Goal: Information Seeking & Learning: Learn about a topic

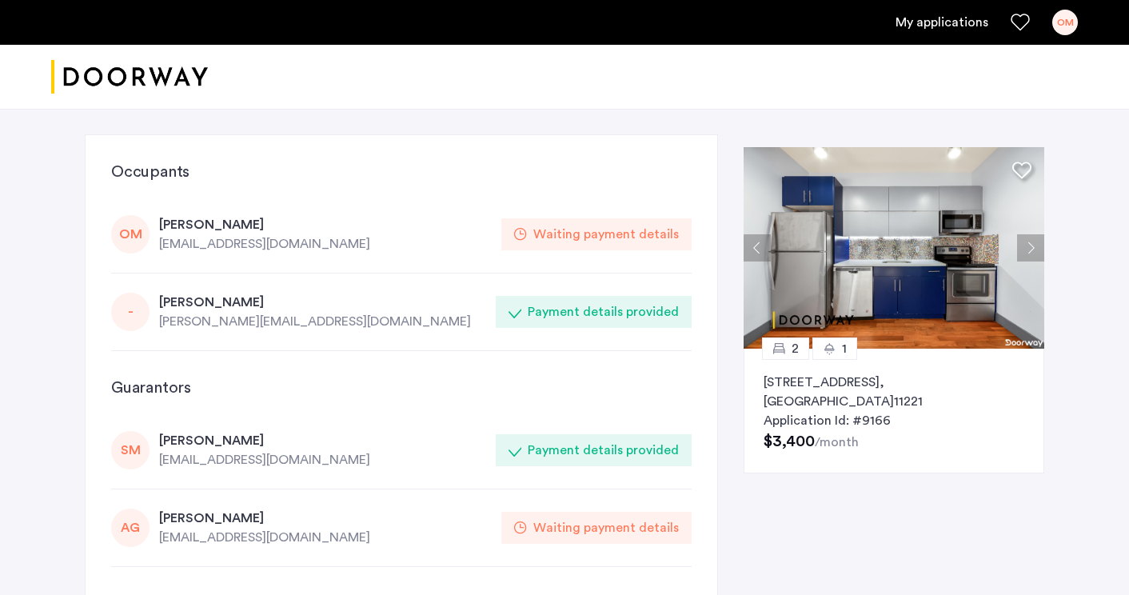
scroll to position [2, 0]
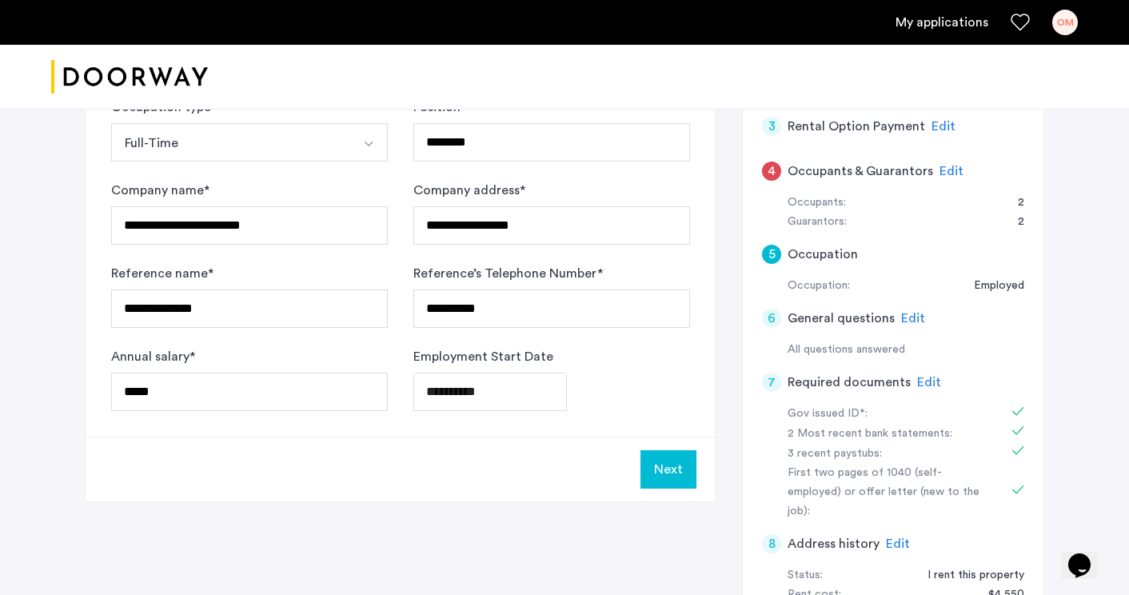
scroll to position [304, 0]
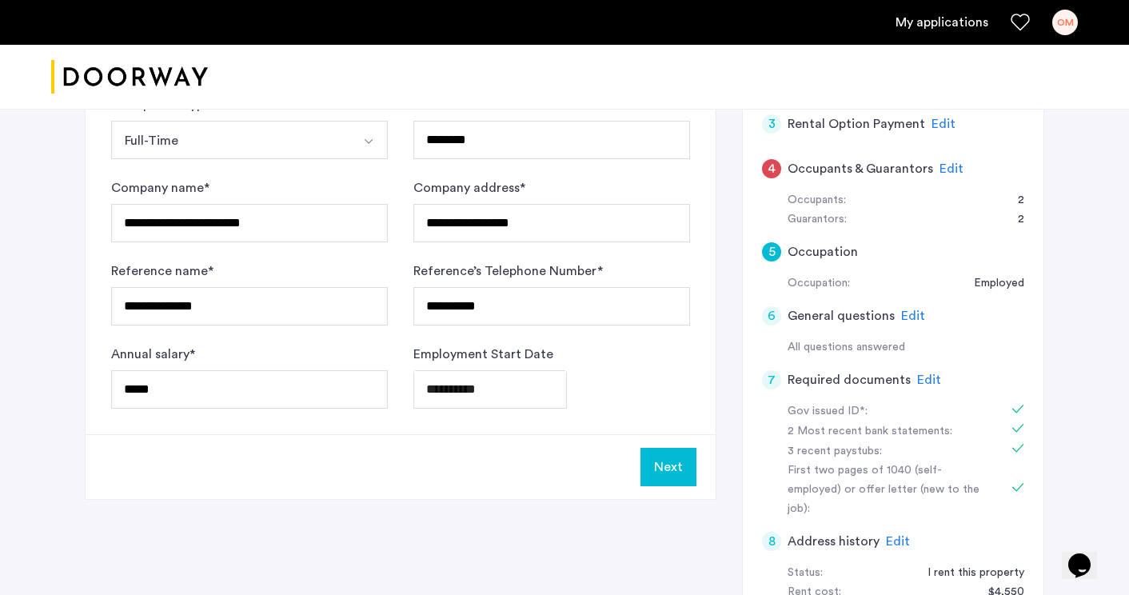
click at [922, 373] on span "Edit" at bounding box center [929, 379] width 24 height 13
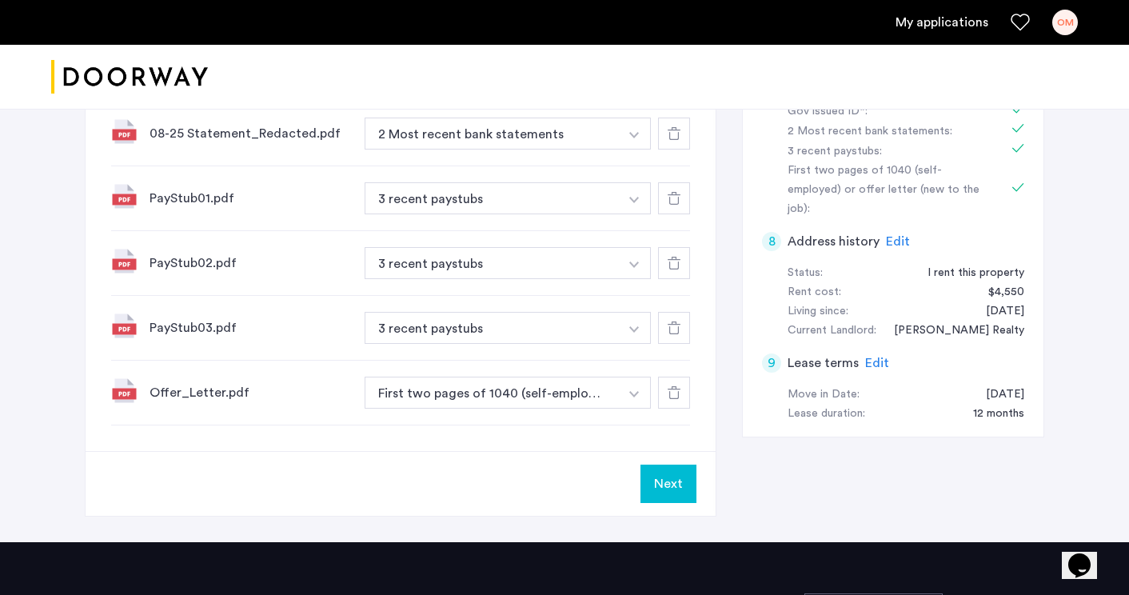
scroll to position [605, 0]
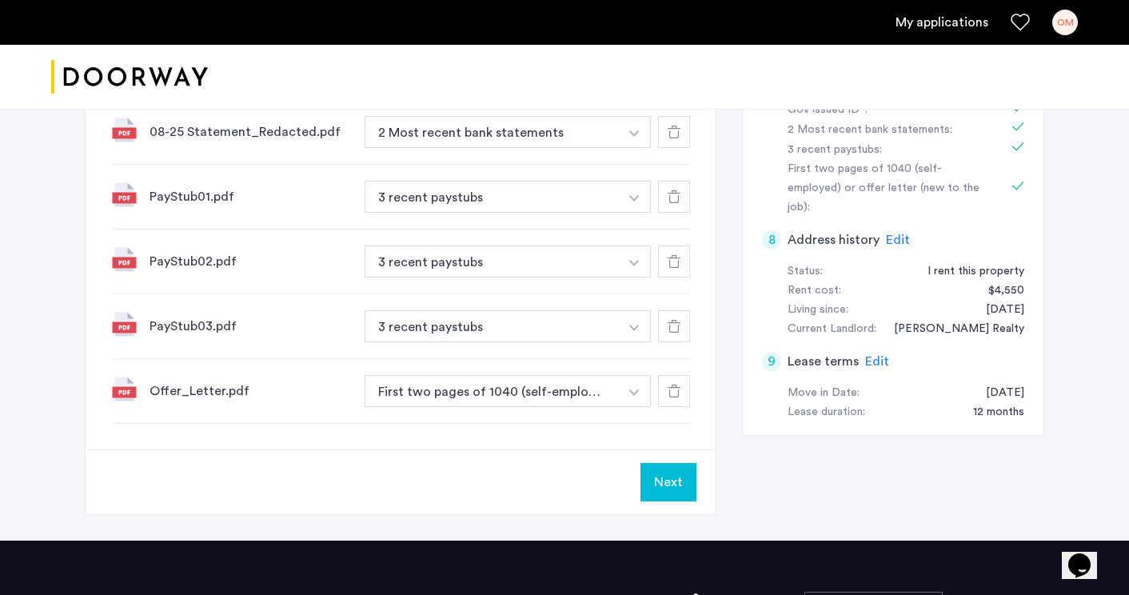
click at [673, 489] on button "Next" at bounding box center [669, 482] width 56 height 38
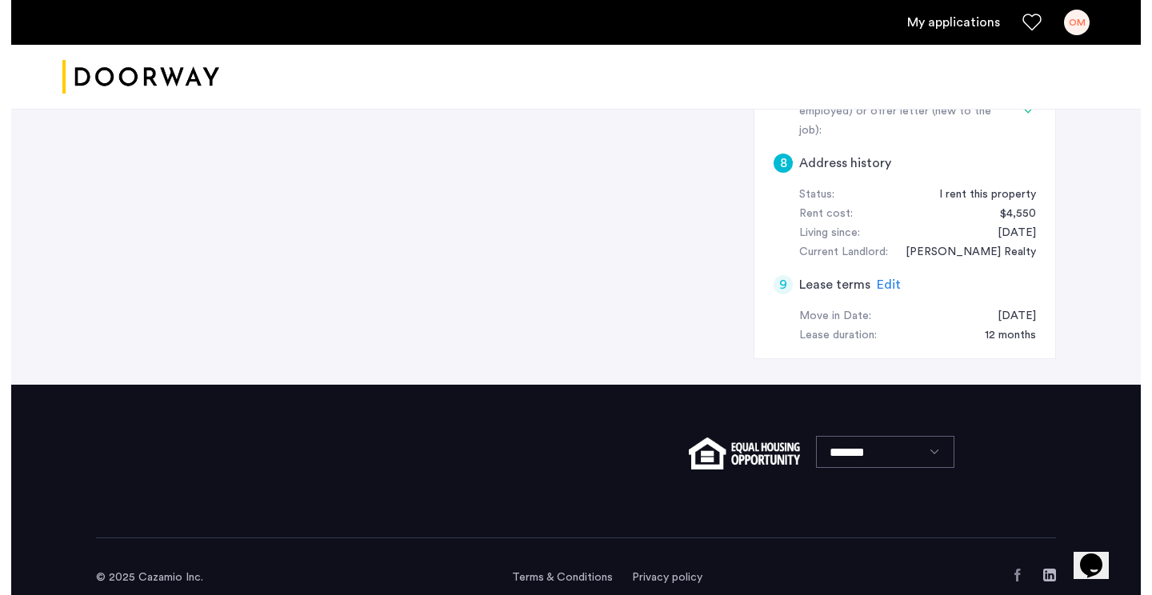
scroll to position [0, 0]
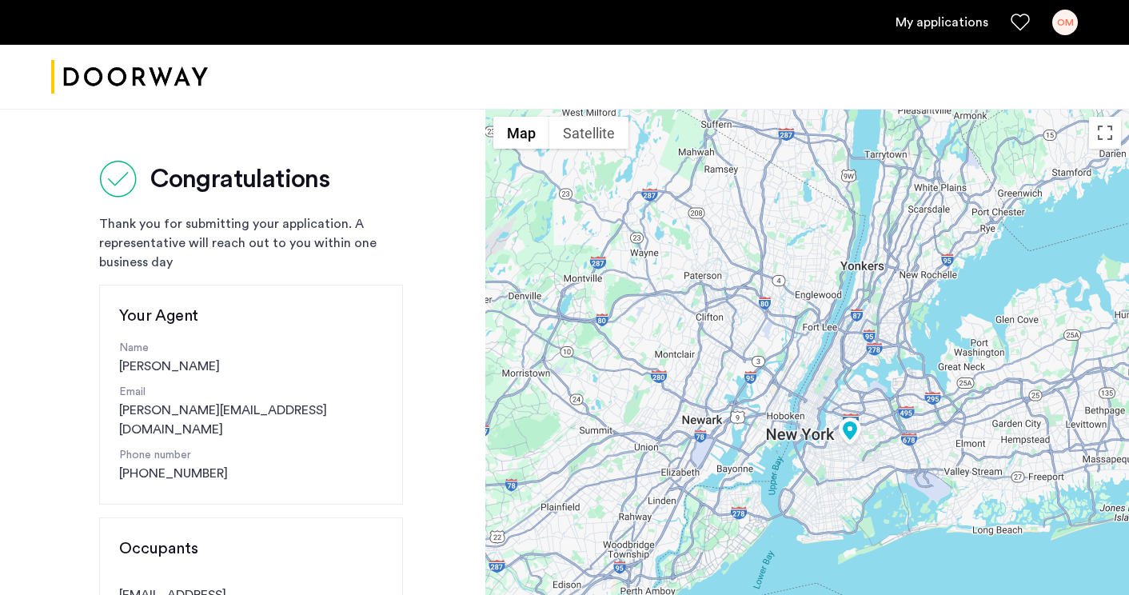
drag, startPoint x: 1030, startPoint y: 458, endPoint x: 969, endPoint y: 429, distance: 67.6
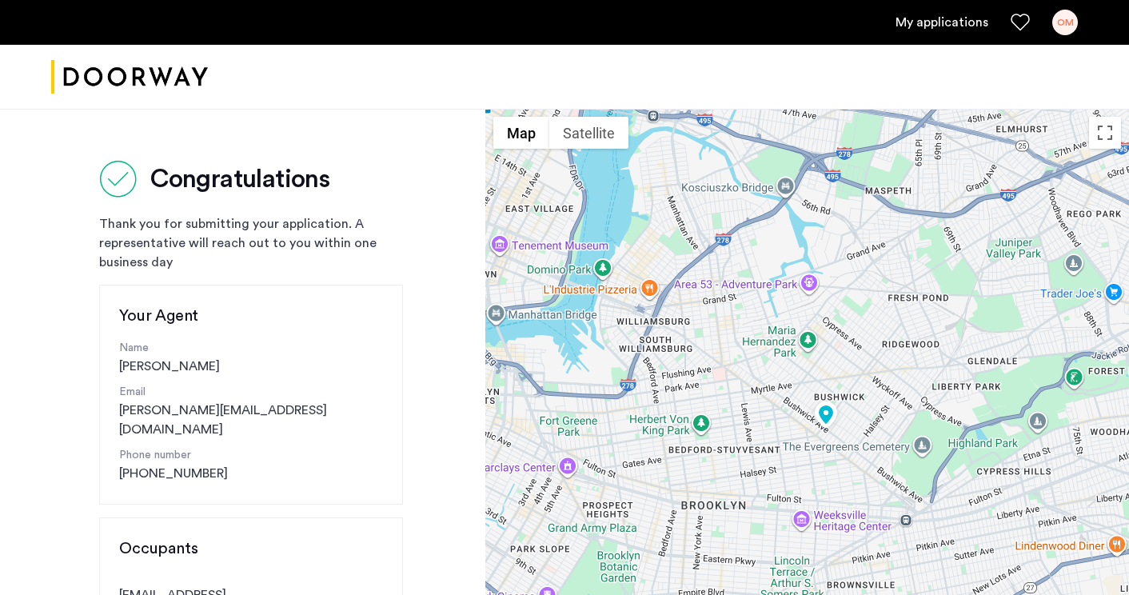
drag, startPoint x: 915, startPoint y: 380, endPoint x: 895, endPoint y: 327, distance: 56.4
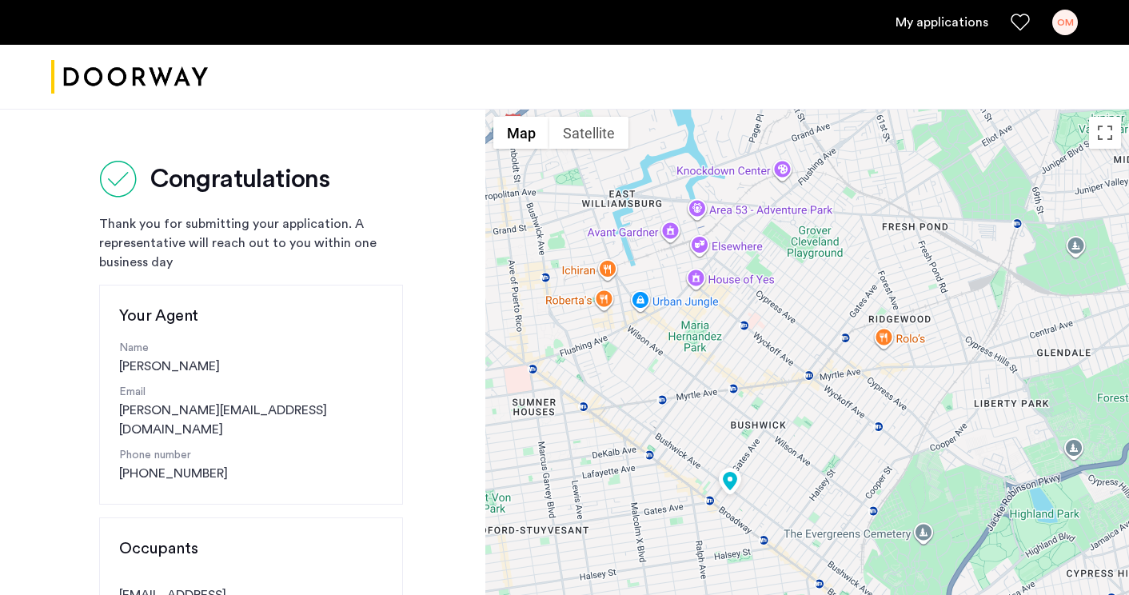
drag, startPoint x: 834, startPoint y: 316, endPoint x: 849, endPoint y: 389, distance: 74.2
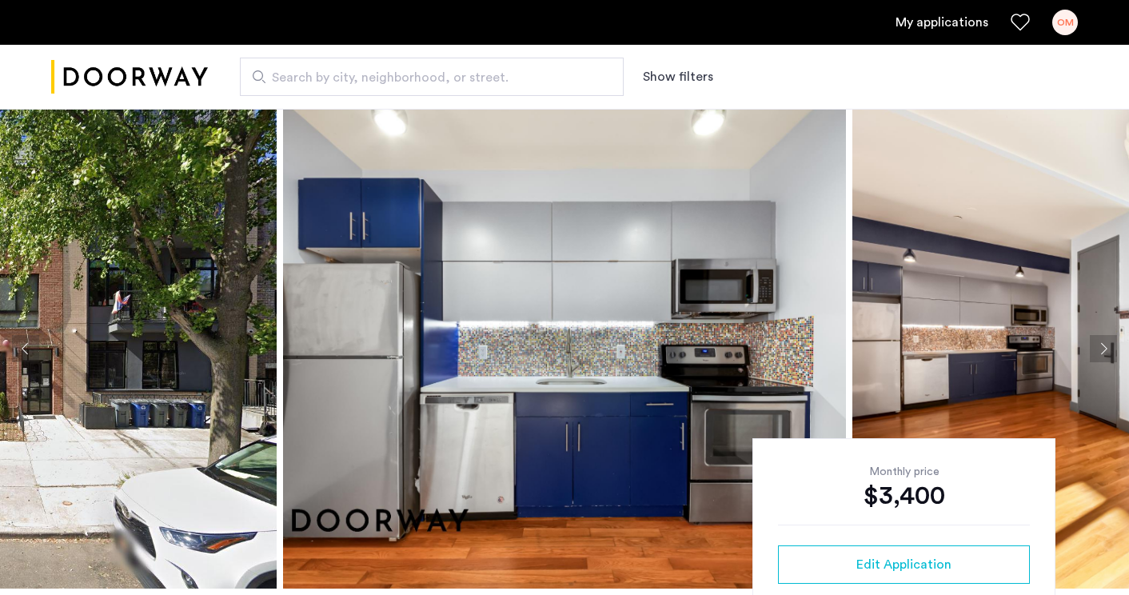
click at [1100, 353] on button "Next apartment" at bounding box center [1103, 348] width 27 height 27
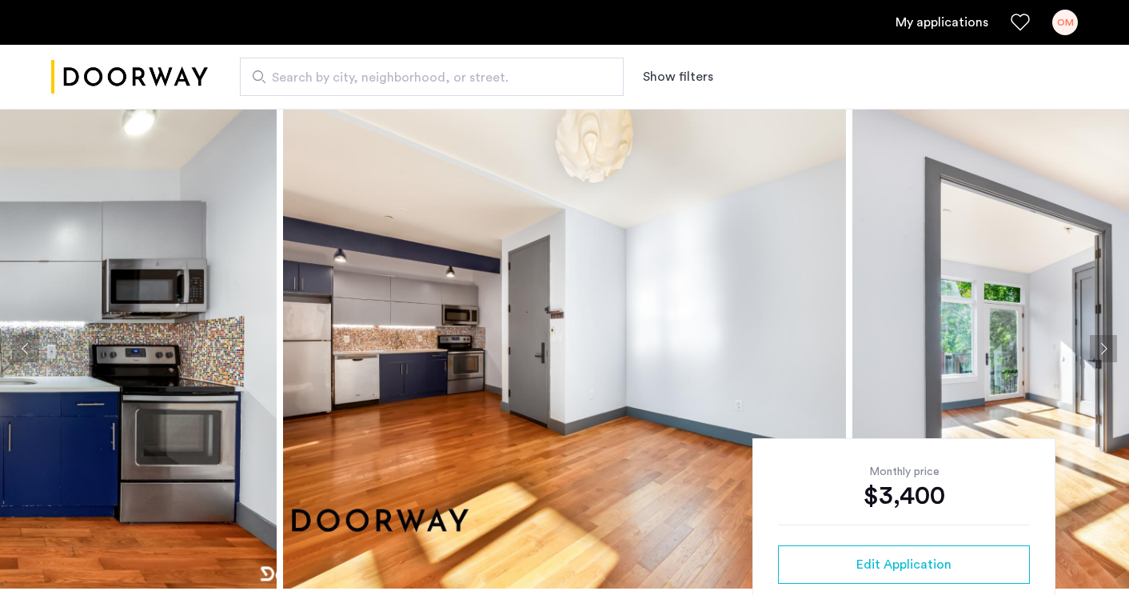
click at [1100, 353] on button "Next apartment" at bounding box center [1103, 348] width 27 height 27
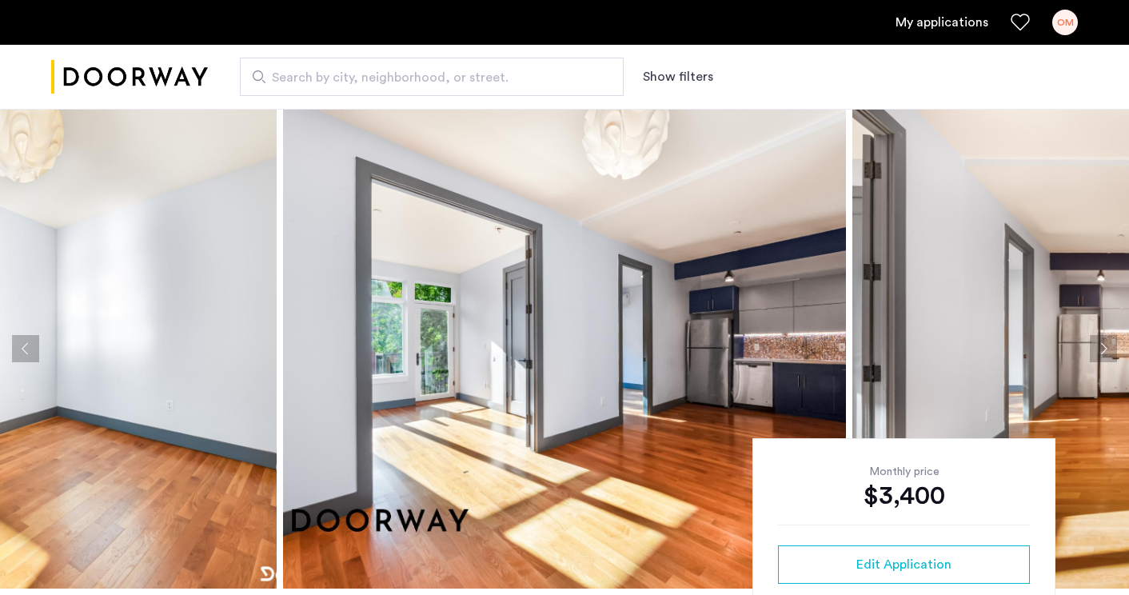
click at [1100, 353] on button "Next apartment" at bounding box center [1103, 348] width 27 height 27
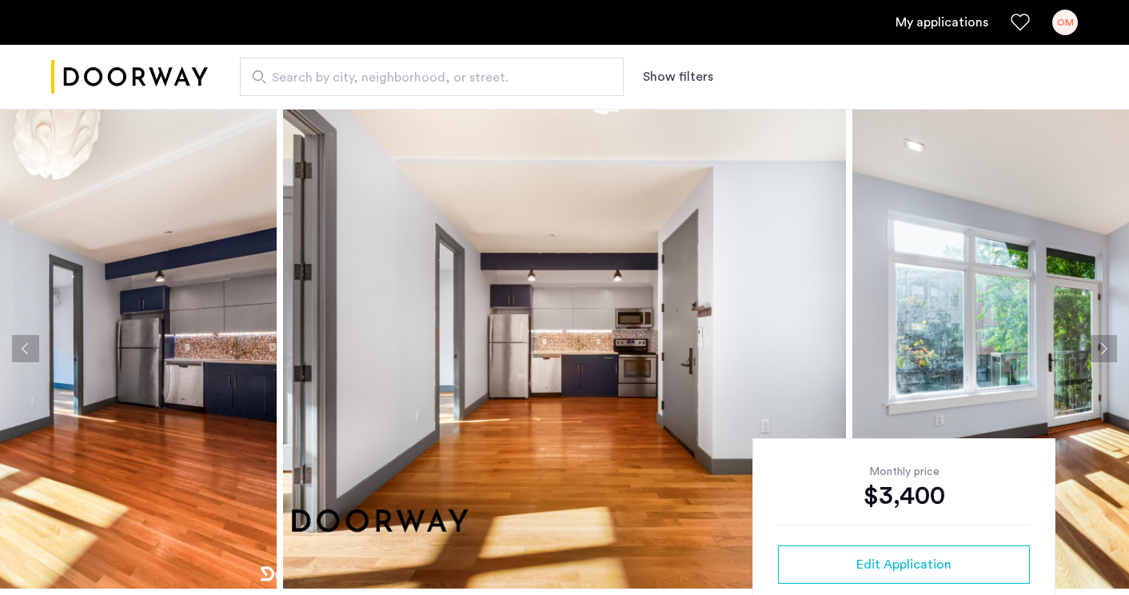
click at [1100, 353] on button "Next apartment" at bounding box center [1103, 348] width 27 height 27
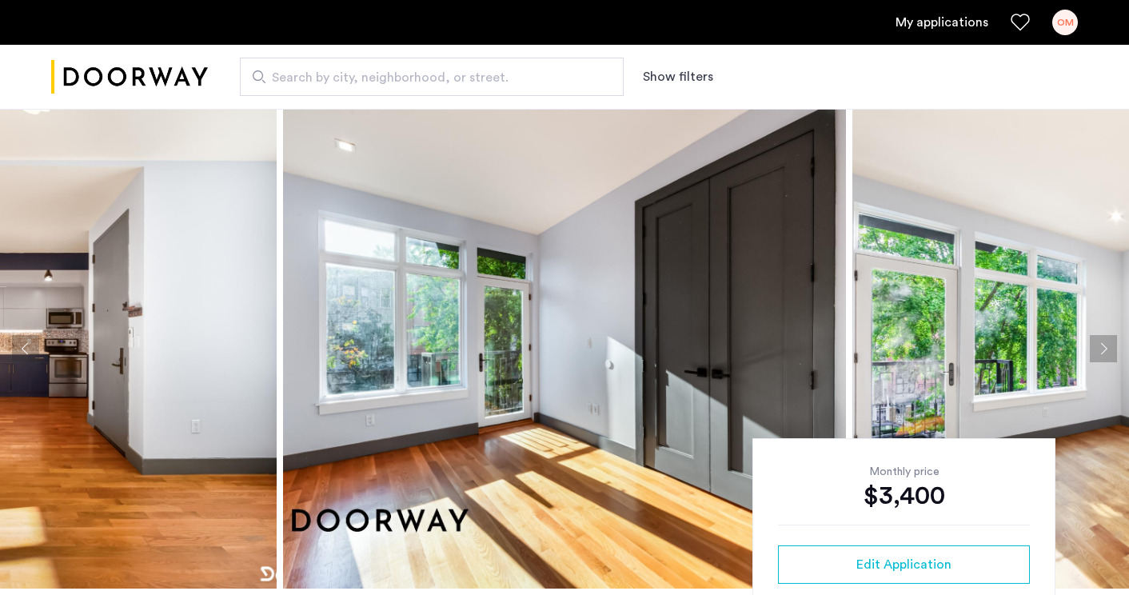
click at [1100, 353] on button "Next apartment" at bounding box center [1103, 348] width 27 height 27
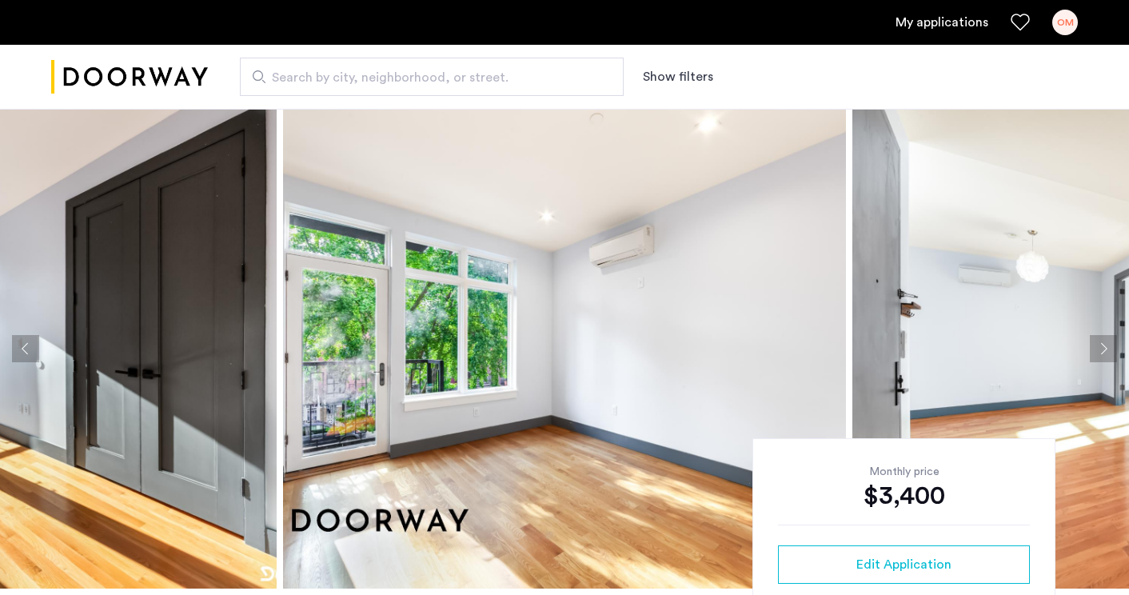
click at [31, 349] on button "Previous apartment" at bounding box center [25, 348] width 27 height 27
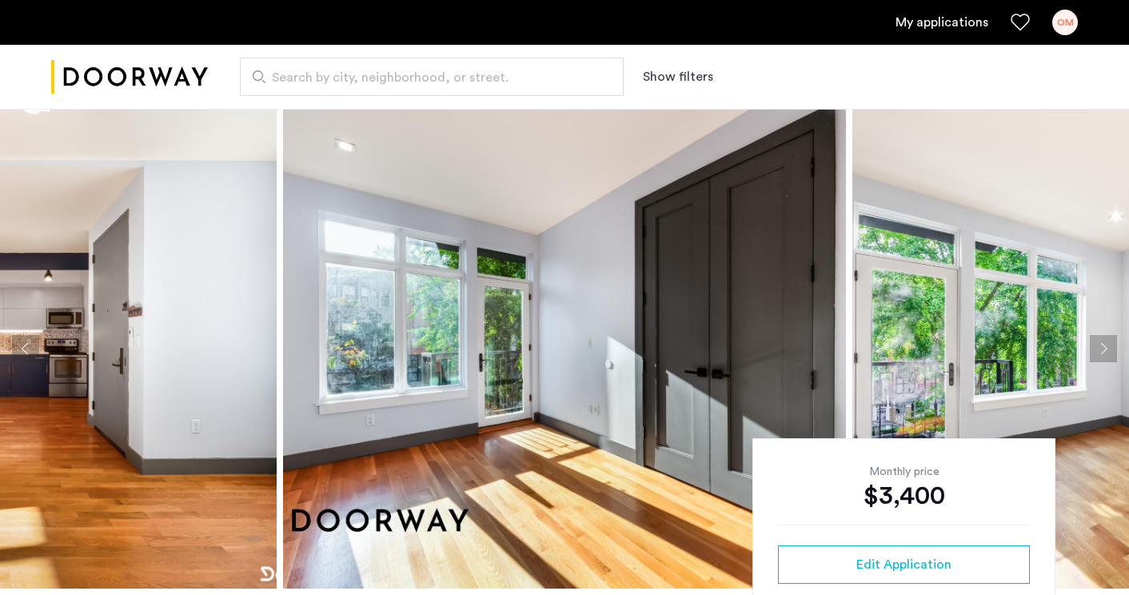
click at [31, 349] on button "Previous apartment" at bounding box center [25, 348] width 27 height 27
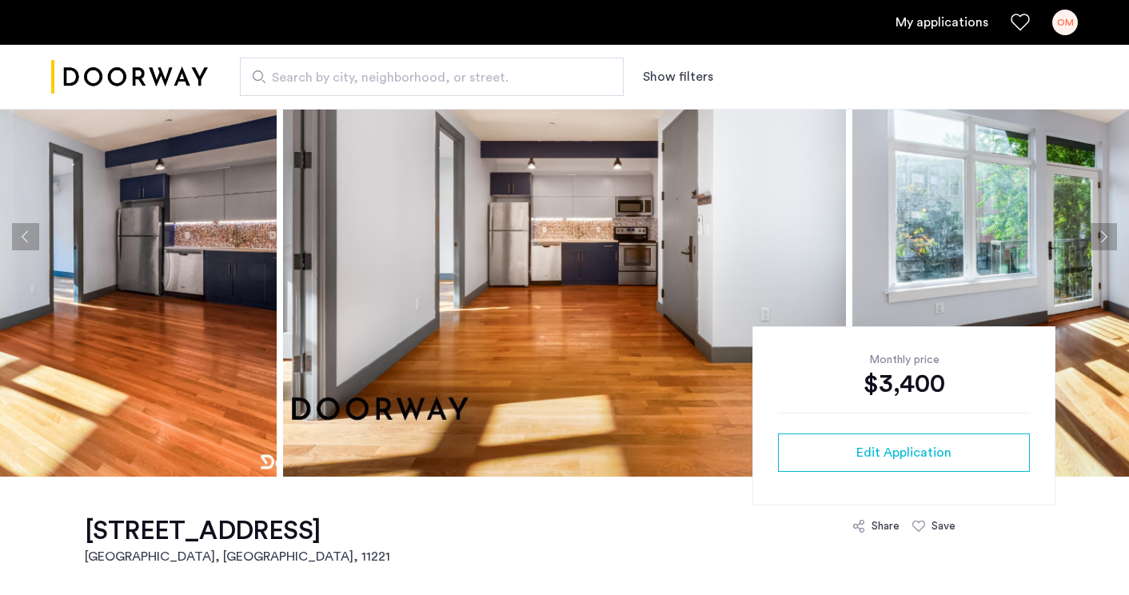
scroll to position [64, 0]
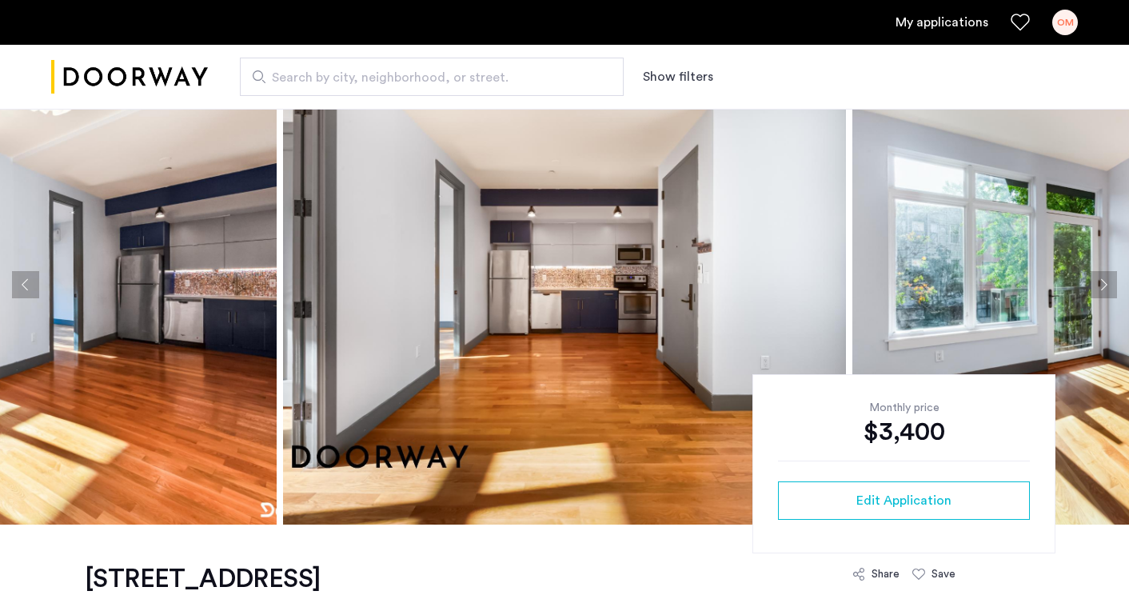
click at [1115, 275] on button "Next apartment" at bounding box center [1103, 284] width 27 height 27
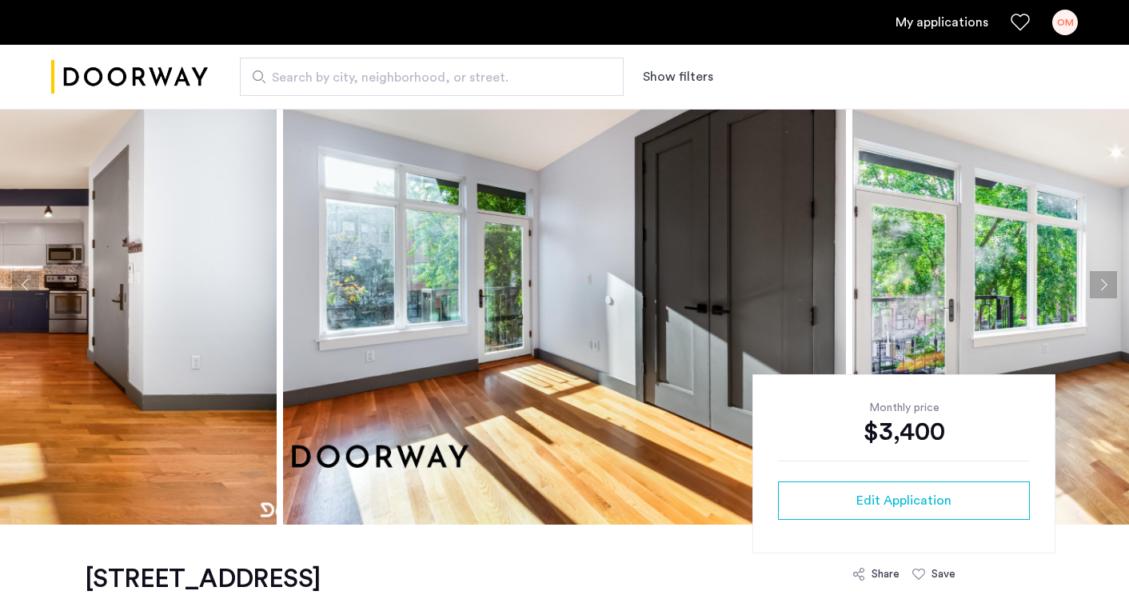
click at [1114, 275] on button "Next apartment" at bounding box center [1103, 284] width 27 height 27
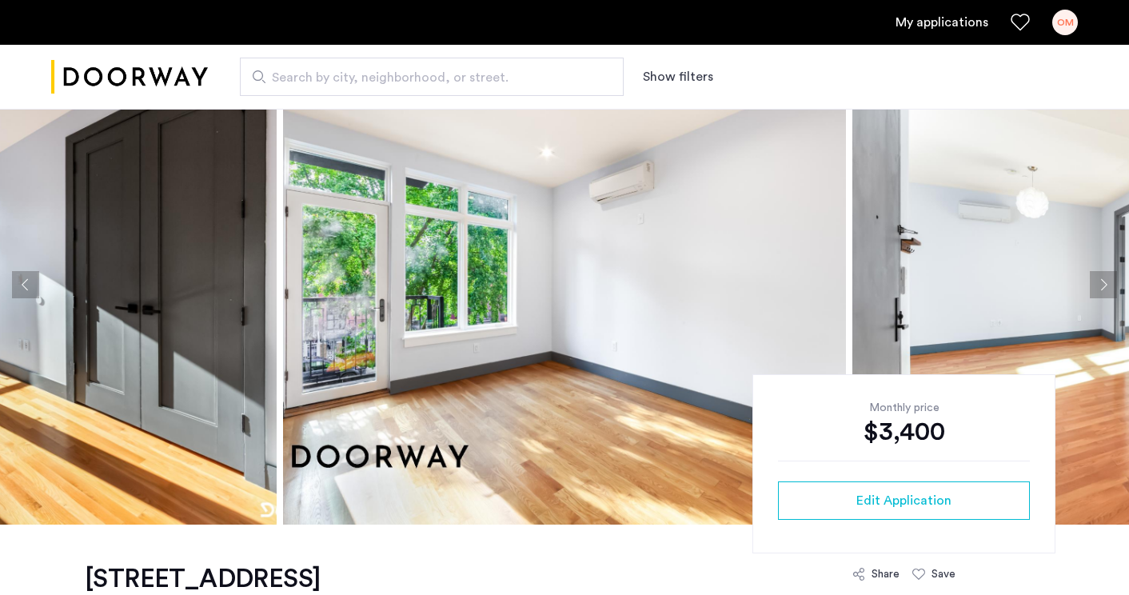
click at [1104, 282] on button "Next apartment" at bounding box center [1103, 284] width 27 height 27
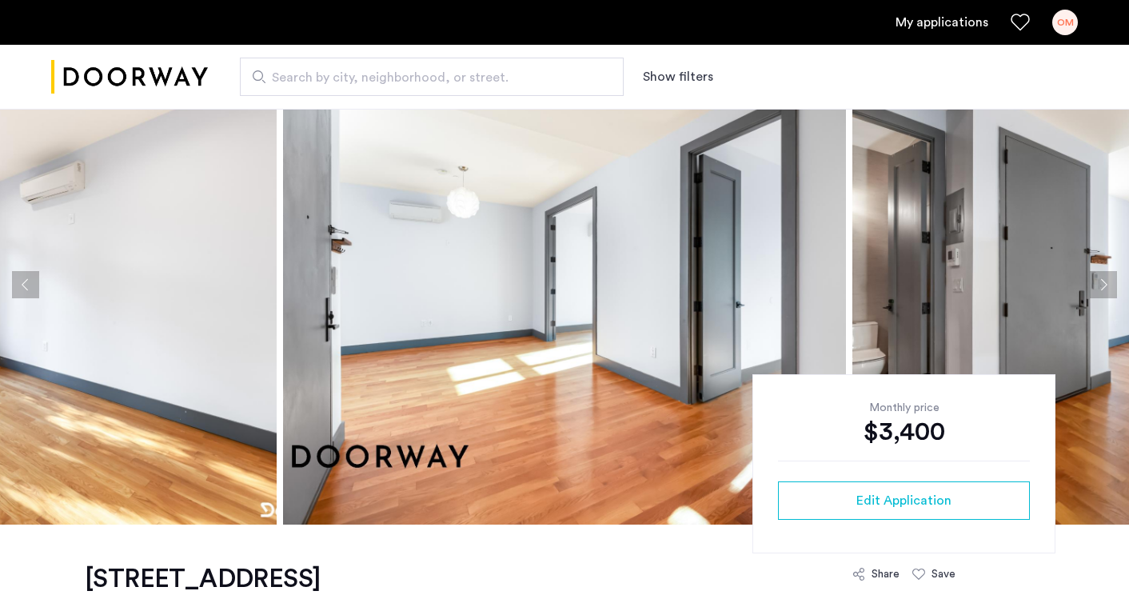
click at [1104, 282] on button "Next apartment" at bounding box center [1103, 284] width 27 height 27
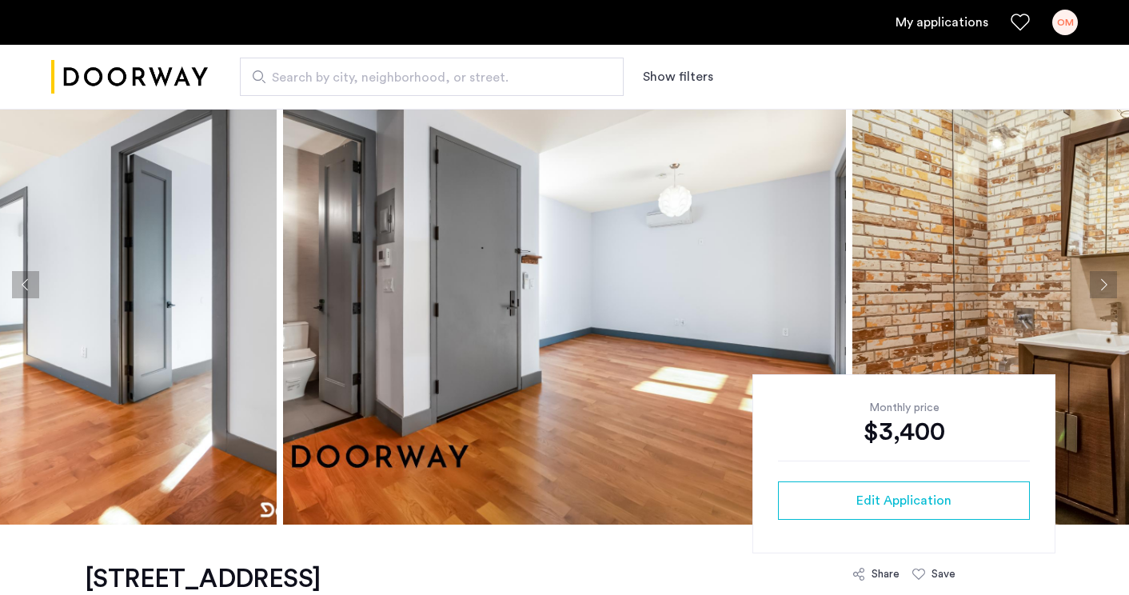
click at [1104, 282] on button "Next apartment" at bounding box center [1103, 284] width 27 height 27
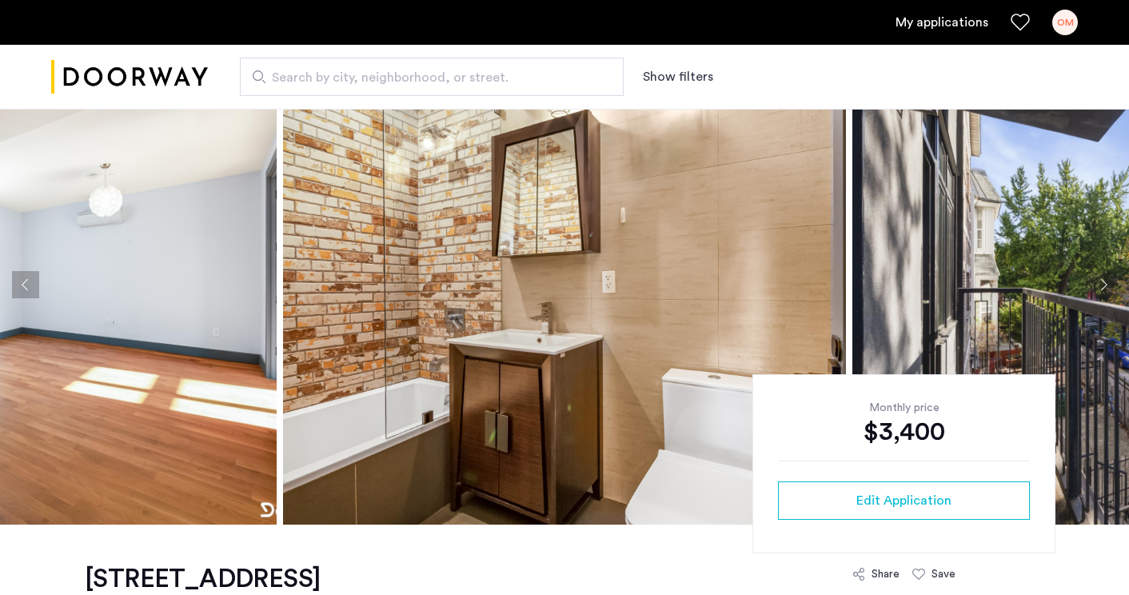
click at [22, 289] on button "Previous apartment" at bounding box center [25, 284] width 27 height 27
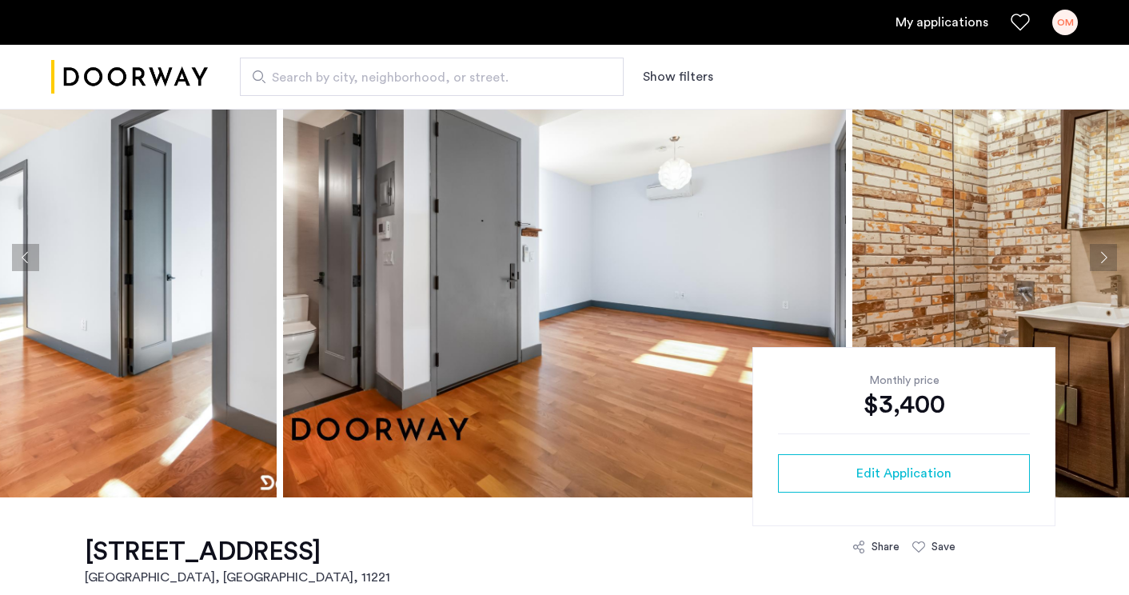
scroll to position [92, 0]
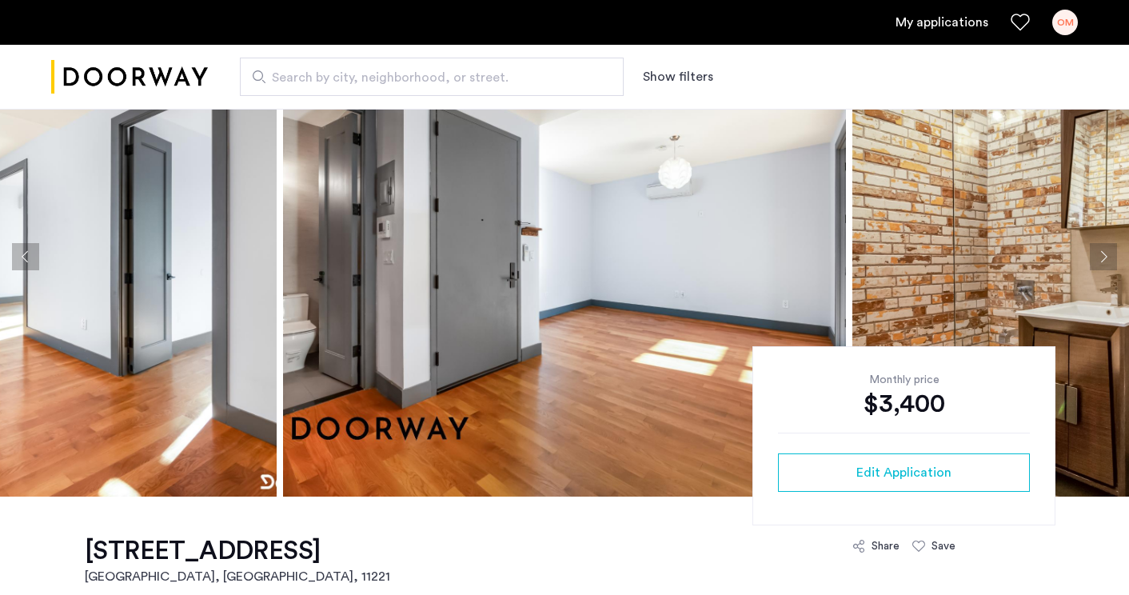
click at [1104, 264] on button "Next apartment" at bounding box center [1103, 256] width 27 height 27
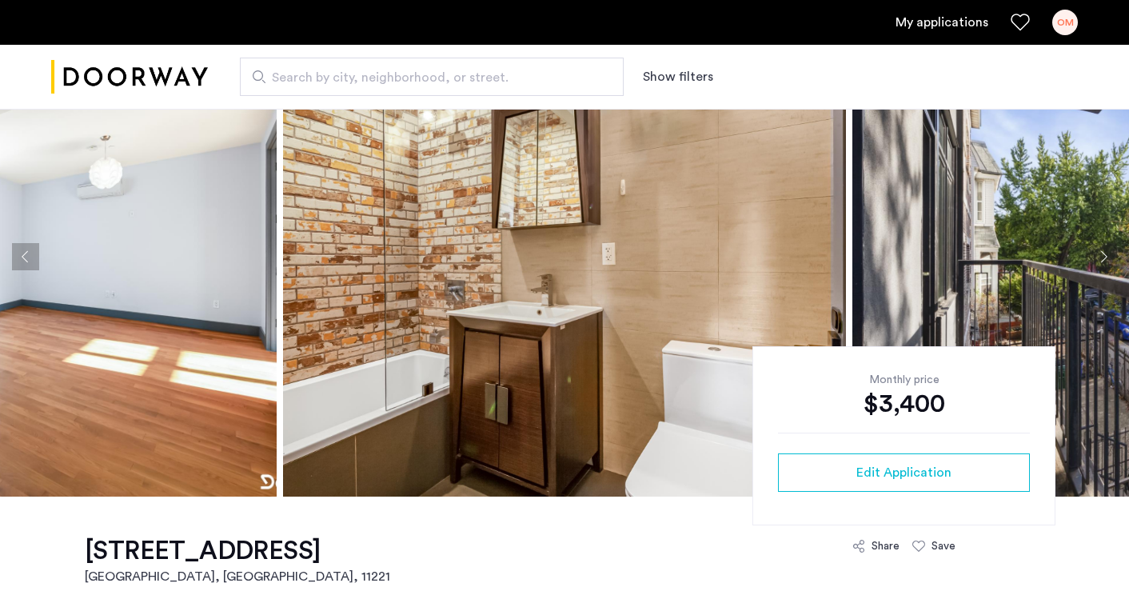
click at [1104, 264] on button "Next apartment" at bounding box center [1103, 256] width 27 height 27
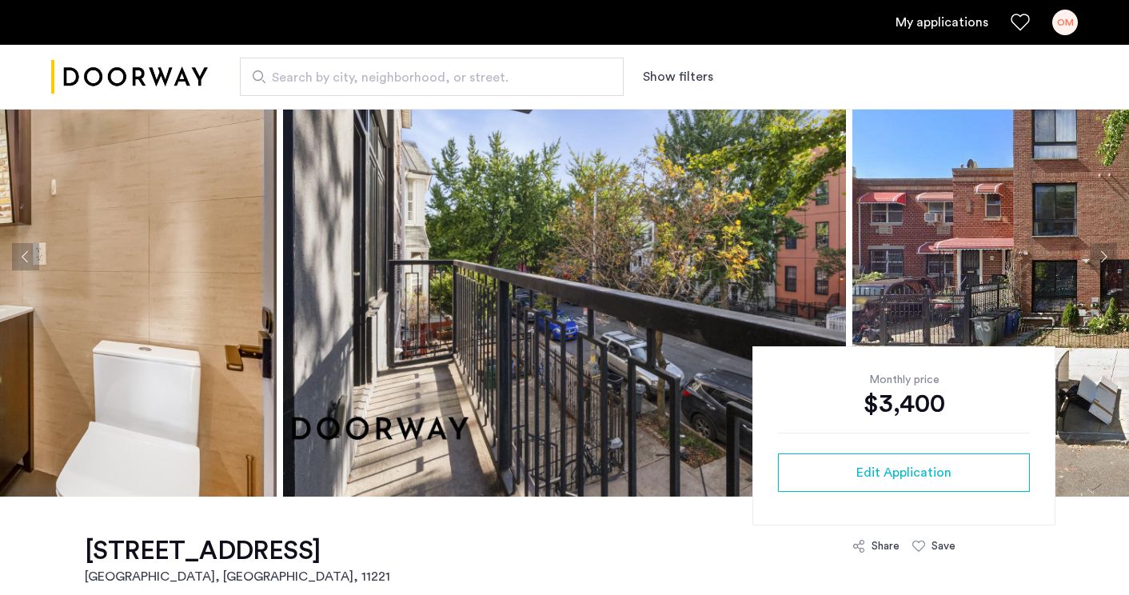
click at [1104, 264] on button "Next apartment" at bounding box center [1103, 256] width 27 height 27
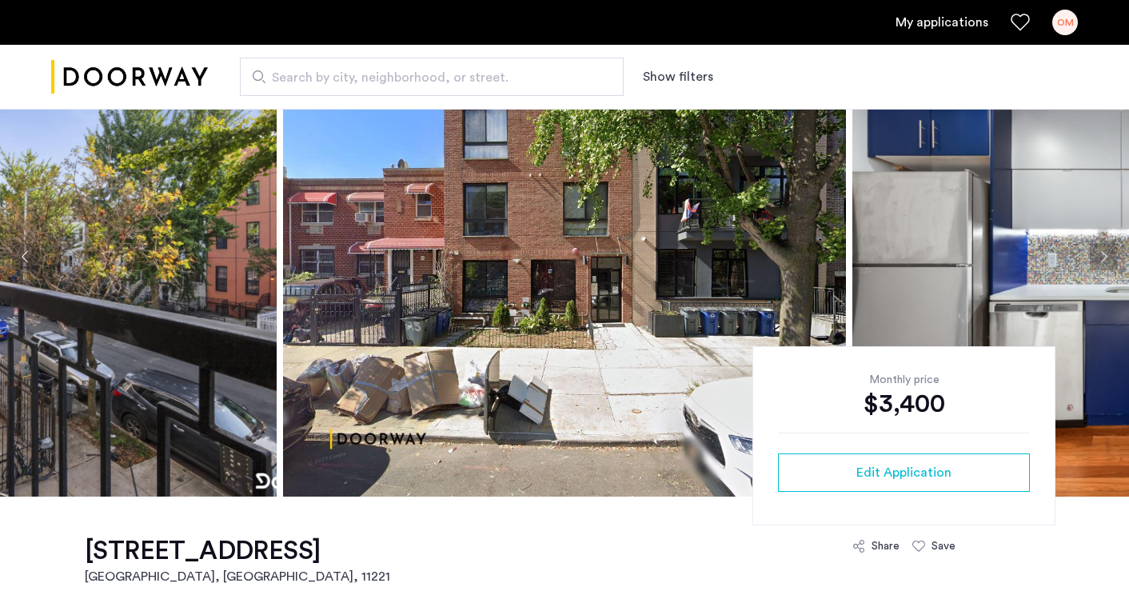
click at [1104, 264] on button "Next apartment" at bounding box center [1103, 256] width 27 height 27
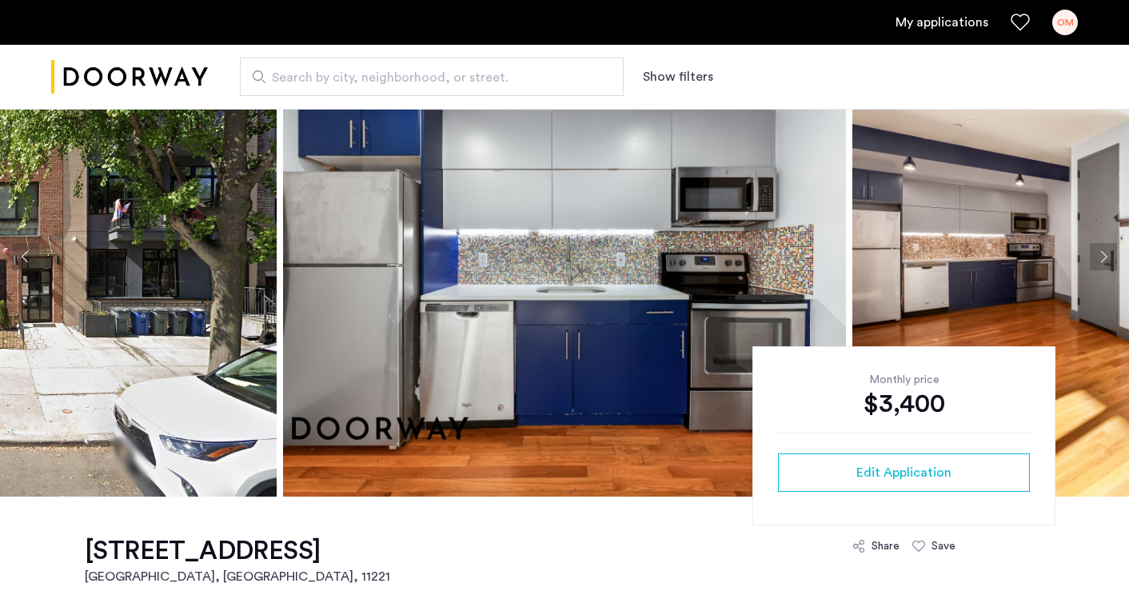
click at [1104, 264] on button "Next apartment" at bounding box center [1103, 256] width 27 height 27
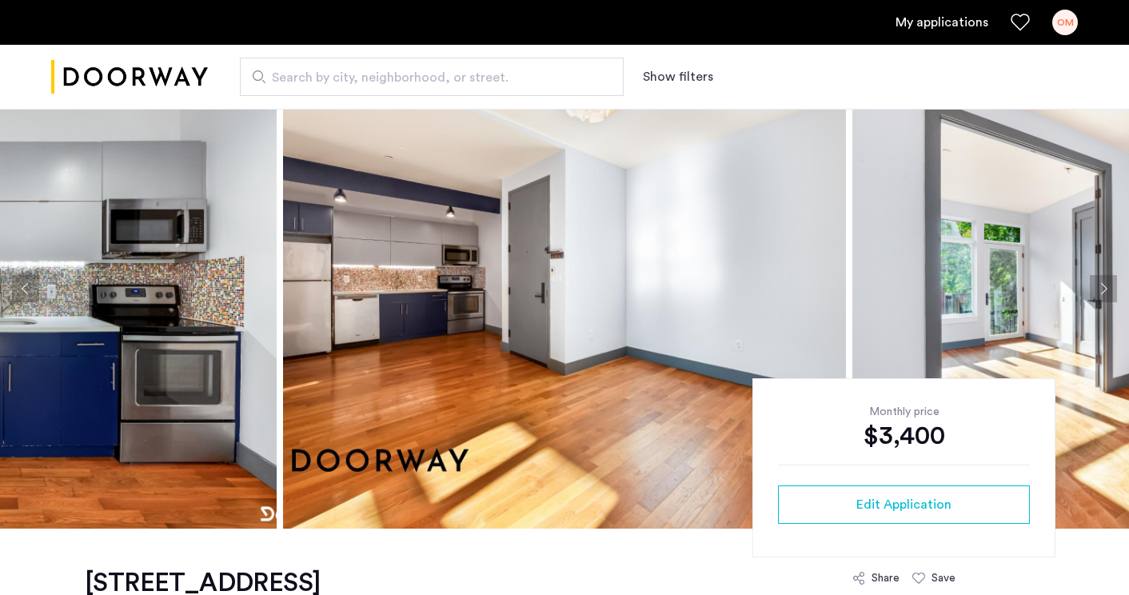
scroll to position [102, 0]
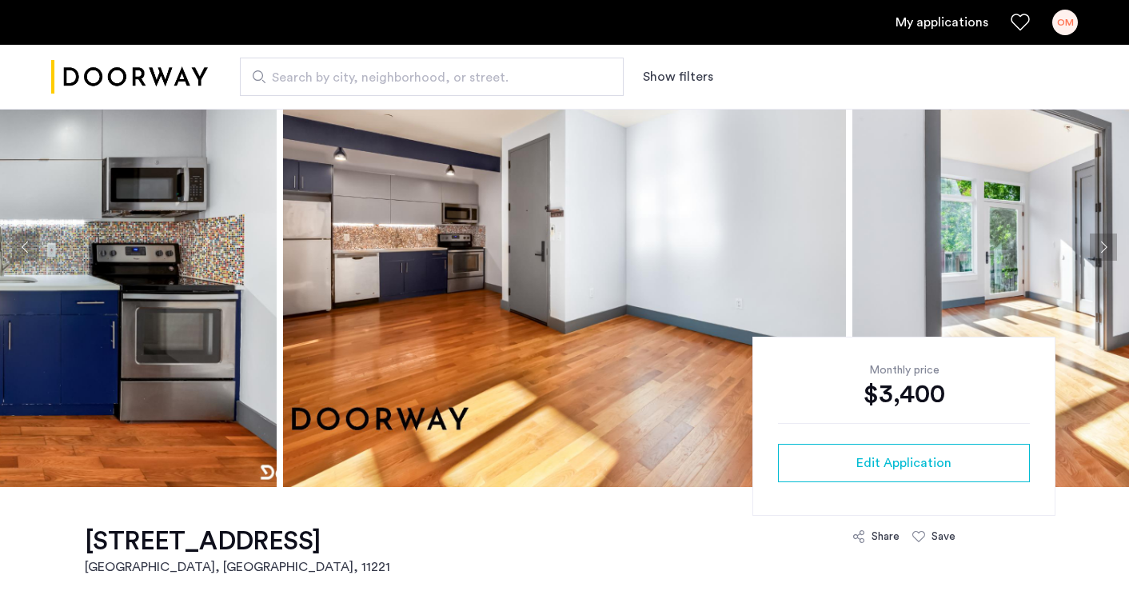
click at [1091, 243] on button "Next apartment" at bounding box center [1103, 247] width 27 height 27
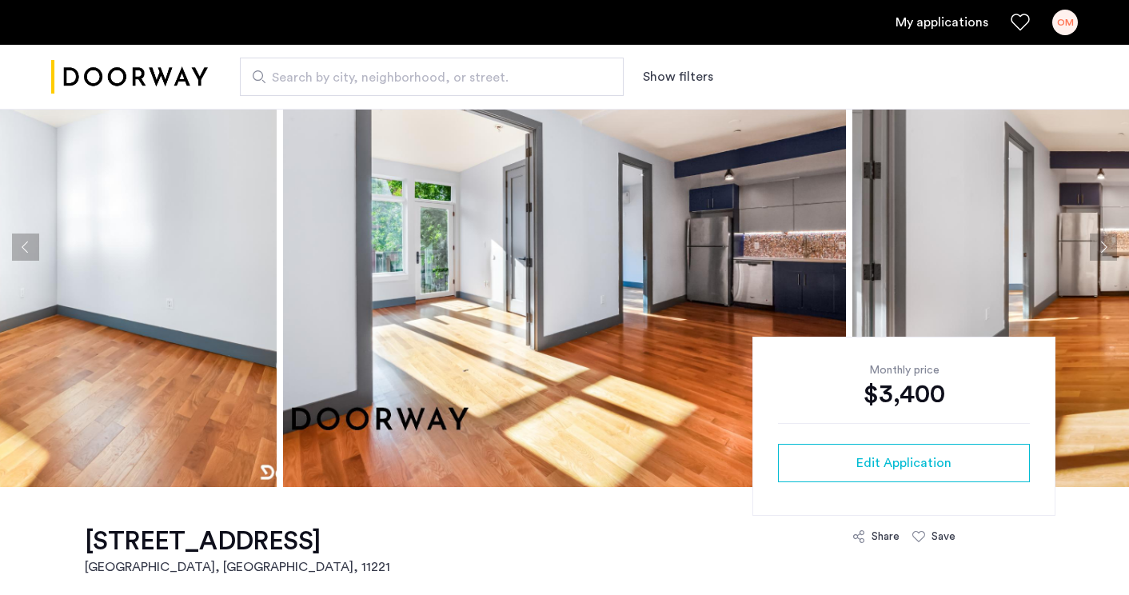
click at [1091, 243] on button "Next apartment" at bounding box center [1103, 247] width 27 height 27
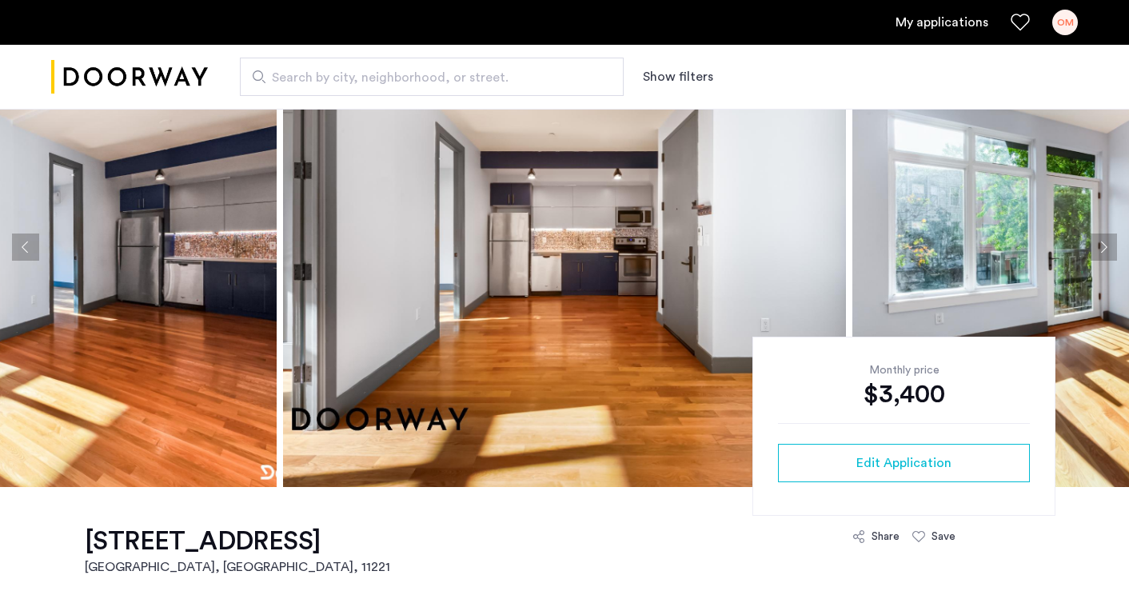
click at [1091, 243] on button "Next apartment" at bounding box center [1103, 247] width 27 height 27
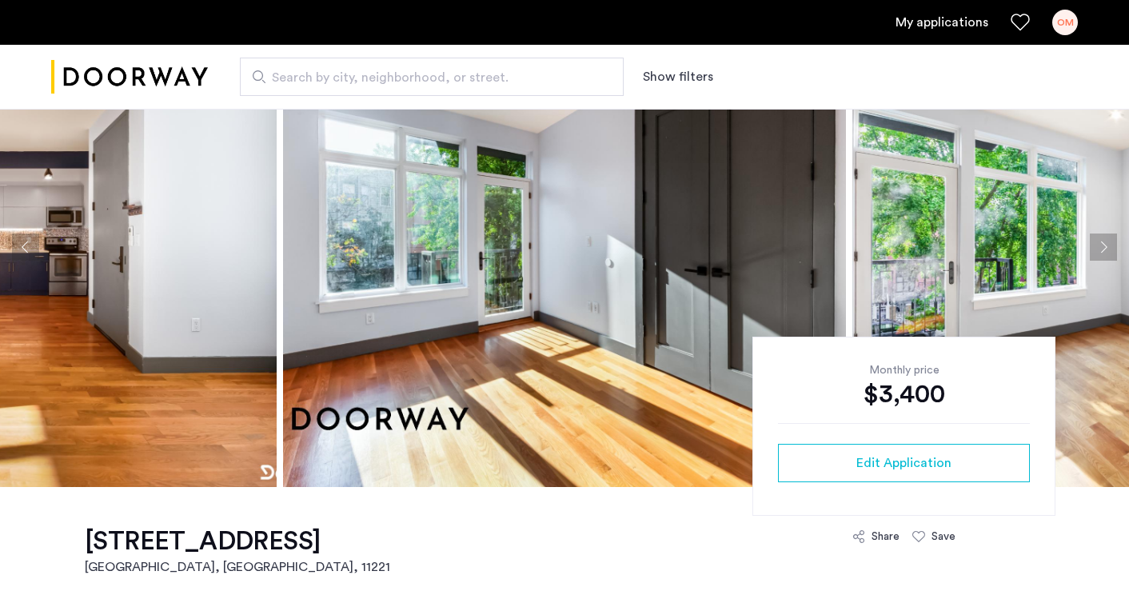
click at [1091, 243] on button "Next apartment" at bounding box center [1103, 247] width 27 height 27
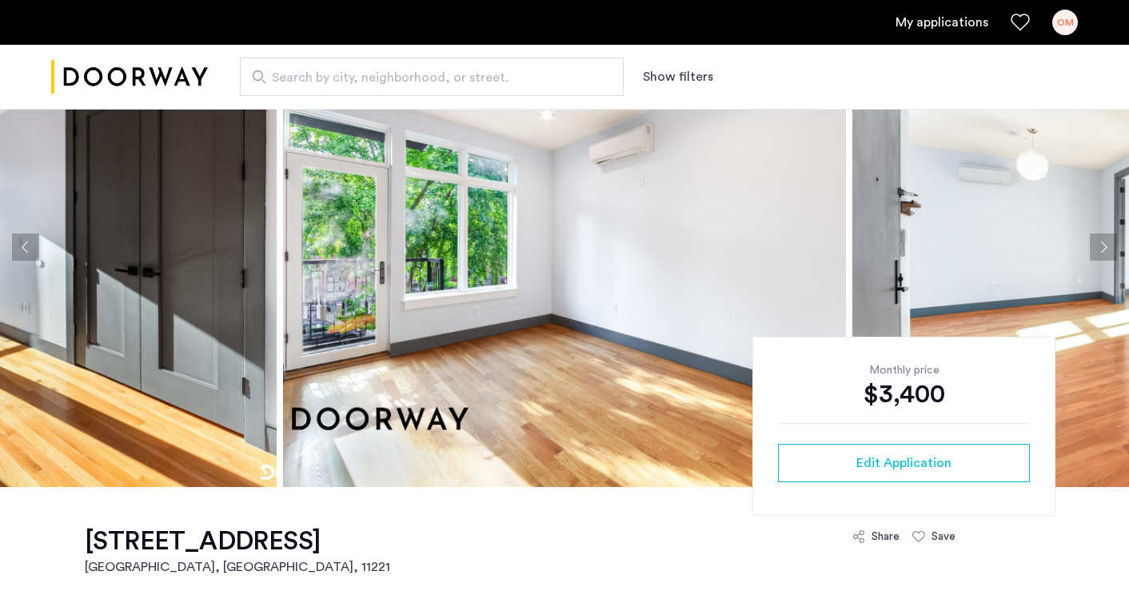
click at [1091, 243] on button "Next apartment" at bounding box center [1103, 247] width 27 height 27
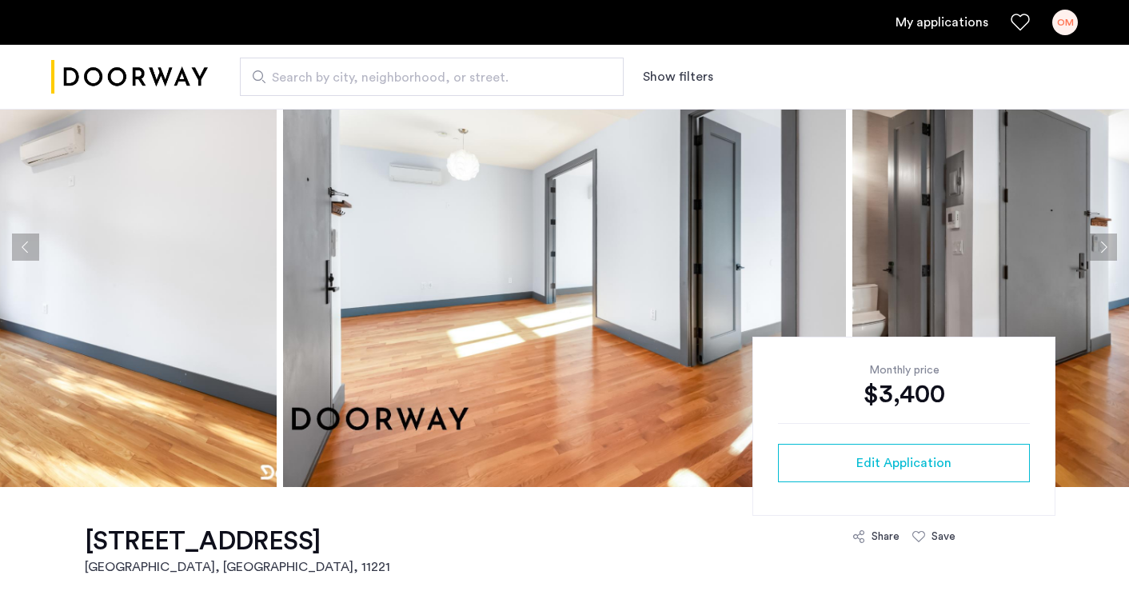
click at [1091, 243] on button "Next apartment" at bounding box center [1103, 247] width 27 height 27
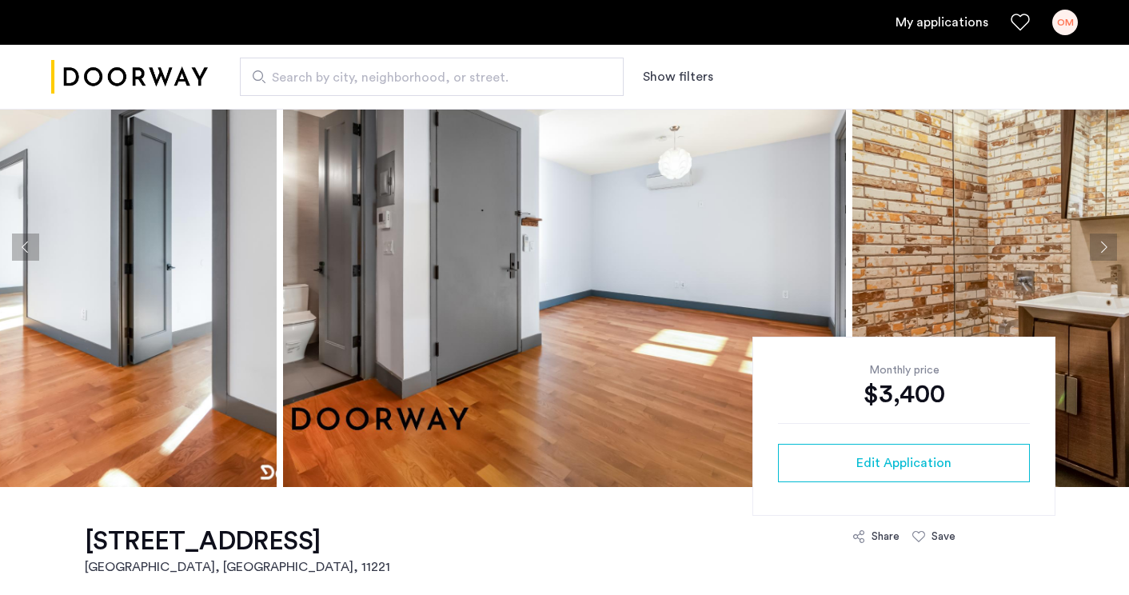
click at [1091, 243] on button "Next apartment" at bounding box center [1103, 247] width 27 height 27
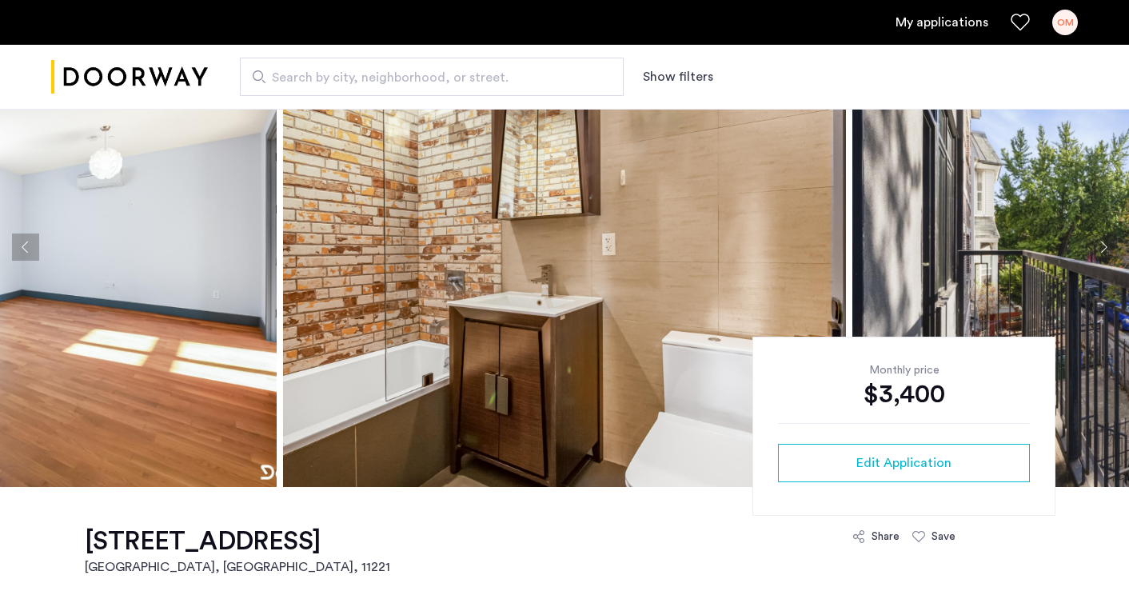
click at [1091, 243] on button "Next apartment" at bounding box center [1103, 247] width 27 height 27
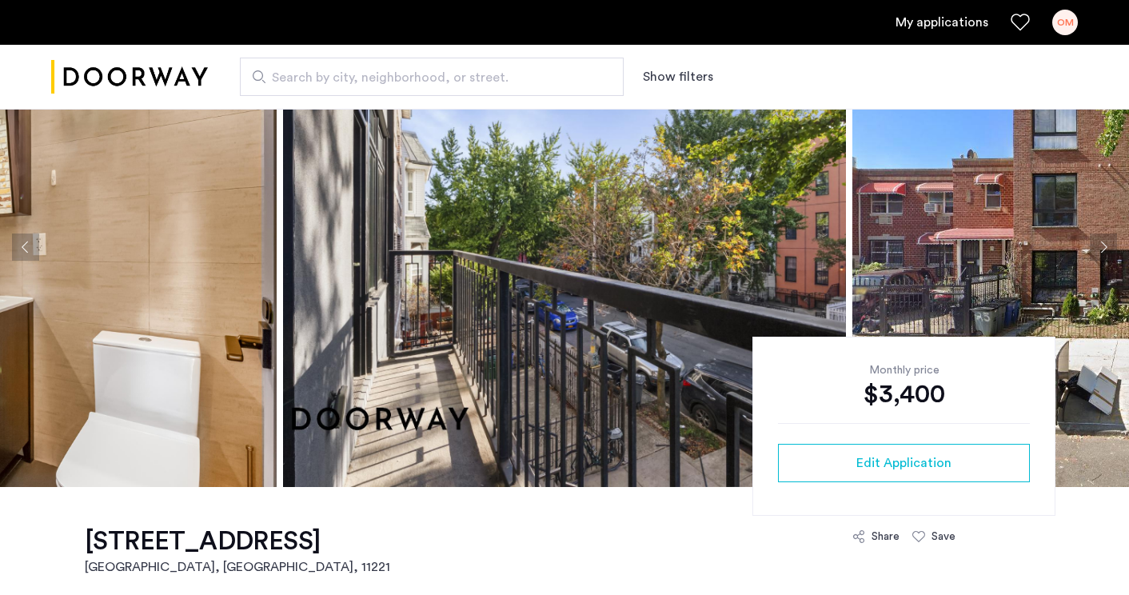
click at [1091, 243] on button "Next apartment" at bounding box center [1103, 247] width 27 height 27
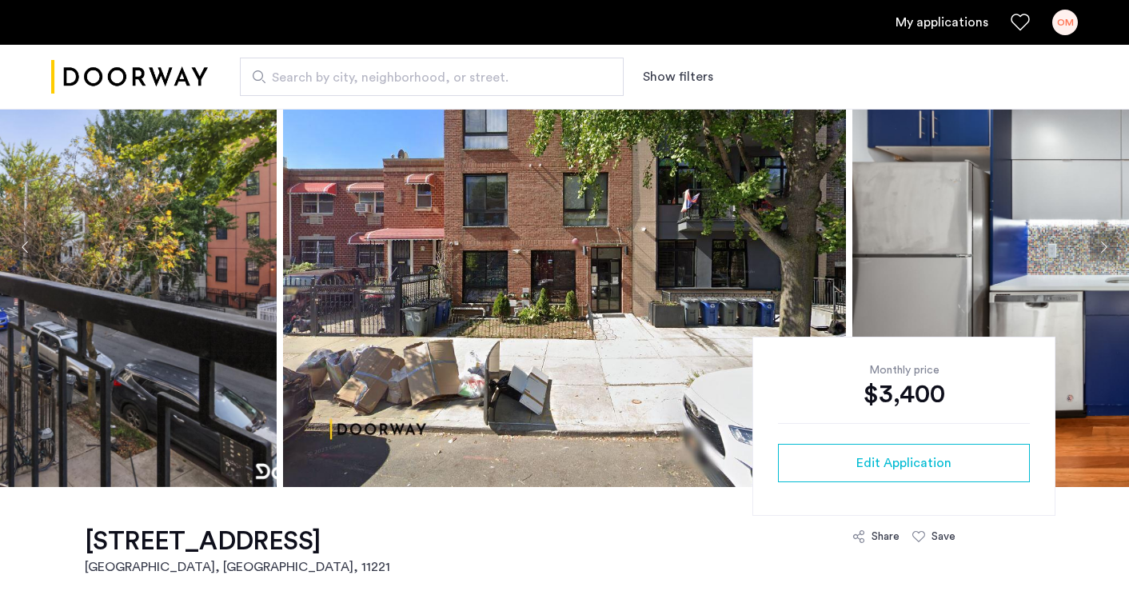
click at [1091, 243] on button "Next apartment" at bounding box center [1103, 247] width 27 height 27
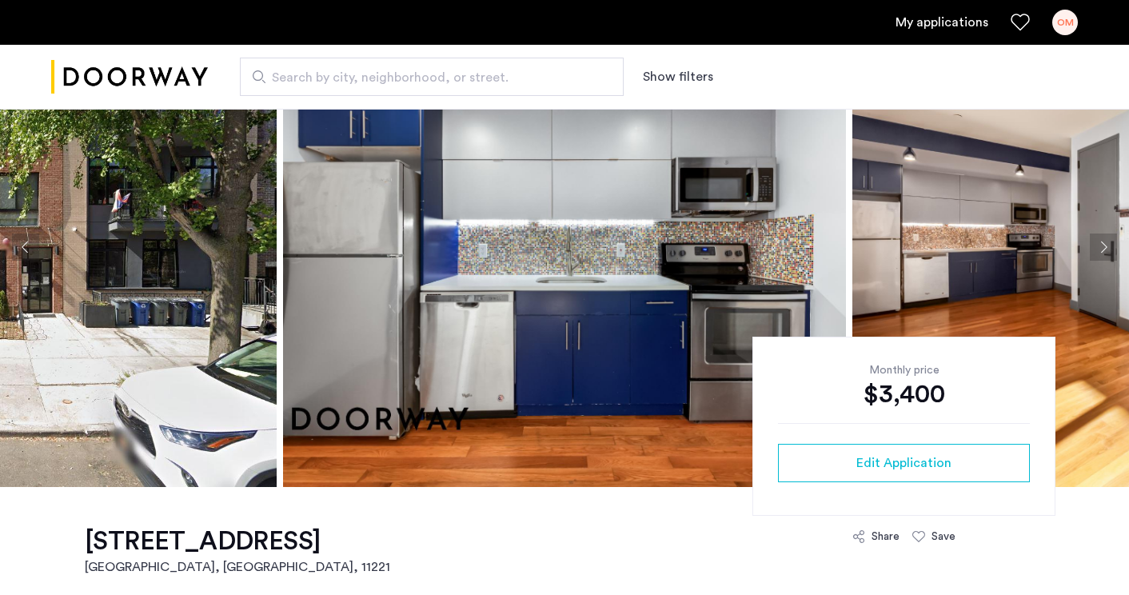
click at [1091, 243] on button "Next apartment" at bounding box center [1103, 247] width 27 height 27
click at [1101, 244] on button "Next apartment" at bounding box center [1103, 247] width 27 height 27
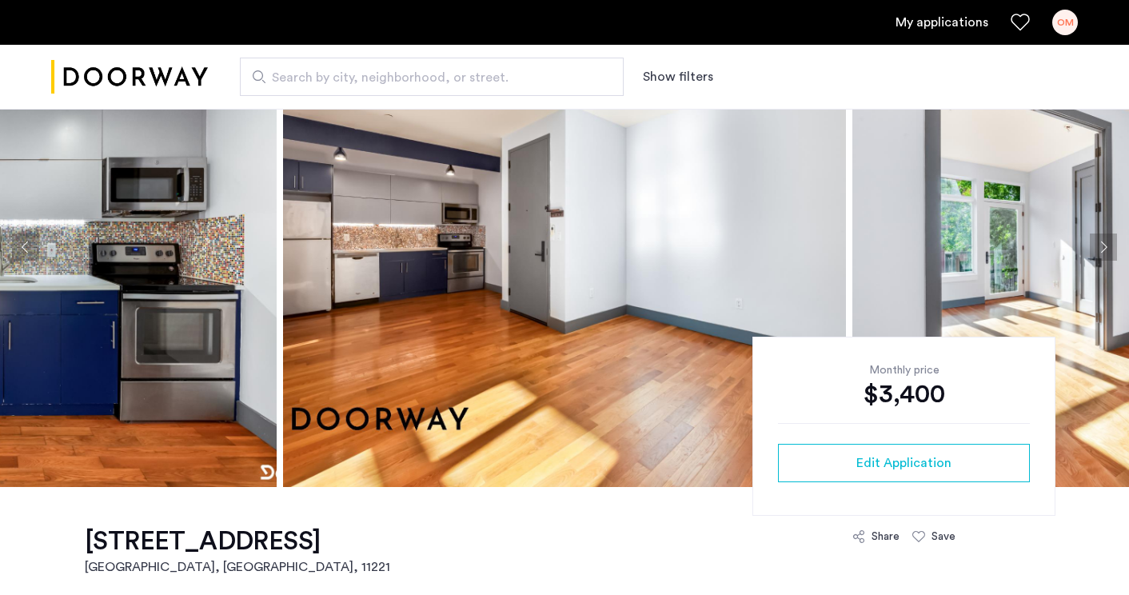
click at [1101, 244] on button "Next apartment" at bounding box center [1103, 247] width 27 height 27
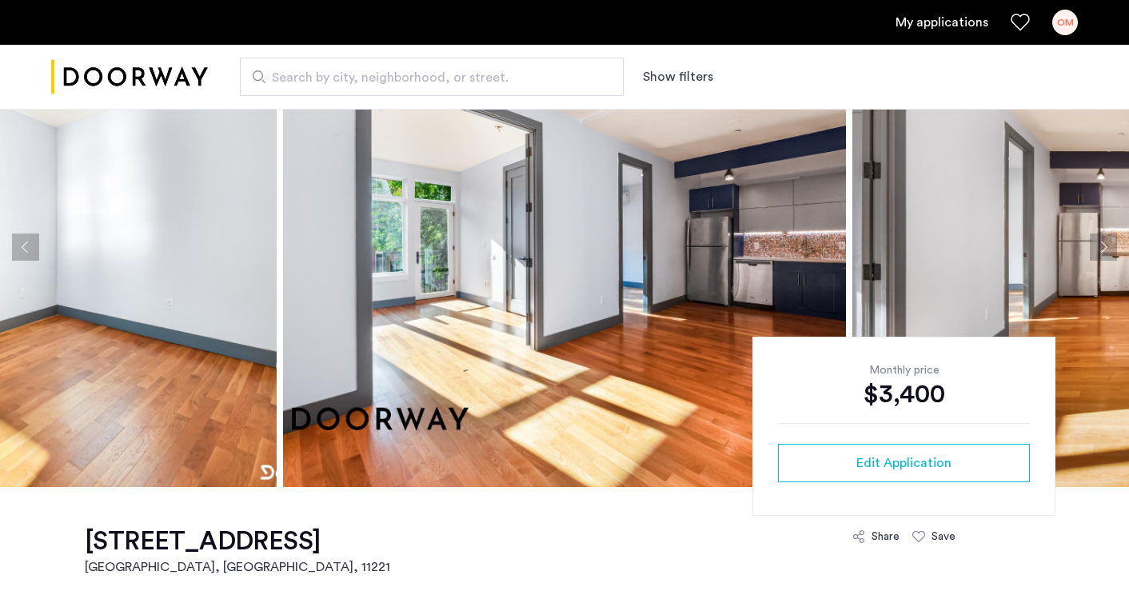
click at [1101, 244] on button "Next apartment" at bounding box center [1103, 247] width 27 height 27
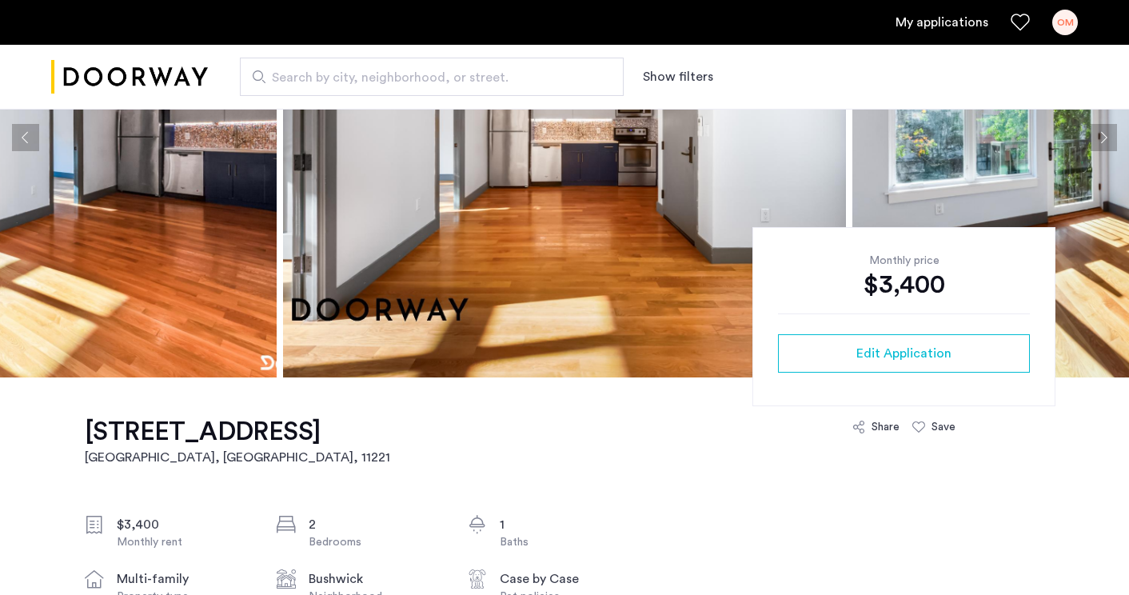
scroll to position [0, 0]
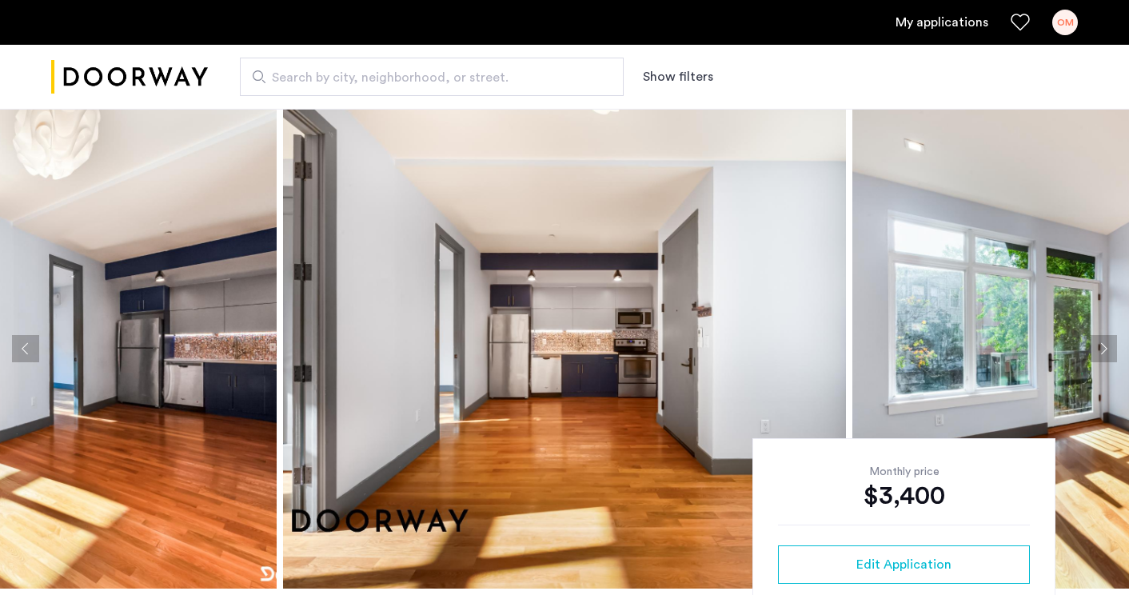
click at [1096, 361] on button "Next apartment" at bounding box center [1103, 348] width 27 height 27
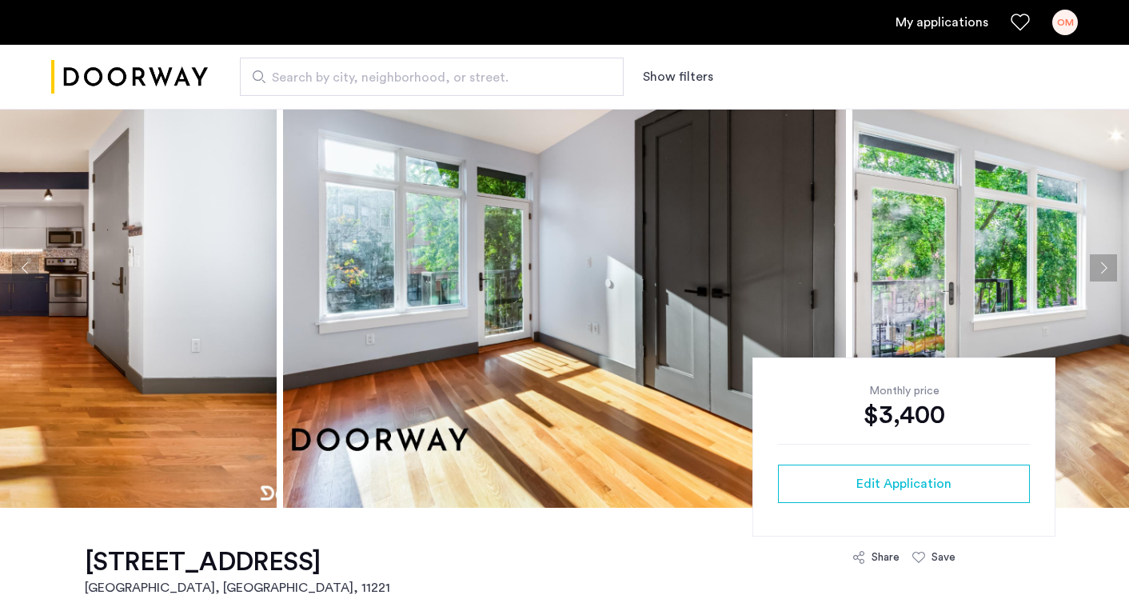
scroll to position [83, 0]
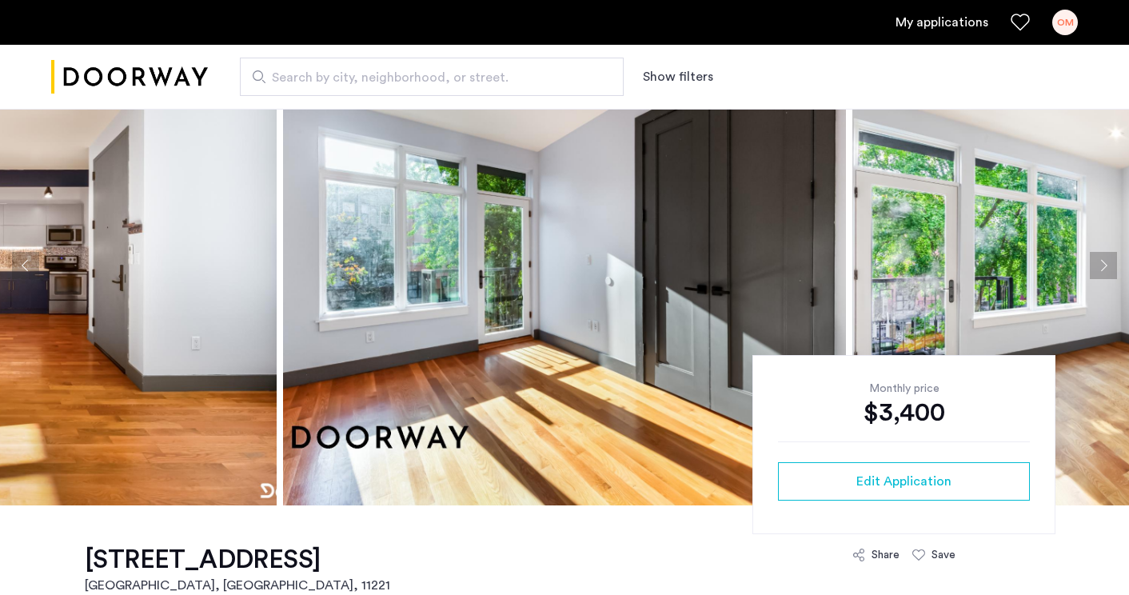
click at [1107, 249] on img at bounding box center [1134, 266] width 563 height 480
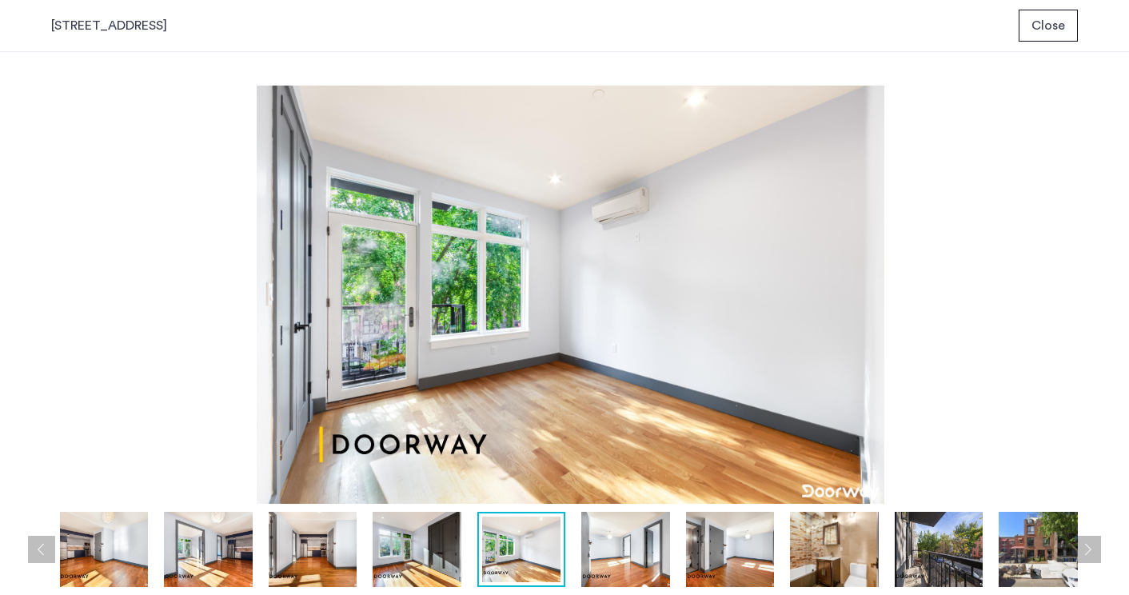
click at [1101, 268] on div "prev next prev next" at bounding box center [564, 323] width 1129 height 543
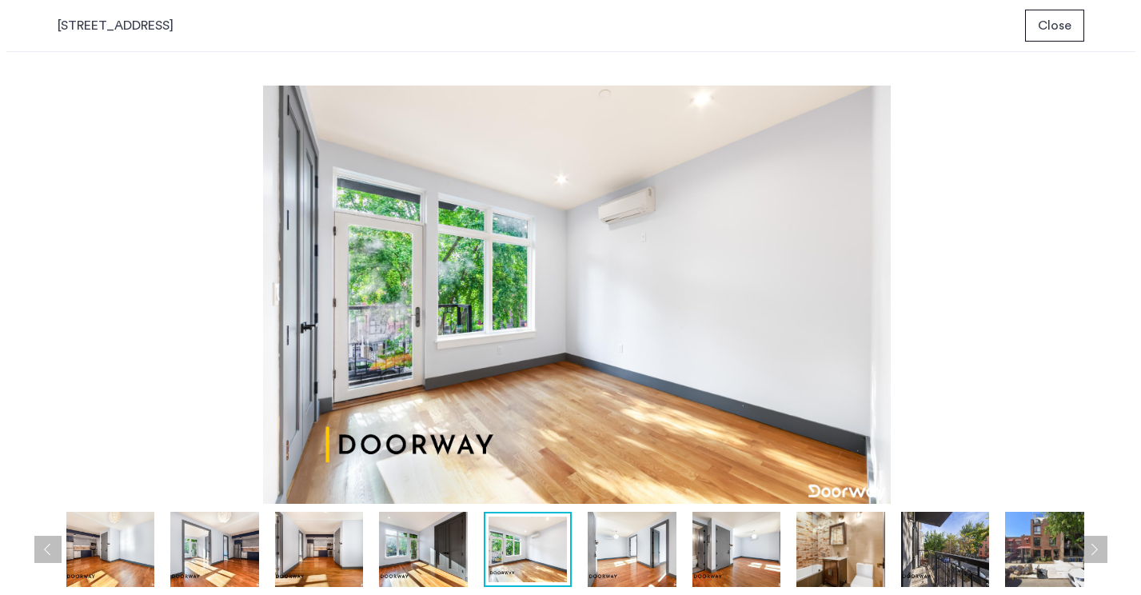
scroll to position [0, 0]
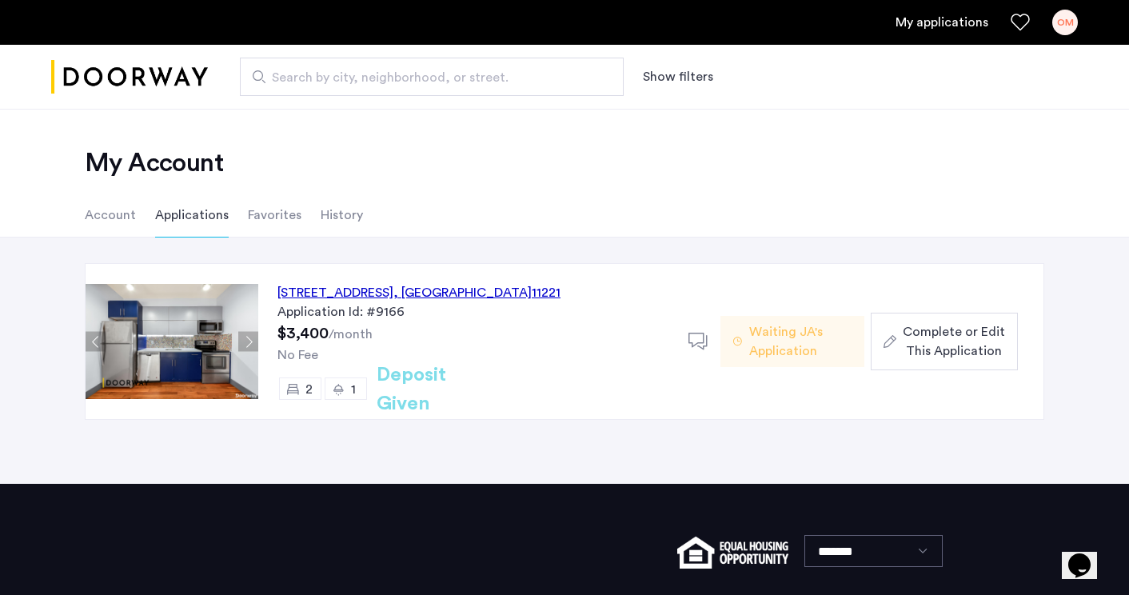
click at [413, 293] on div "27 Woodbine Street, Unit 2F, Brooklyn , NY 11221" at bounding box center [419, 292] width 283 height 19
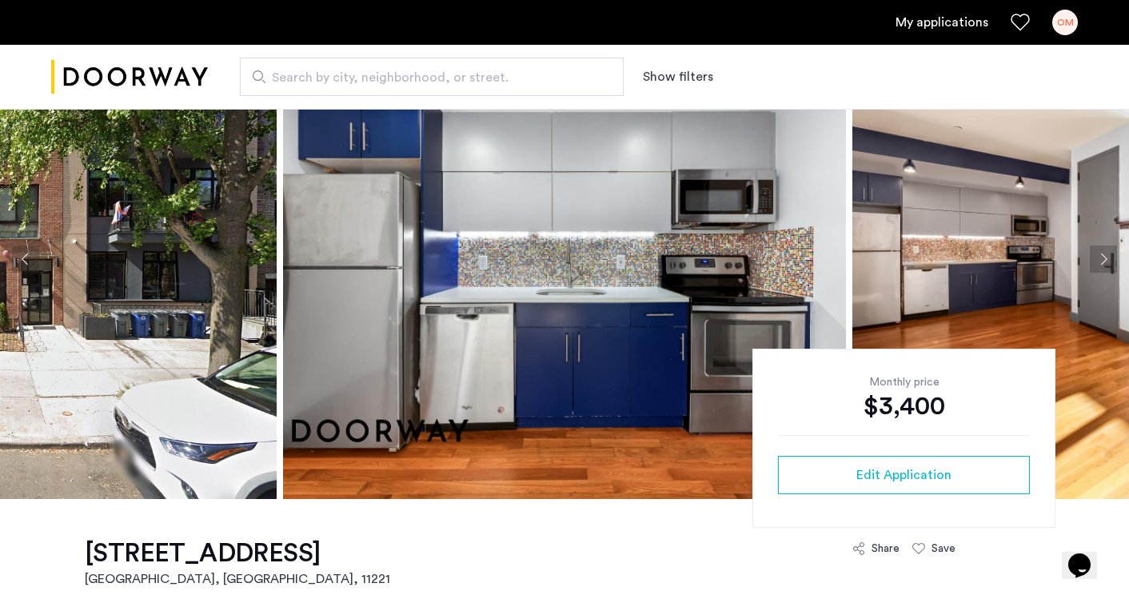
scroll to position [92, 0]
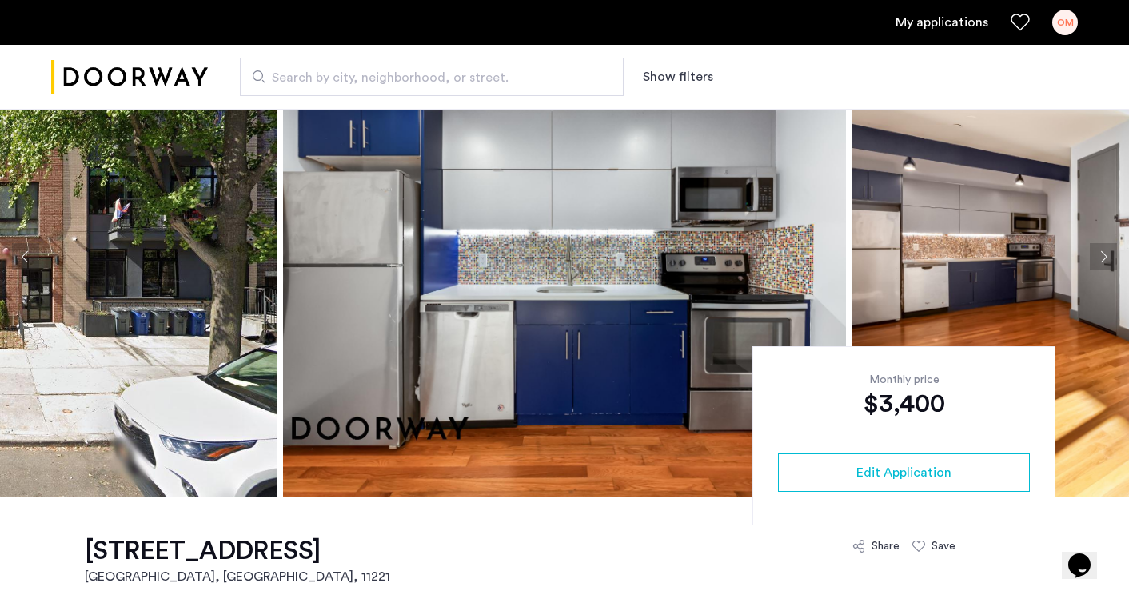
click at [1095, 260] on button "Next apartment" at bounding box center [1103, 256] width 27 height 27
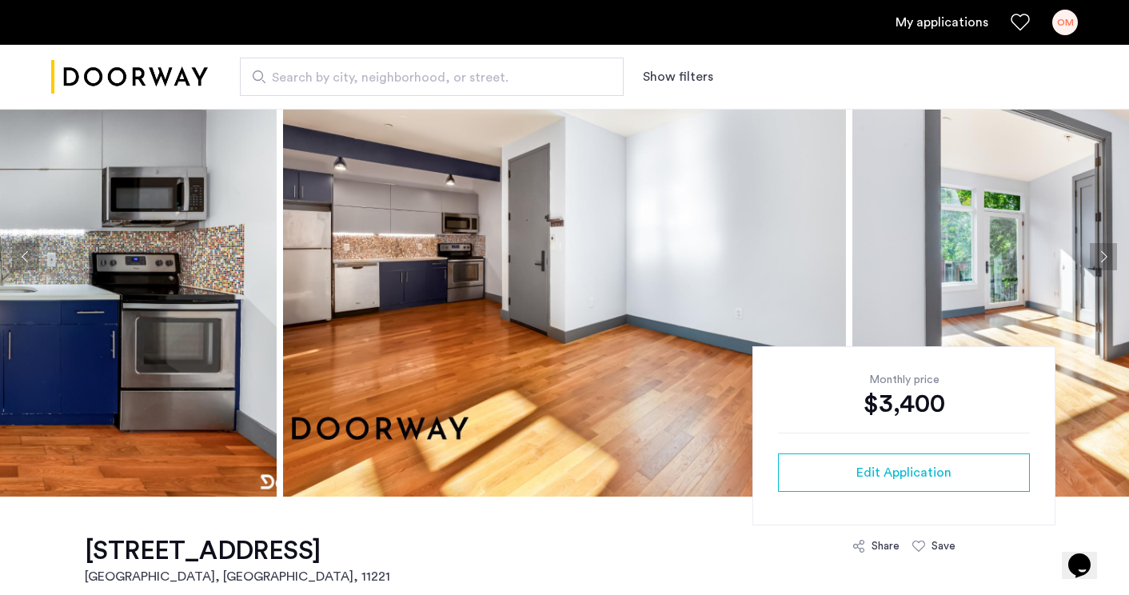
click at [1095, 260] on button "Next apartment" at bounding box center [1103, 256] width 27 height 27
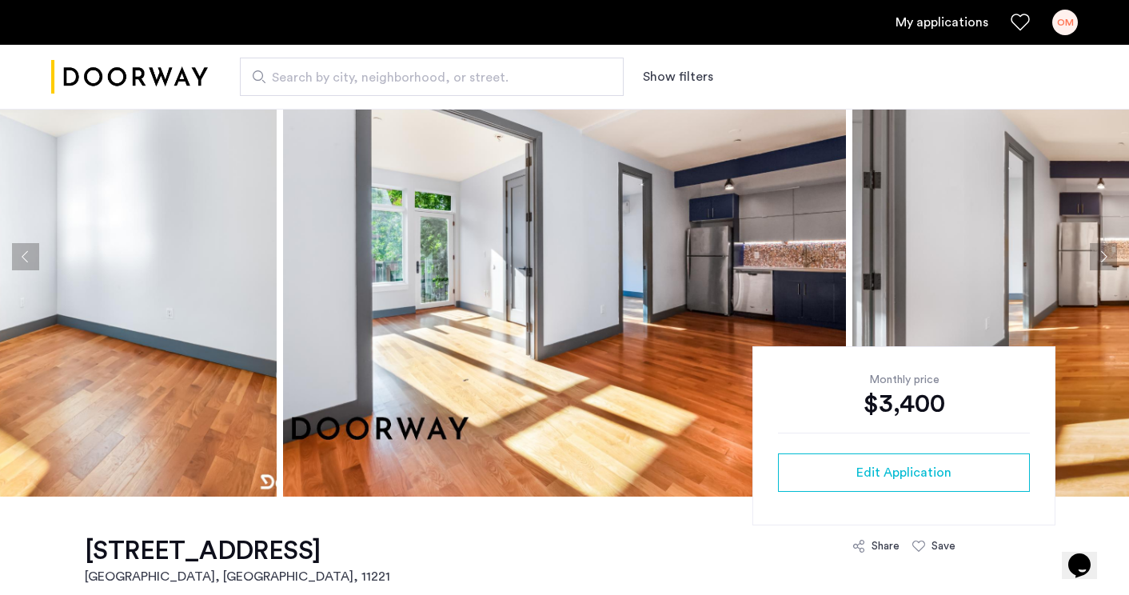
click at [1095, 260] on button "Next apartment" at bounding box center [1103, 256] width 27 height 27
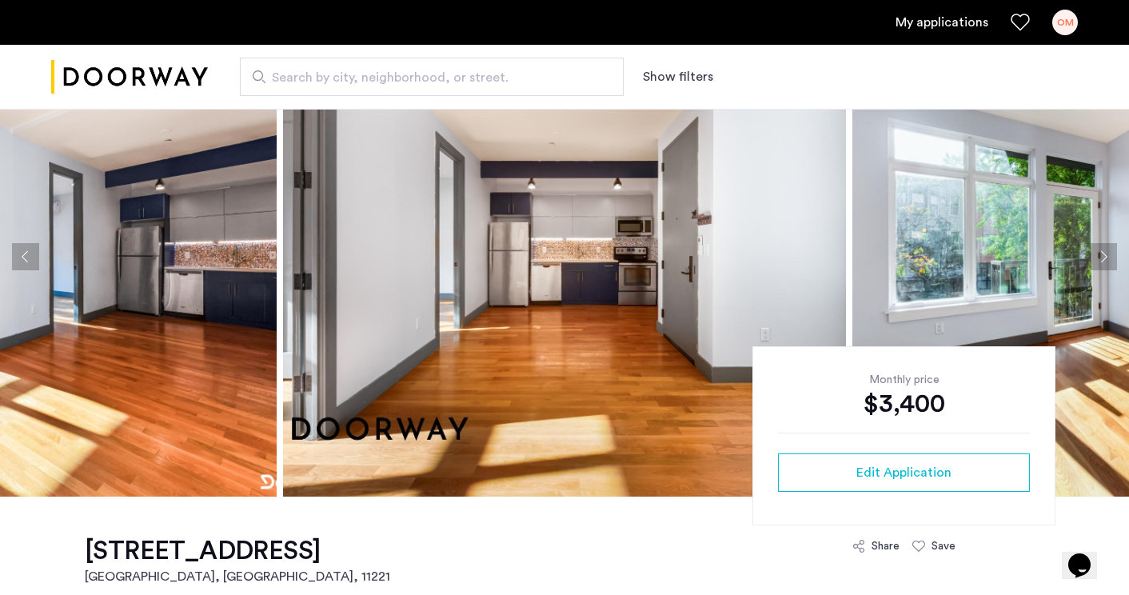
click at [1095, 260] on button "Next apartment" at bounding box center [1103, 256] width 27 height 27
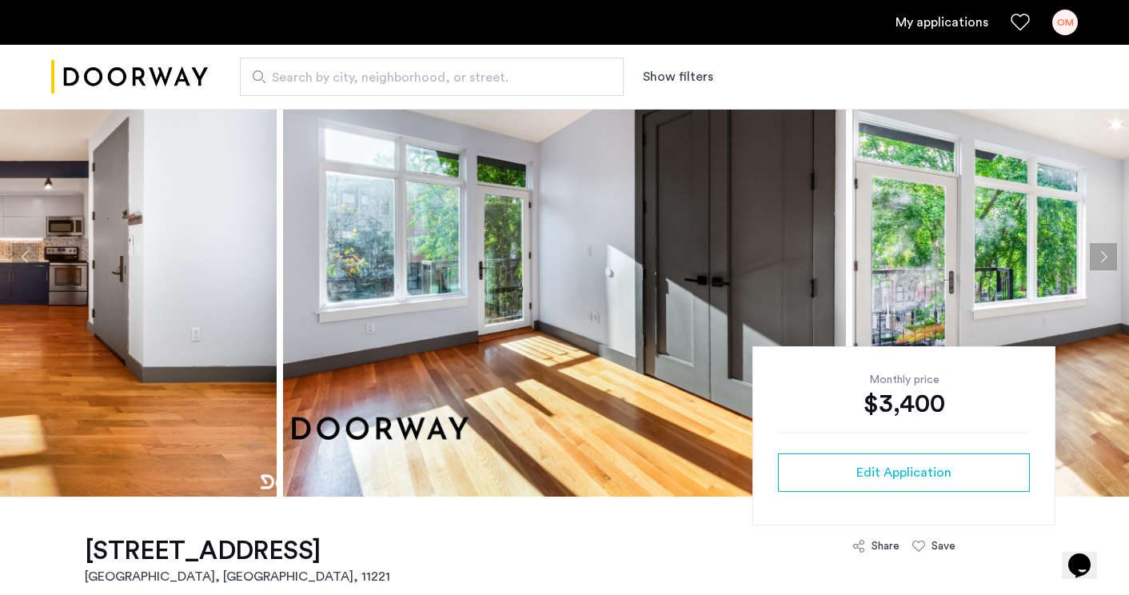
click at [1095, 260] on button "Next apartment" at bounding box center [1103, 256] width 27 height 27
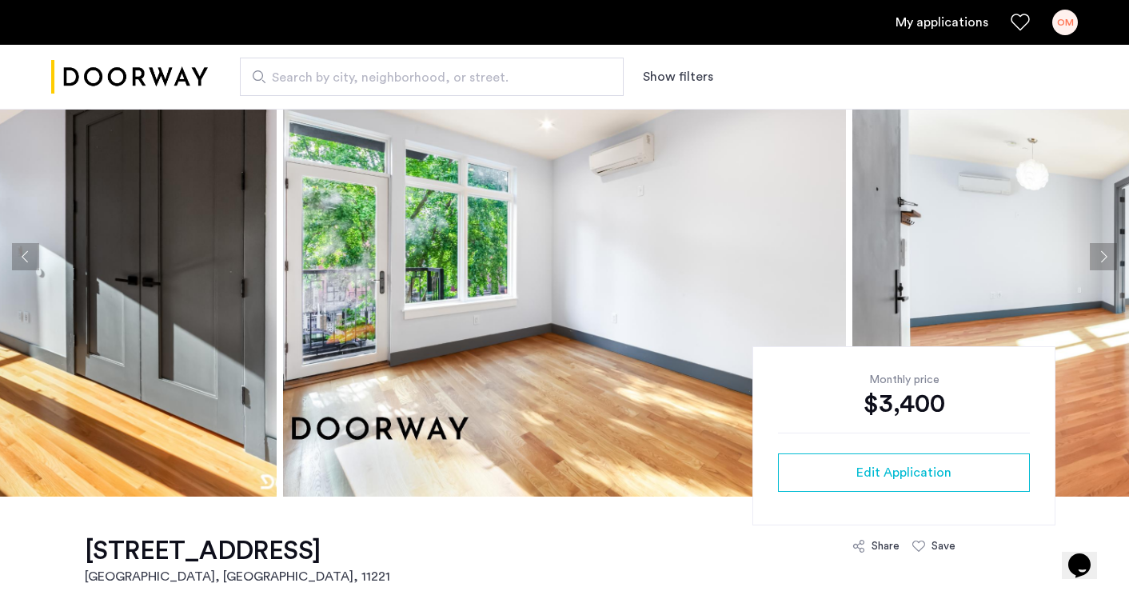
click at [1095, 260] on button "Next apartment" at bounding box center [1103, 256] width 27 height 27
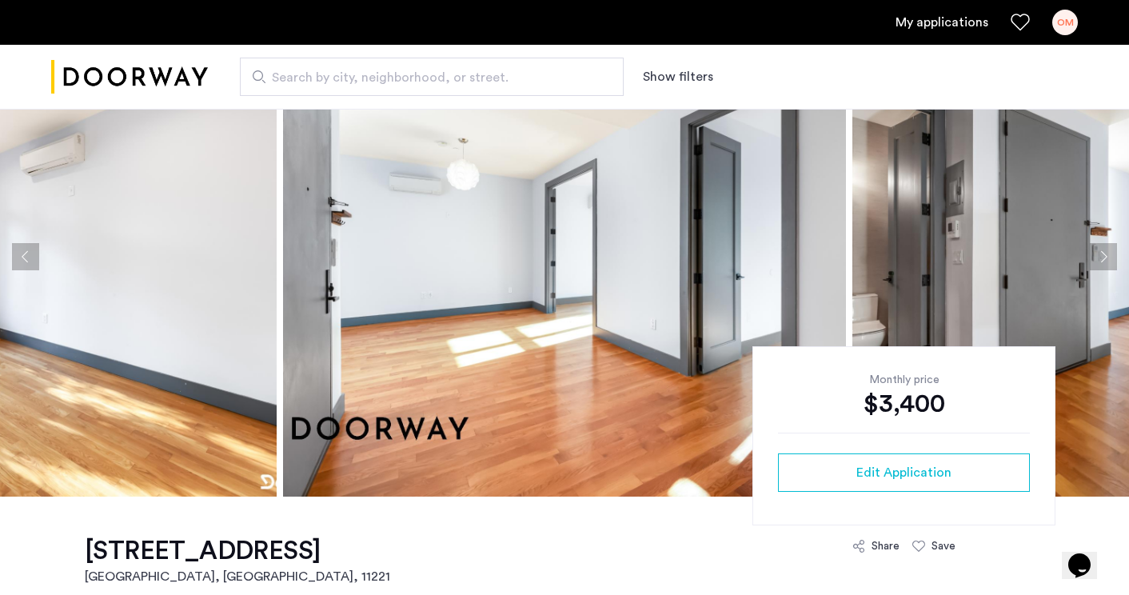
click at [1095, 260] on button "Next apartment" at bounding box center [1103, 256] width 27 height 27
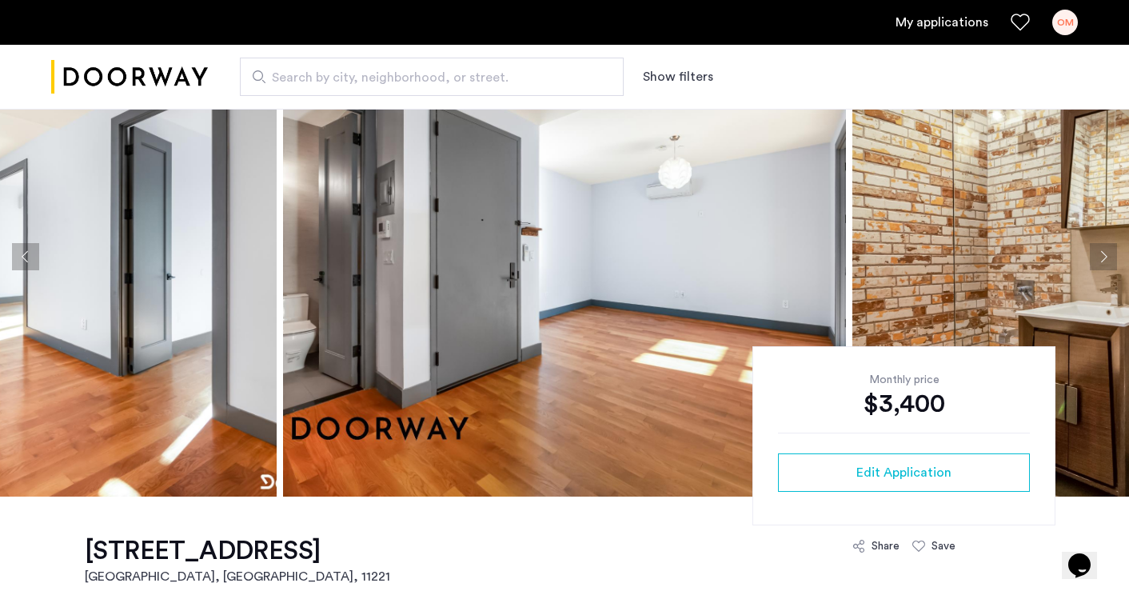
click at [1095, 260] on button "Next apartment" at bounding box center [1103, 256] width 27 height 27
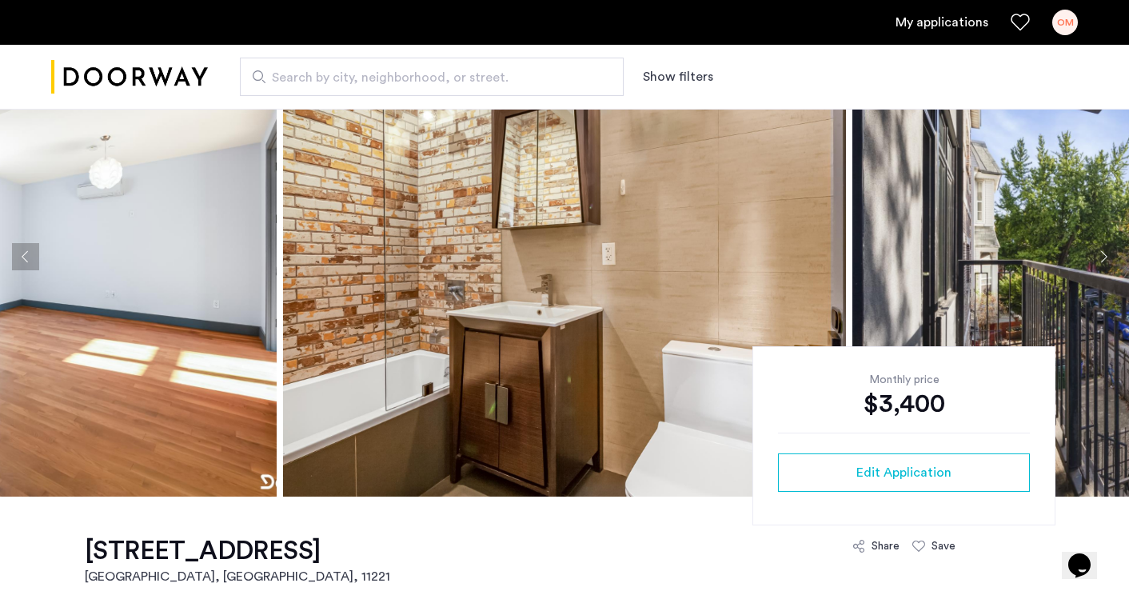
click at [1095, 260] on button "Next apartment" at bounding box center [1103, 256] width 27 height 27
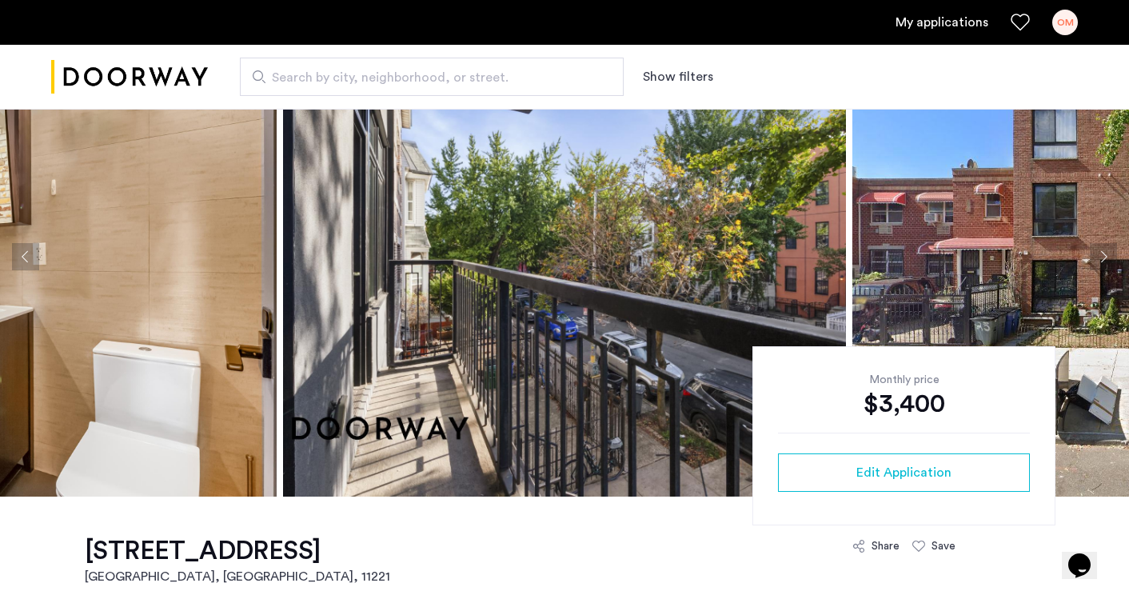
click at [1095, 260] on button "Next apartment" at bounding box center [1103, 256] width 27 height 27
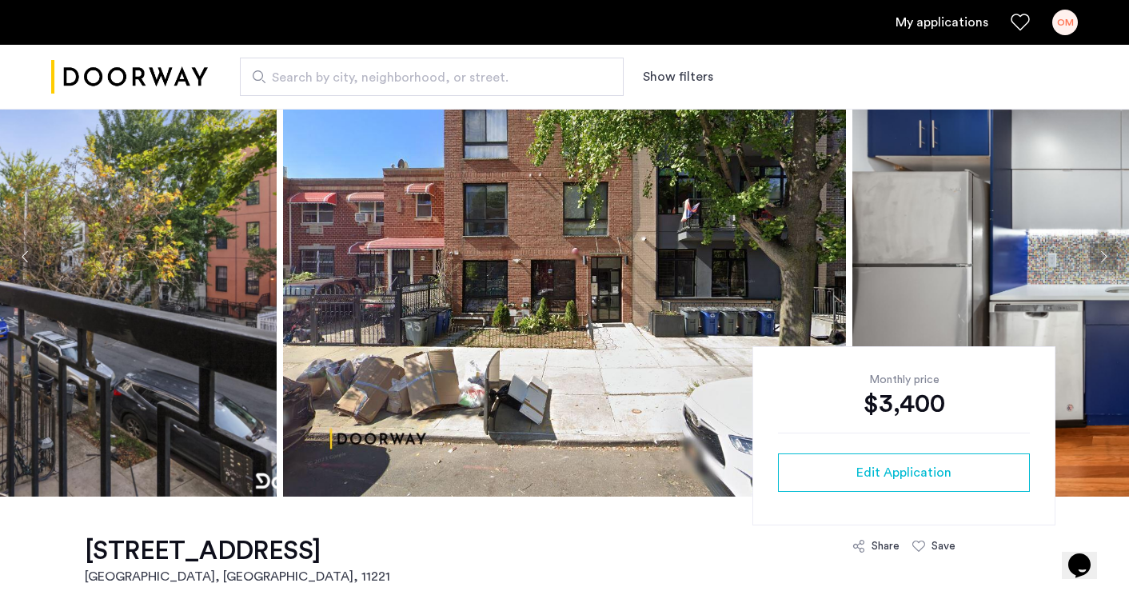
click at [1095, 260] on button "Next apartment" at bounding box center [1103, 256] width 27 height 27
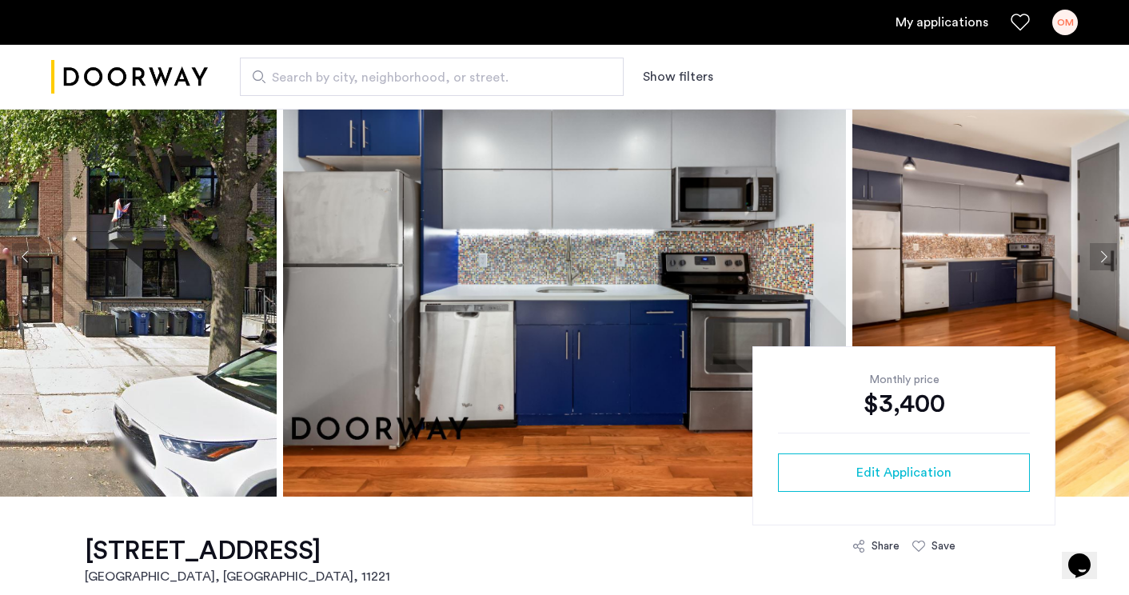
click at [1095, 260] on button "Next apartment" at bounding box center [1103, 256] width 27 height 27
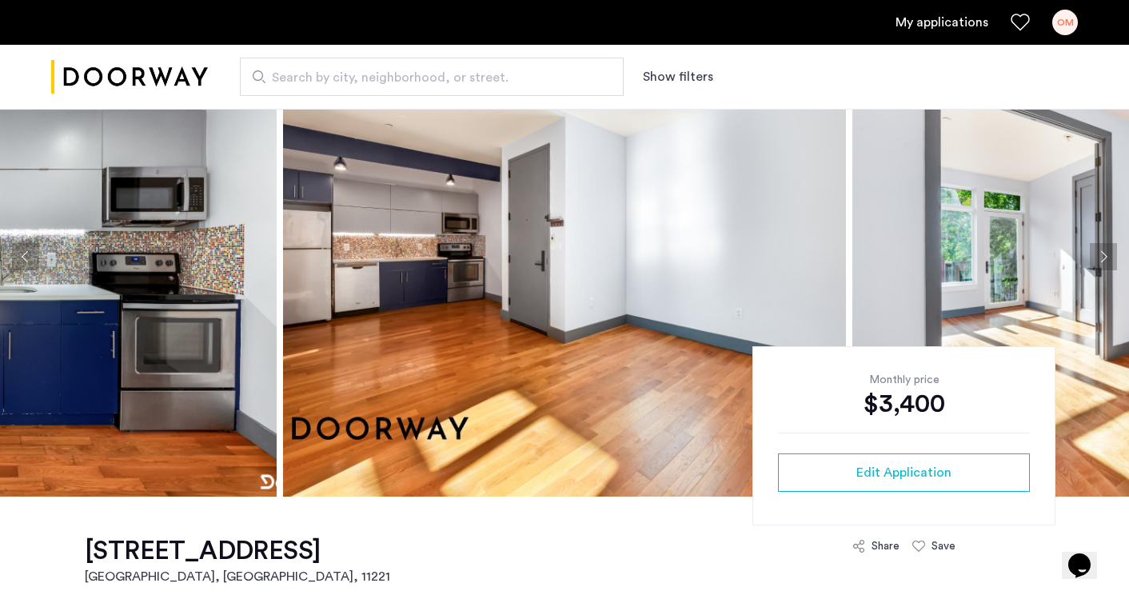
click at [1095, 260] on button "Next apartment" at bounding box center [1103, 256] width 27 height 27
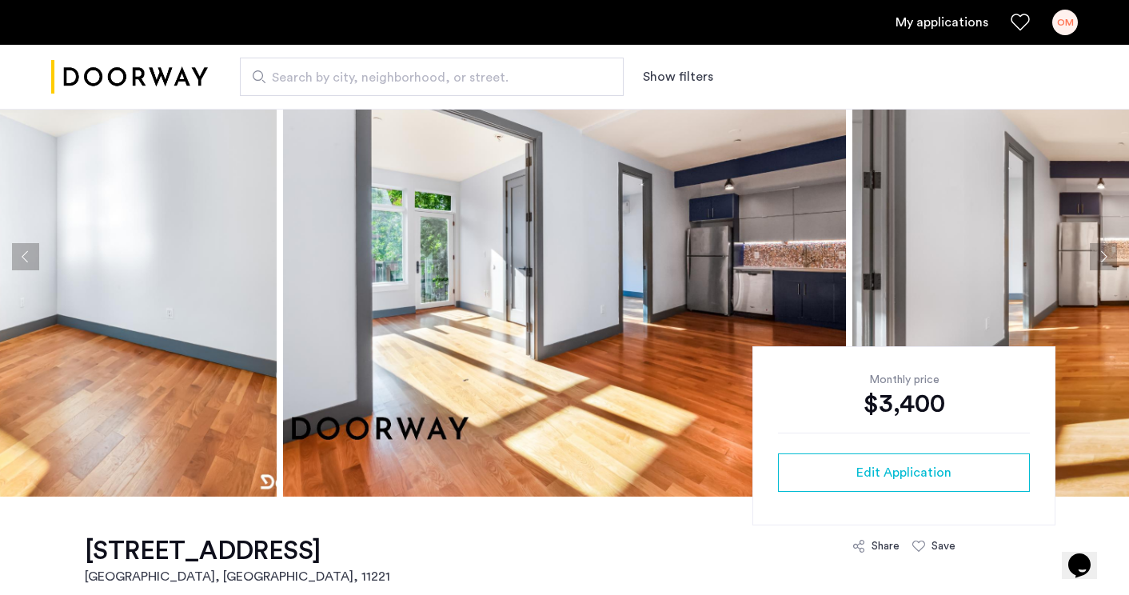
click at [1095, 260] on button "Next apartment" at bounding box center [1103, 256] width 27 height 27
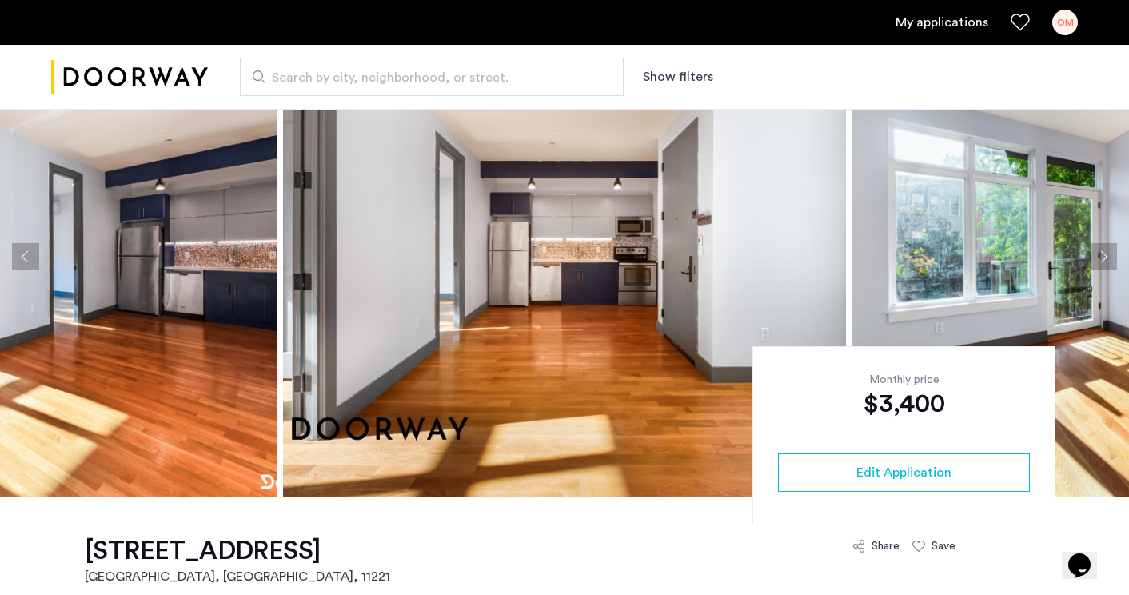
click at [1095, 260] on button "Next apartment" at bounding box center [1103, 256] width 27 height 27
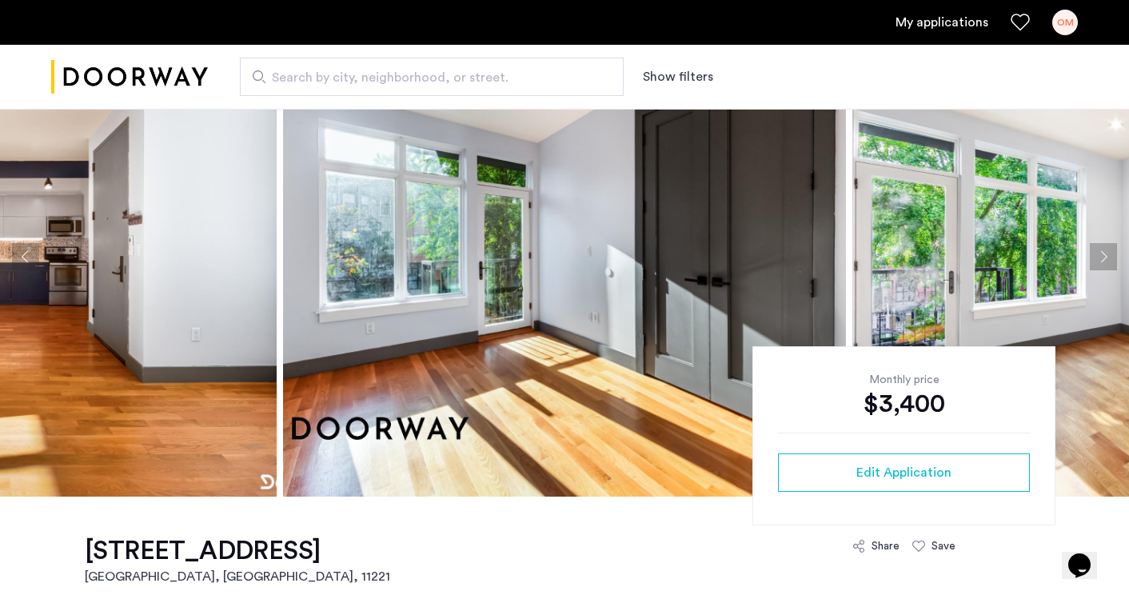
click at [1095, 260] on button "Next apartment" at bounding box center [1103, 256] width 27 height 27
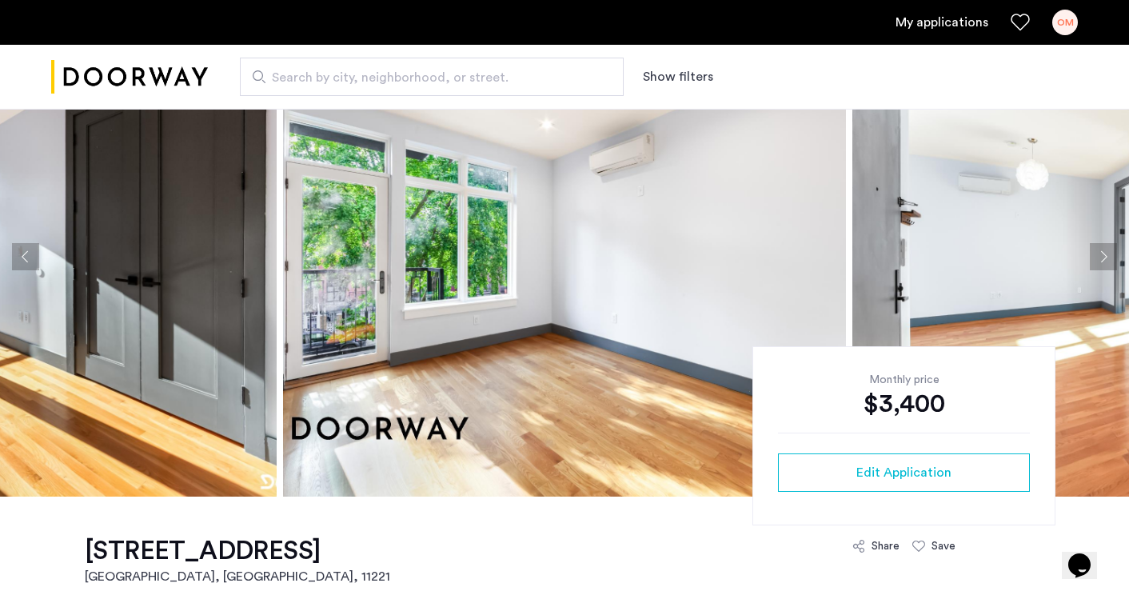
click at [1095, 260] on button "Next apartment" at bounding box center [1103, 256] width 27 height 27
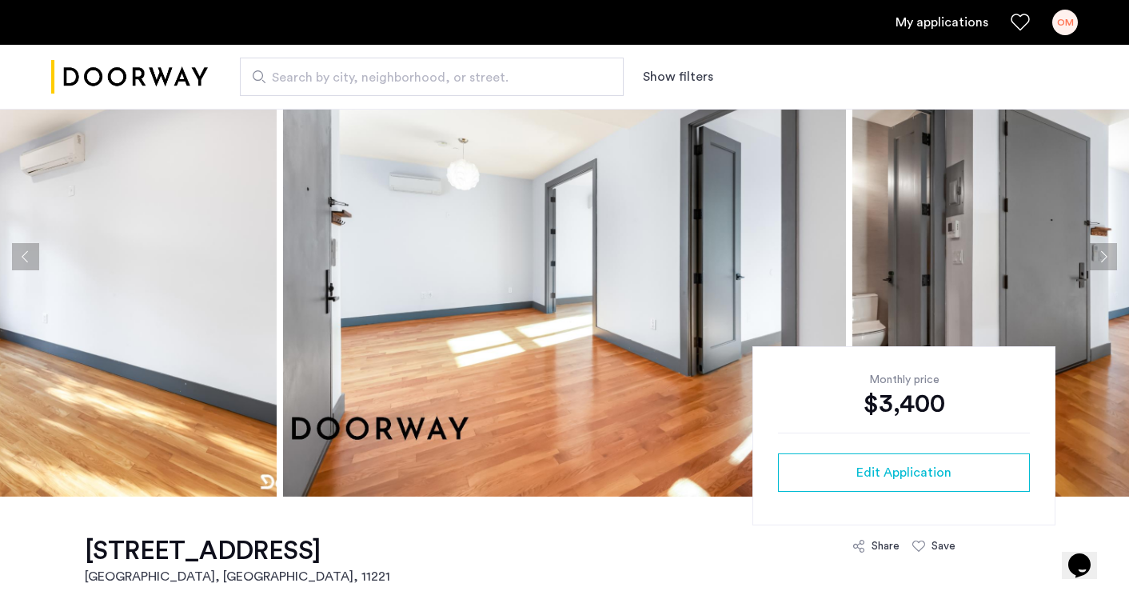
click at [1095, 260] on button "Next apartment" at bounding box center [1103, 256] width 27 height 27
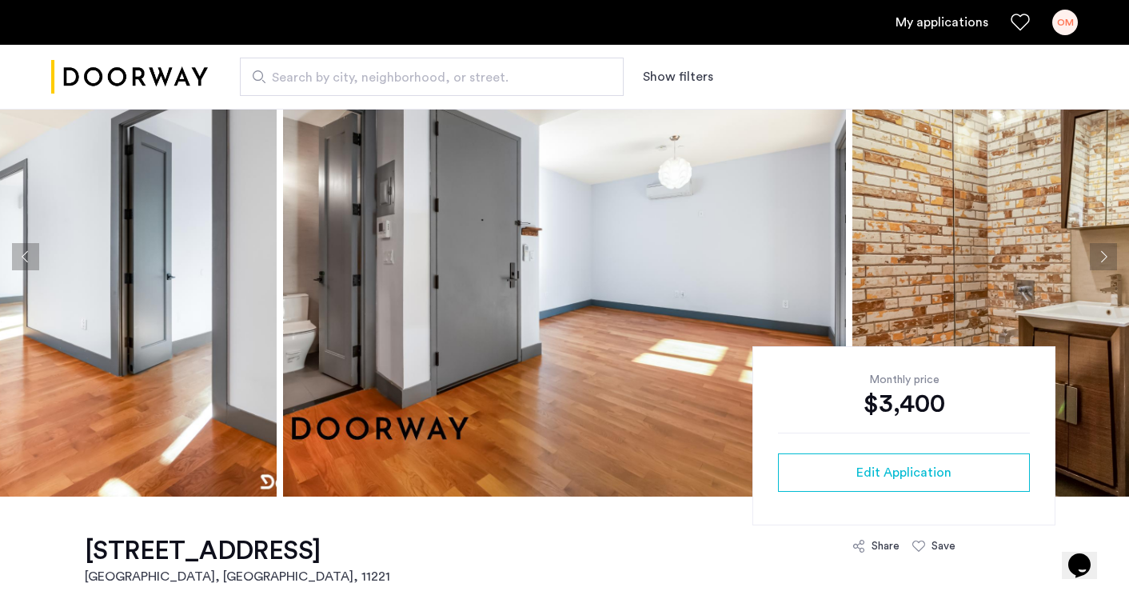
click at [1095, 260] on button "Next apartment" at bounding box center [1103, 256] width 27 height 27
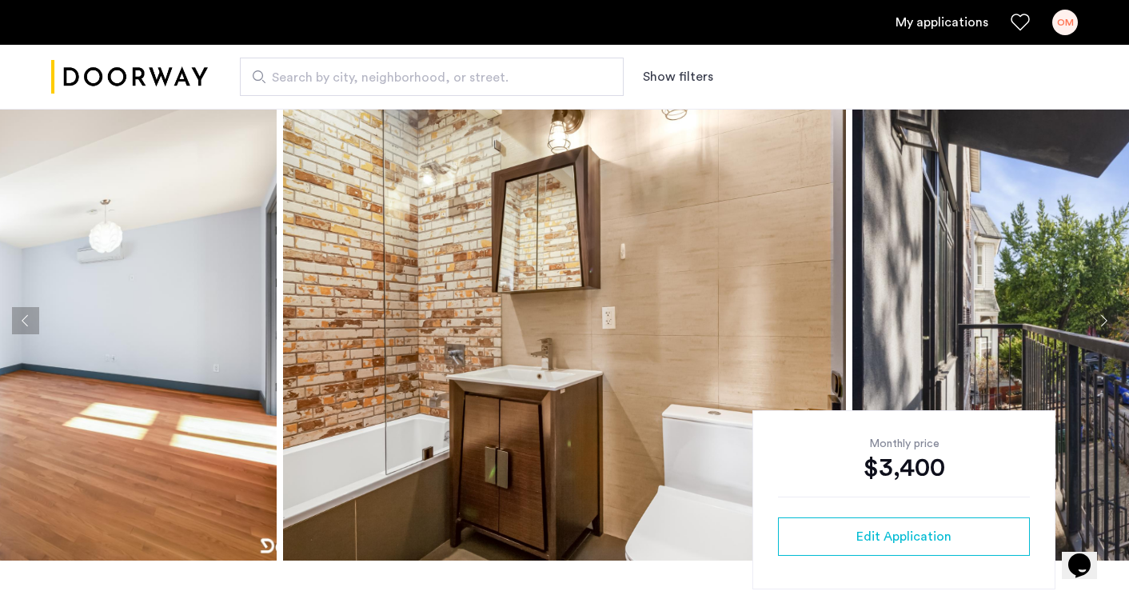
scroll to position [18, 0]
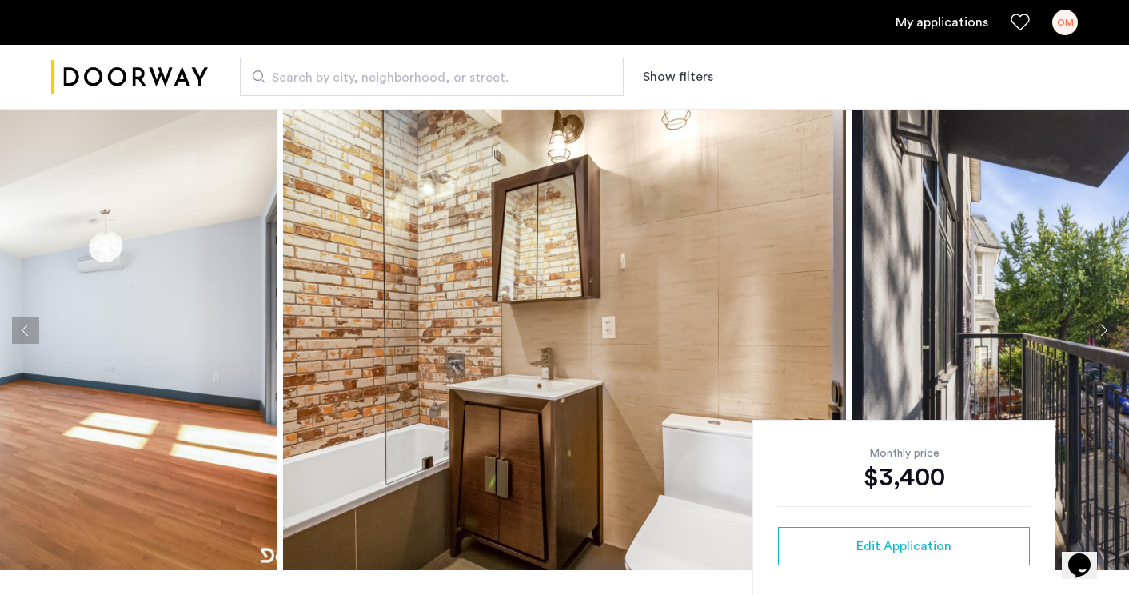
click at [1111, 325] on button "Next apartment" at bounding box center [1103, 330] width 27 height 27
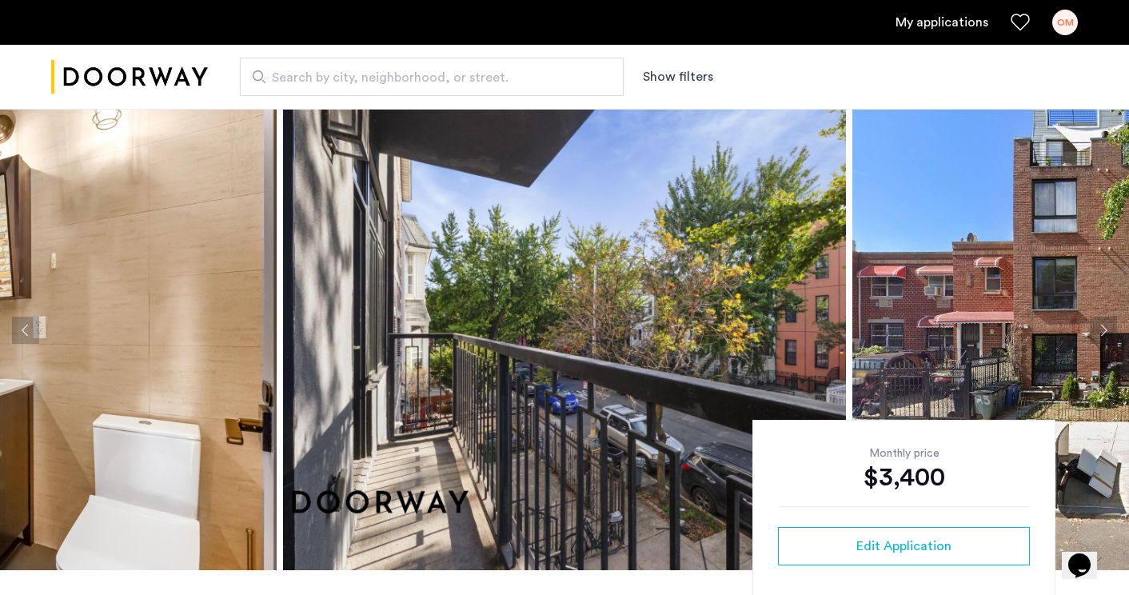
click at [1111, 325] on button "Next apartment" at bounding box center [1103, 330] width 27 height 27
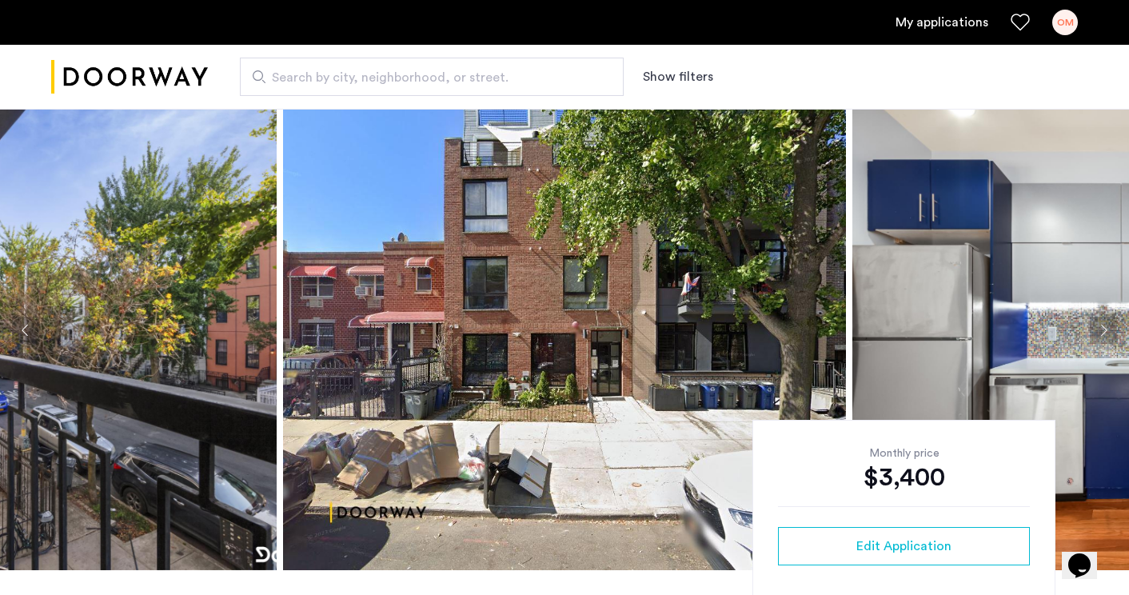
click at [1111, 325] on button "Next apartment" at bounding box center [1103, 330] width 27 height 27
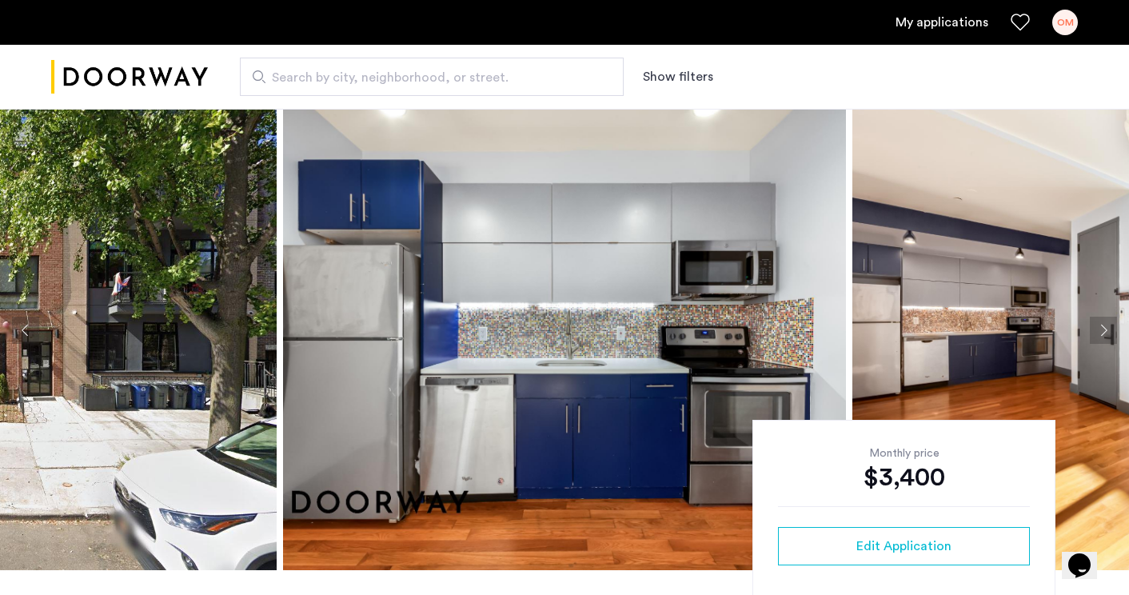
click at [1111, 325] on button "Next apartment" at bounding box center [1103, 330] width 27 height 27
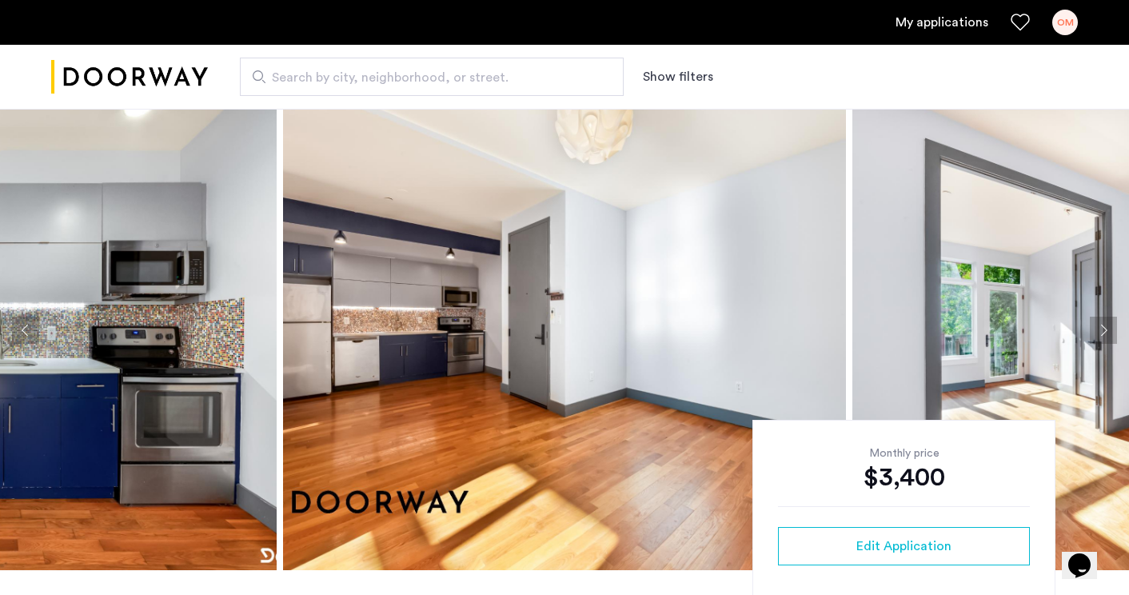
click at [1111, 325] on button "Next apartment" at bounding box center [1103, 330] width 27 height 27
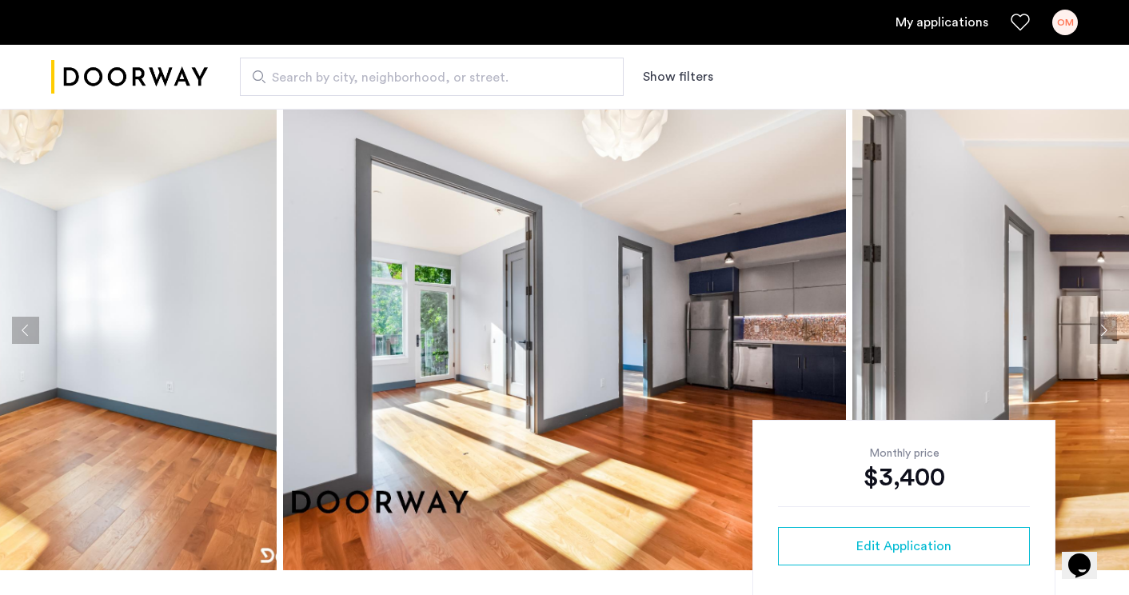
click at [1111, 325] on button "Next apartment" at bounding box center [1103, 330] width 27 height 27
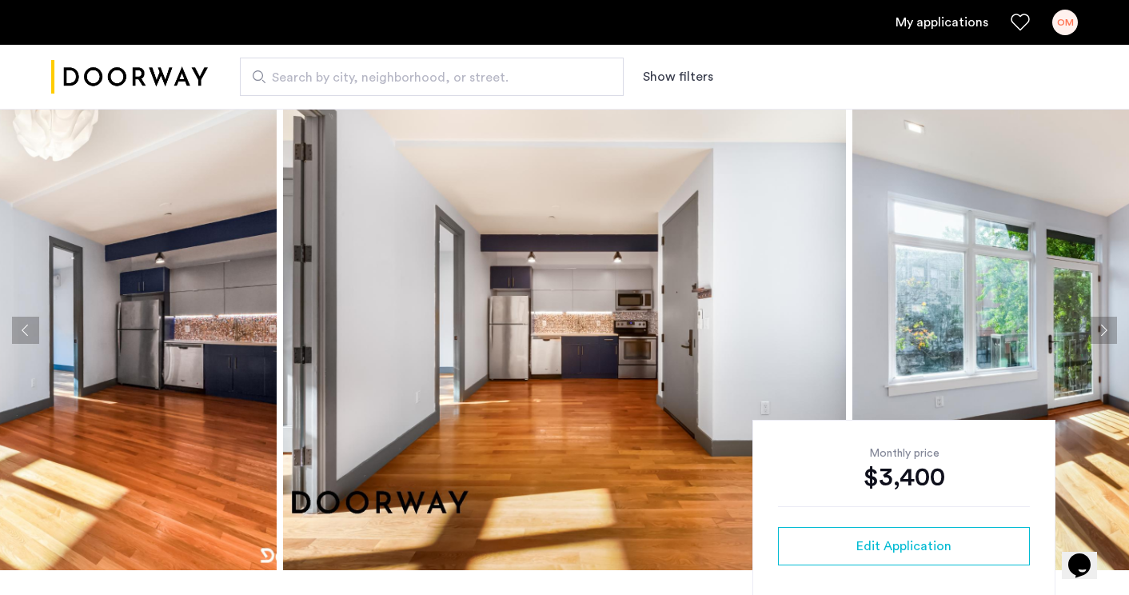
click at [1111, 325] on button "Next apartment" at bounding box center [1103, 330] width 27 height 27
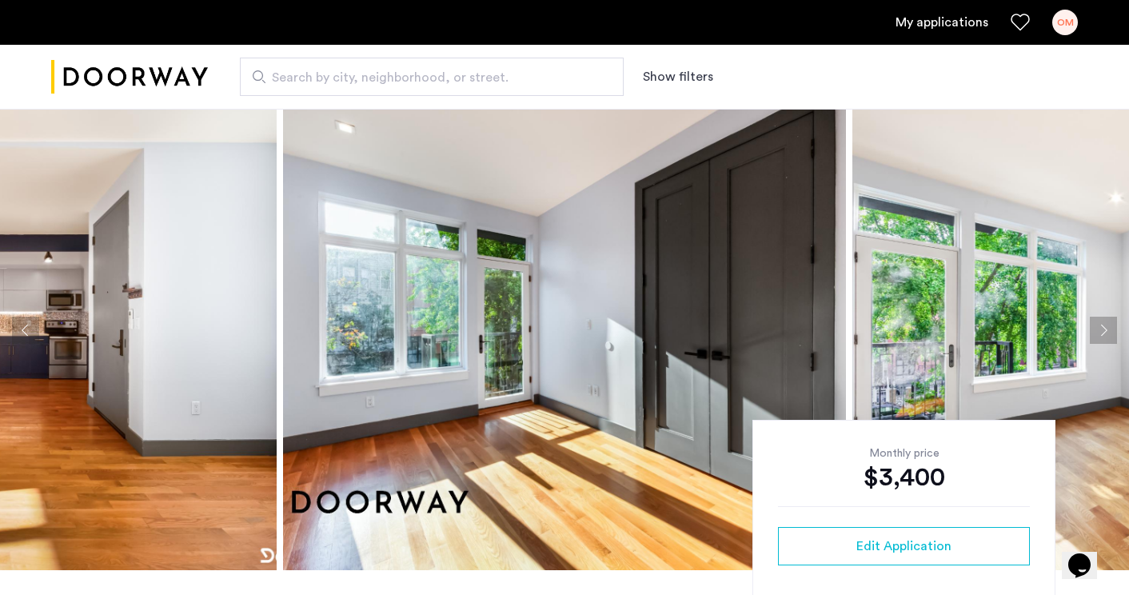
click at [1111, 325] on button "Next apartment" at bounding box center [1103, 330] width 27 height 27
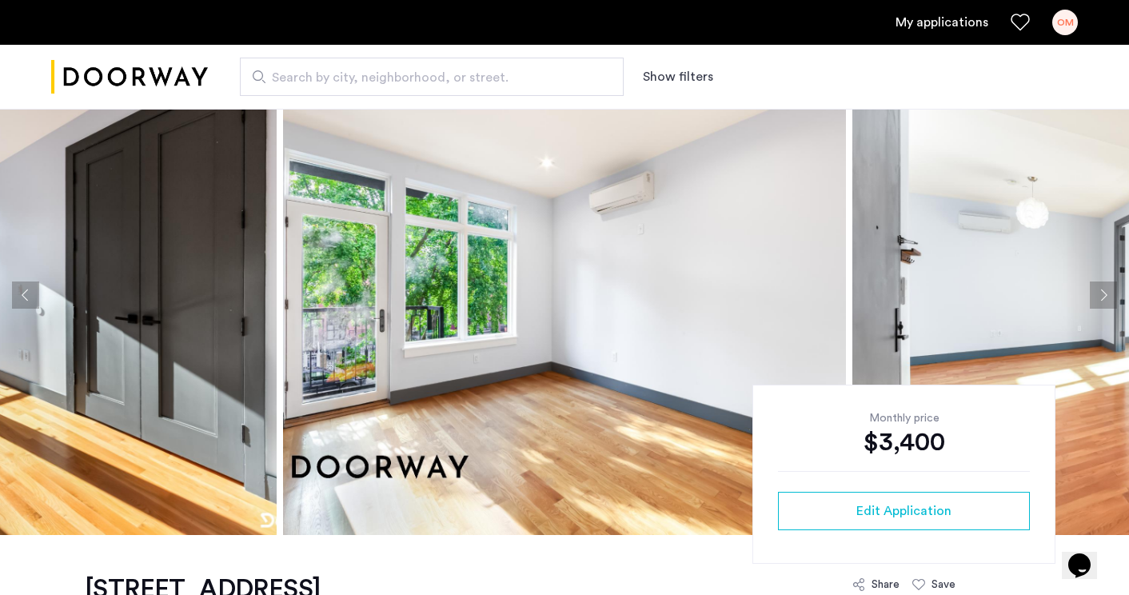
scroll to position [45, 0]
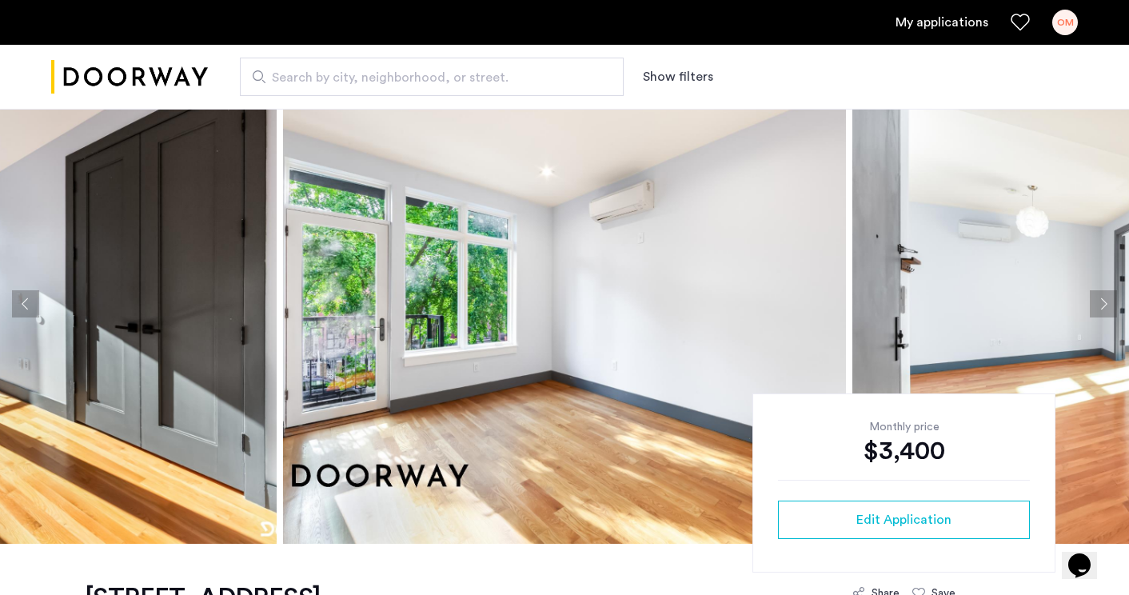
click at [1101, 299] on button "Next apartment" at bounding box center [1103, 303] width 27 height 27
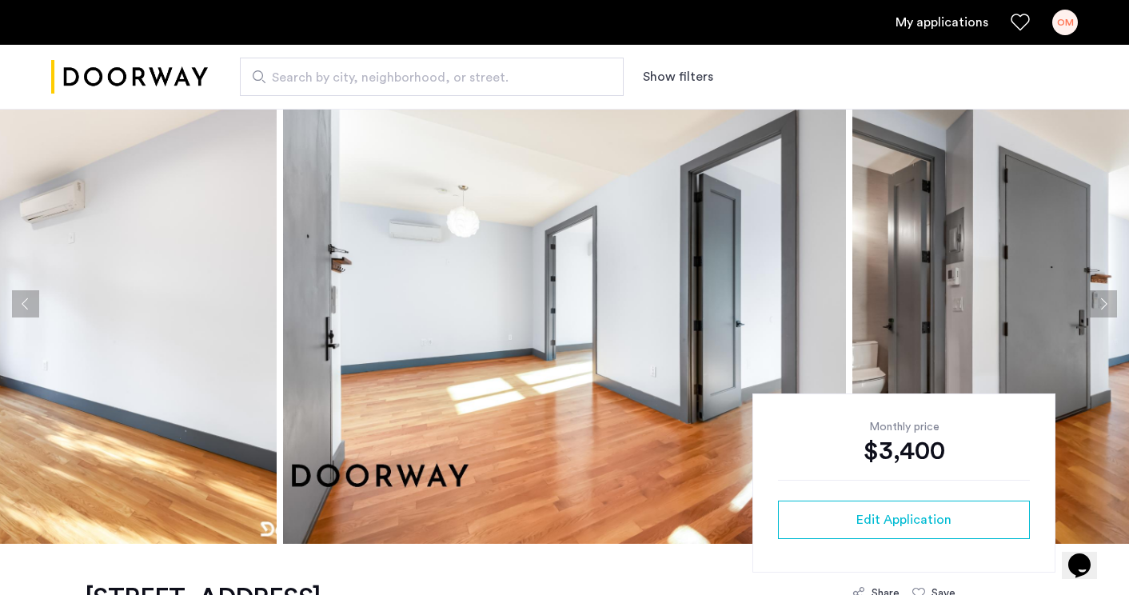
click at [1101, 299] on button "Next apartment" at bounding box center [1103, 303] width 27 height 27
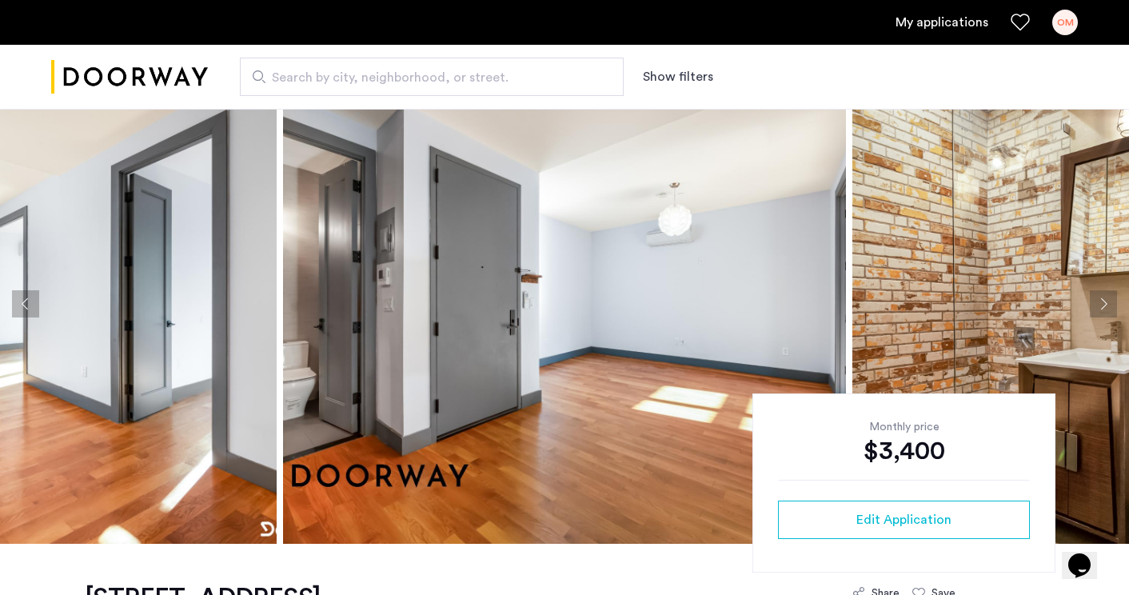
click at [1101, 299] on button "Next apartment" at bounding box center [1103, 303] width 27 height 27
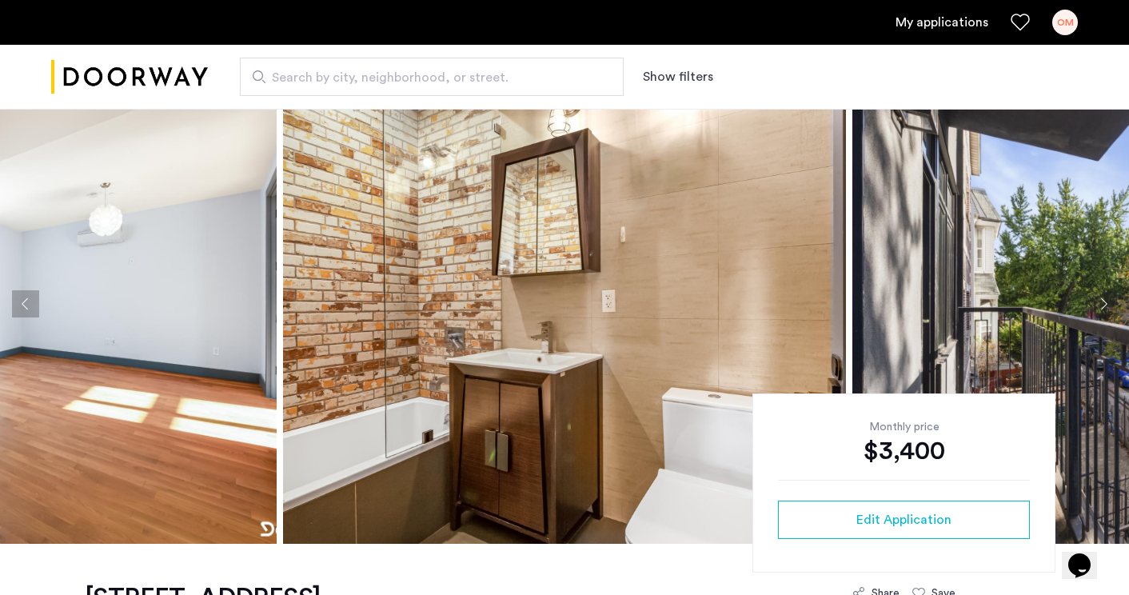
click at [1101, 299] on button "Next apartment" at bounding box center [1103, 303] width 27 height 27
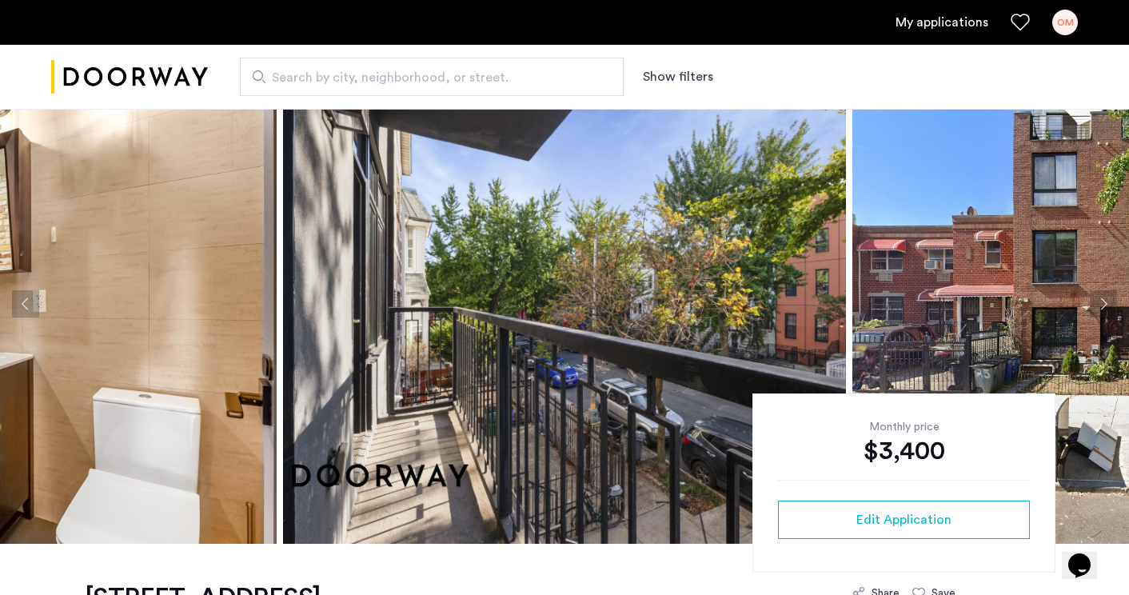
click at [1101, 299] on button "Next apartment" at bounding box center [1103, 303] width 27 height 27
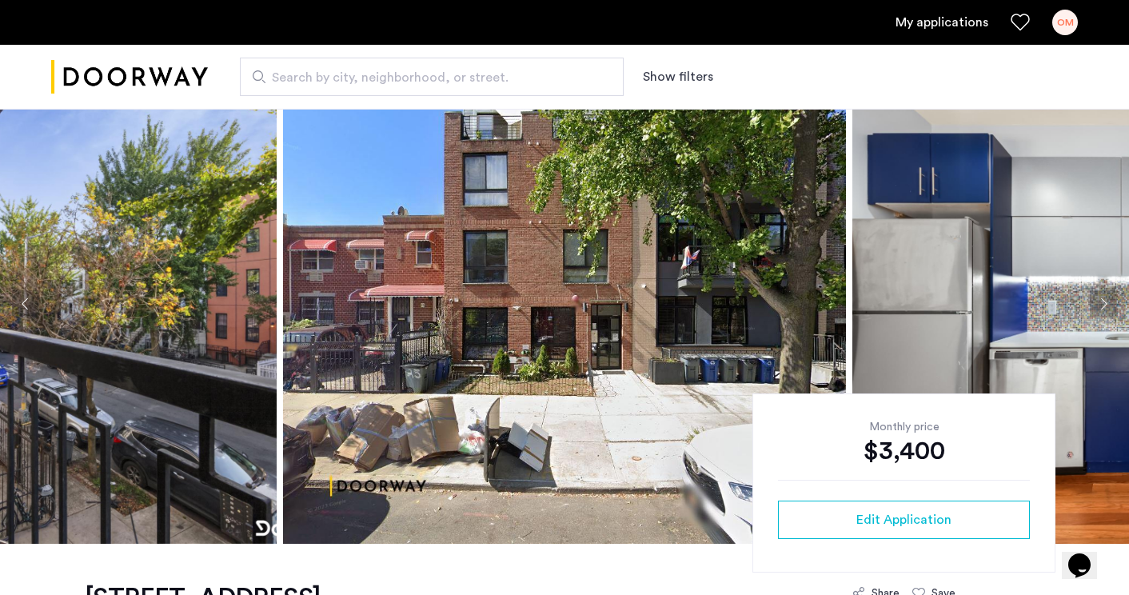
click at [1101, 299] on button "Next apartment" at bounding box center [1103, 303] width 27 height 27
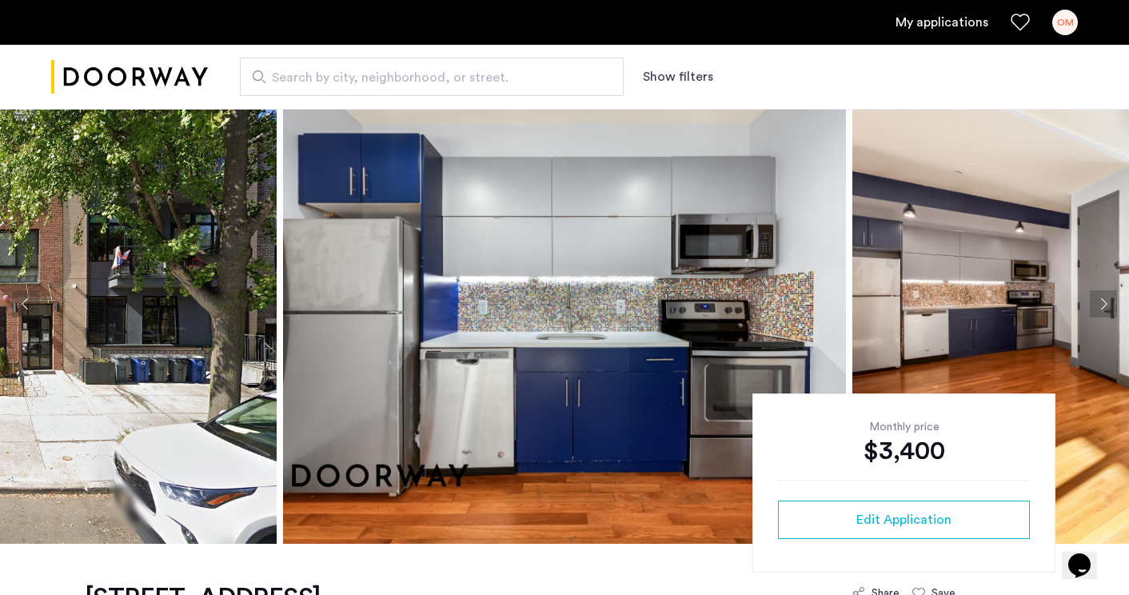
click at [1101, 299] on button "Next apartment" at bounding box center [1103, 303] width 27 height 27
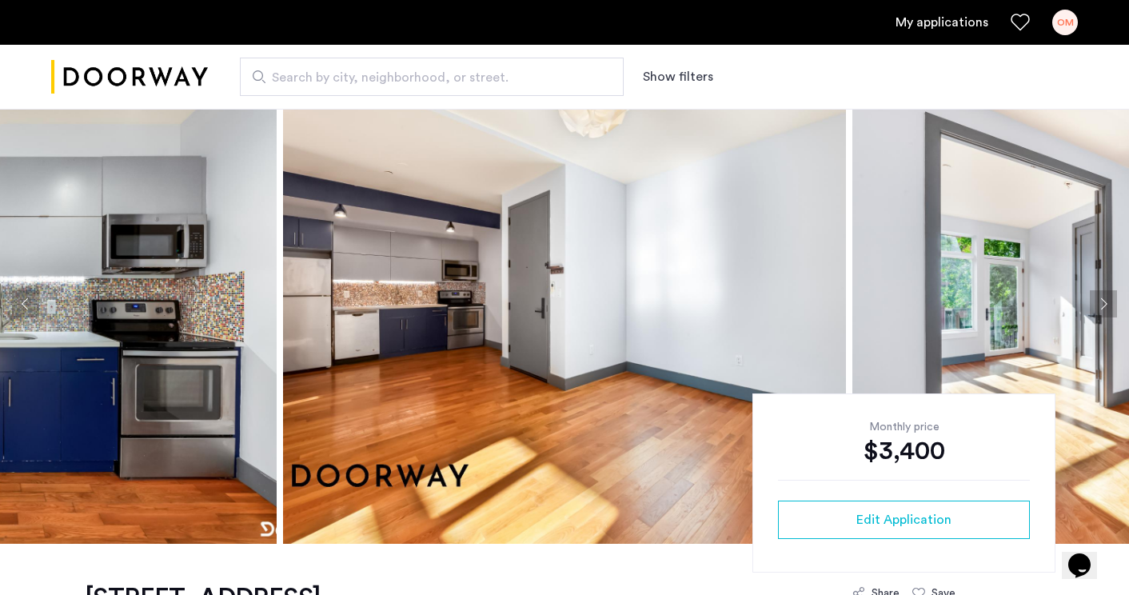
click at [1101, 299] on button "Next apartment" at bounding box center [1103, 303] width 27 height 27
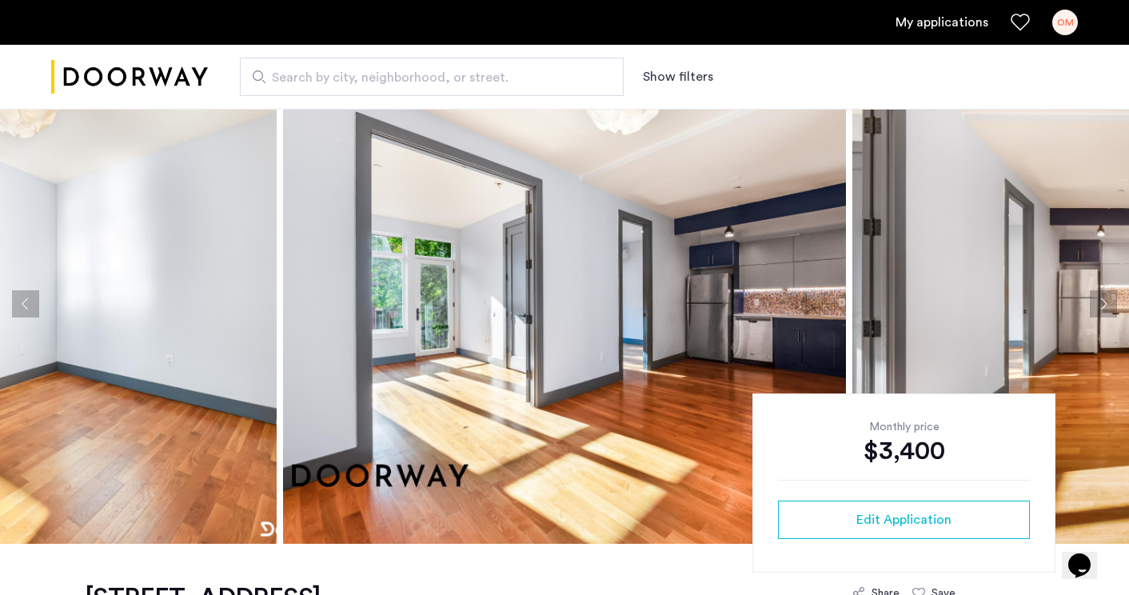
click at [1101, 299] on button "Next apartment" at bounding box center [1103, 303] width 27 height 27
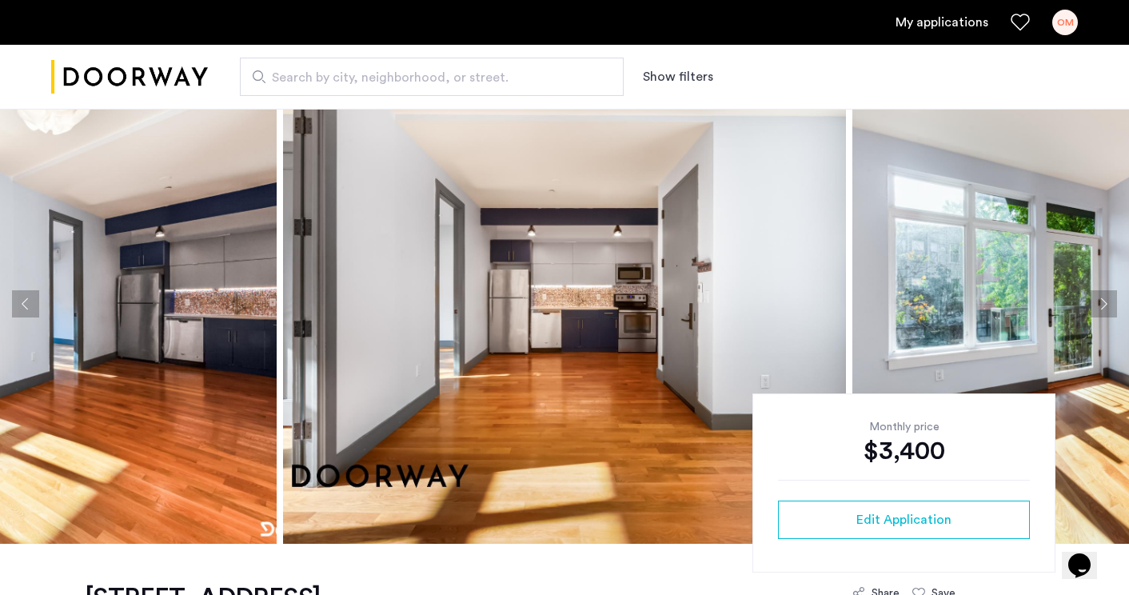
click at [1101, 299] on button "Next apartment" at bounding box center [1103, 303] width 27 height 27
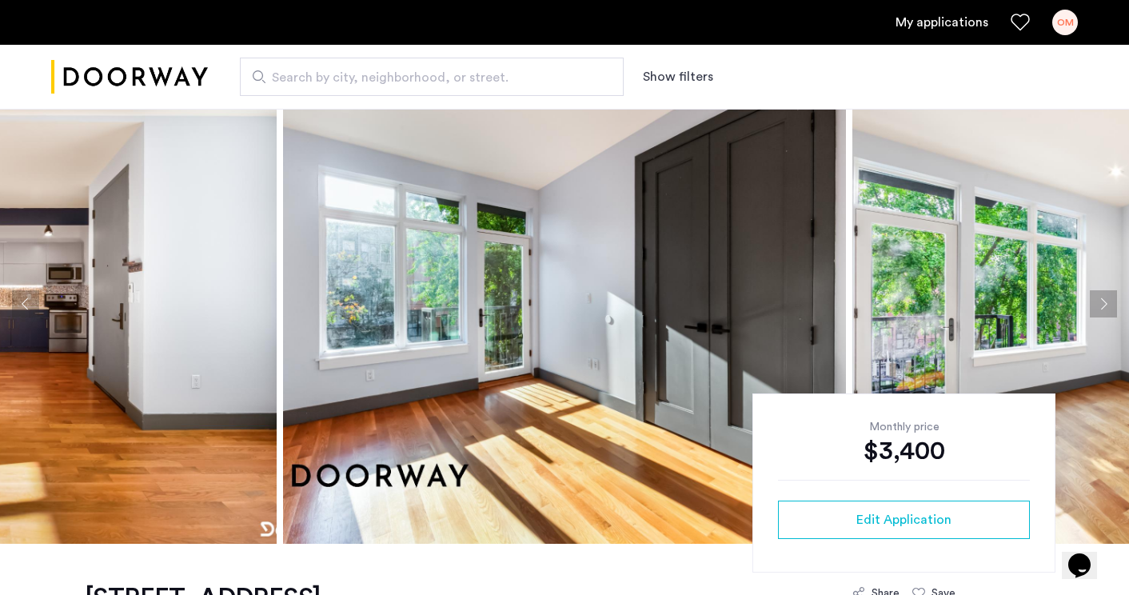
click at [1101, 299] on button "Next apartment" at bounding box center [1103, 303] width 27 height 27
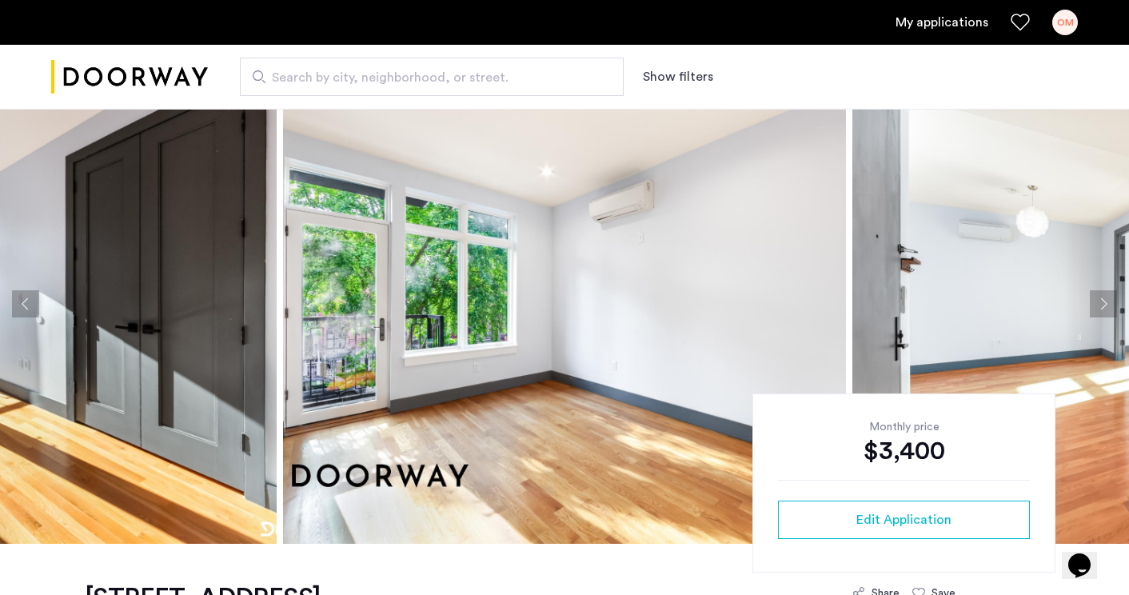
click at [1097, 301] on button "Next apartment" at bounding box center [1103, 303] width 27 height 27
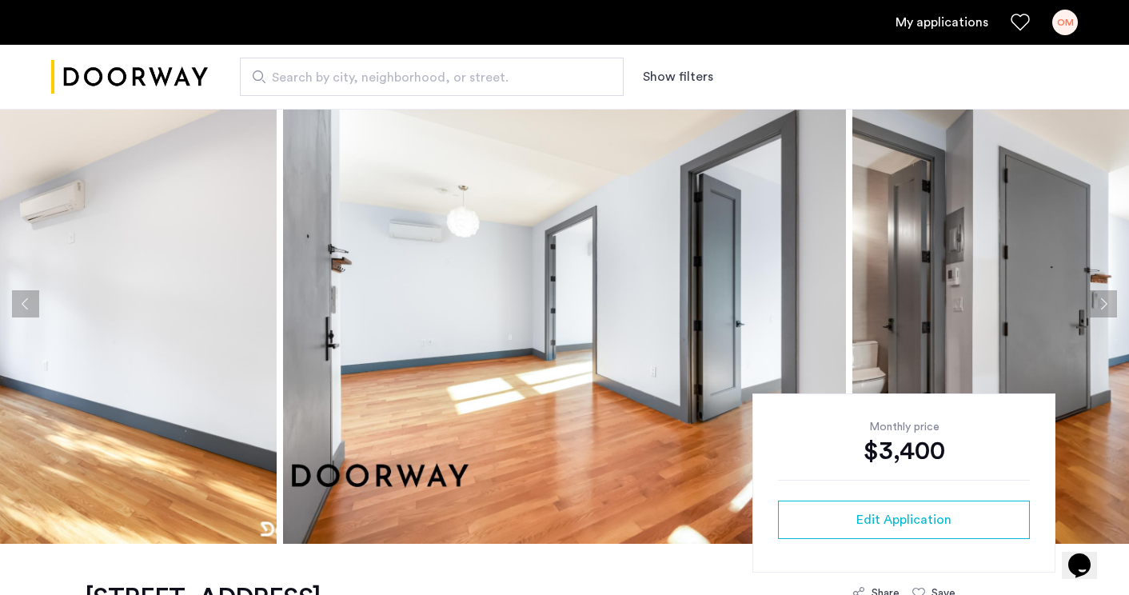
click at [1097, 301] on button "Next apartment" at bounding box center [1103, 303] width 27 height 27
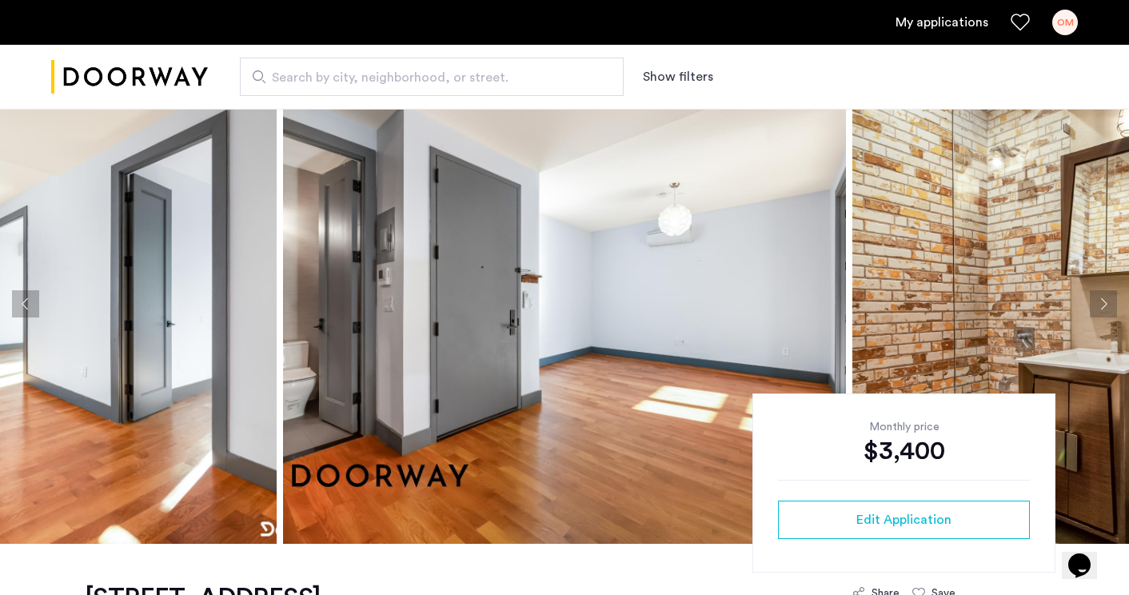
click at [1097, 301] on button "Next apartment" at bounding box center [1103, 303] width 27 height 27
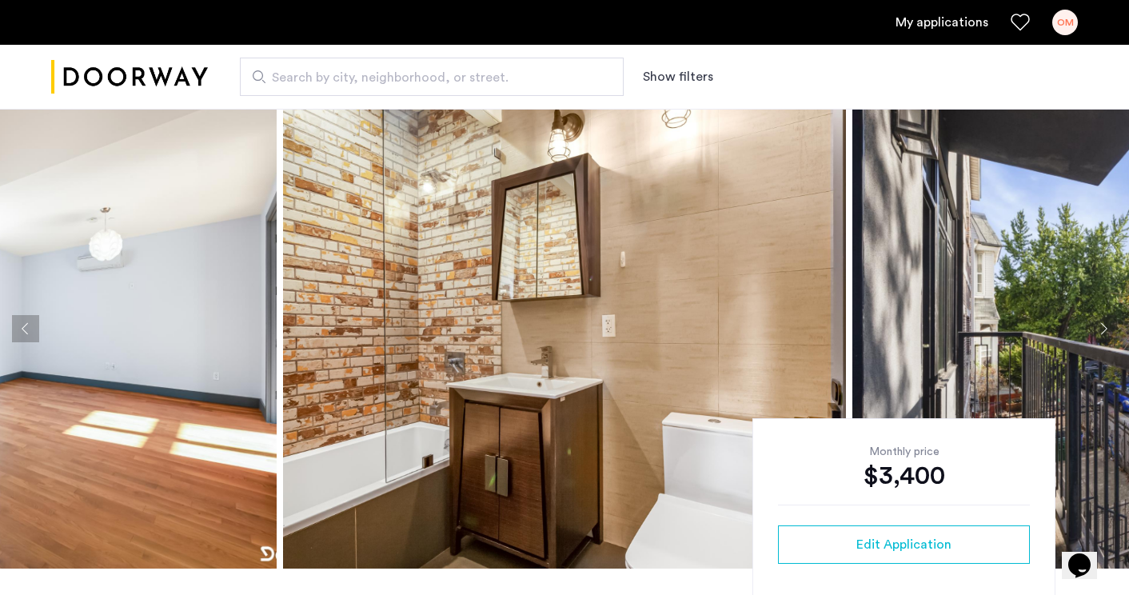
scroll to position [17, 0]
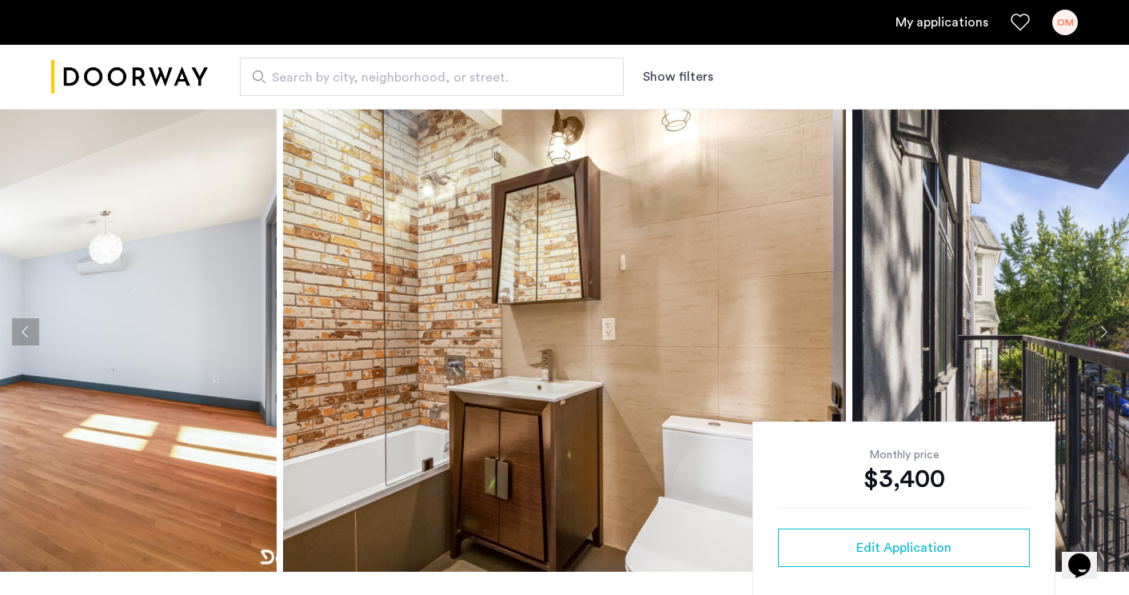
click at [1096, 325] on button "Next apartment" at bounding box center [1103, 331] width 27 height 27
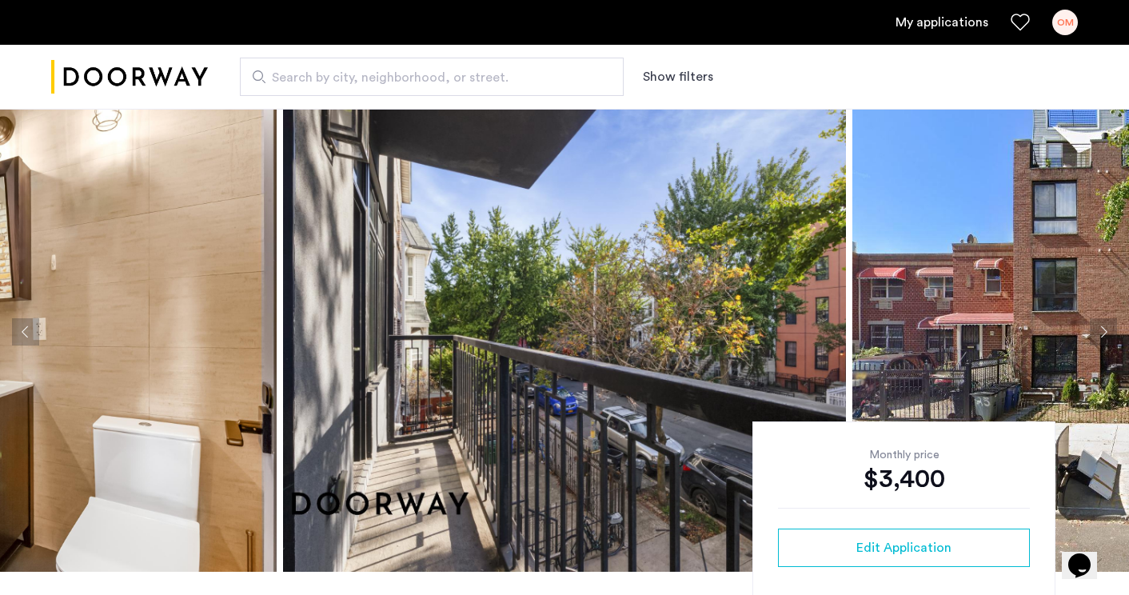
click at [1096, 325] on button "Next apartment" at bounding box center [1103, 331] width 27 height 27
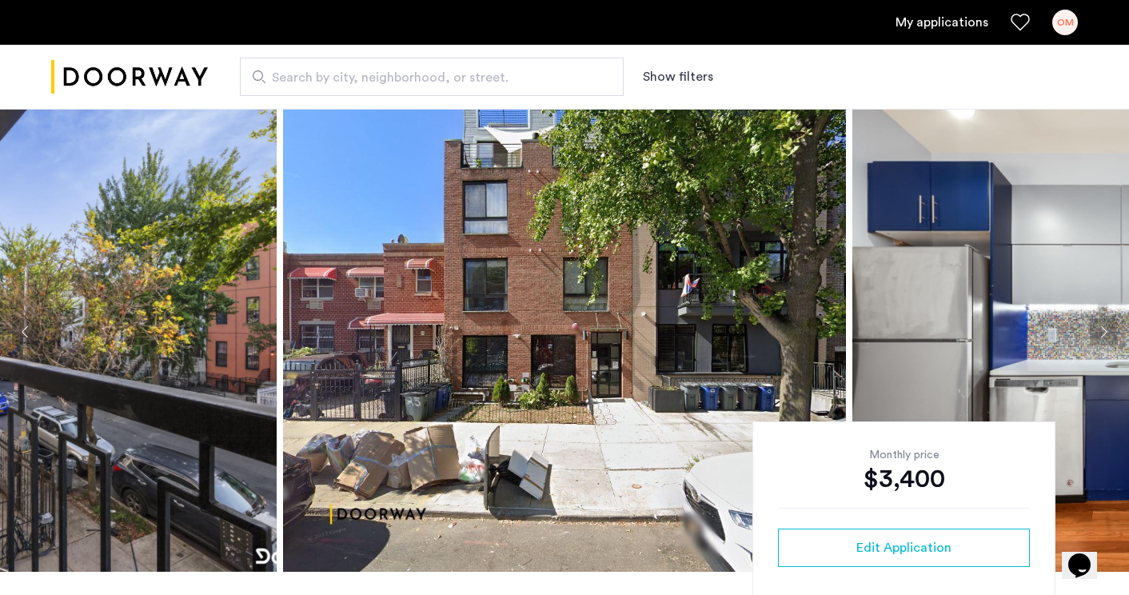
click at [1096, 325] on button "Next apartment" at bounding box center [1103, 331] width 27 height 27
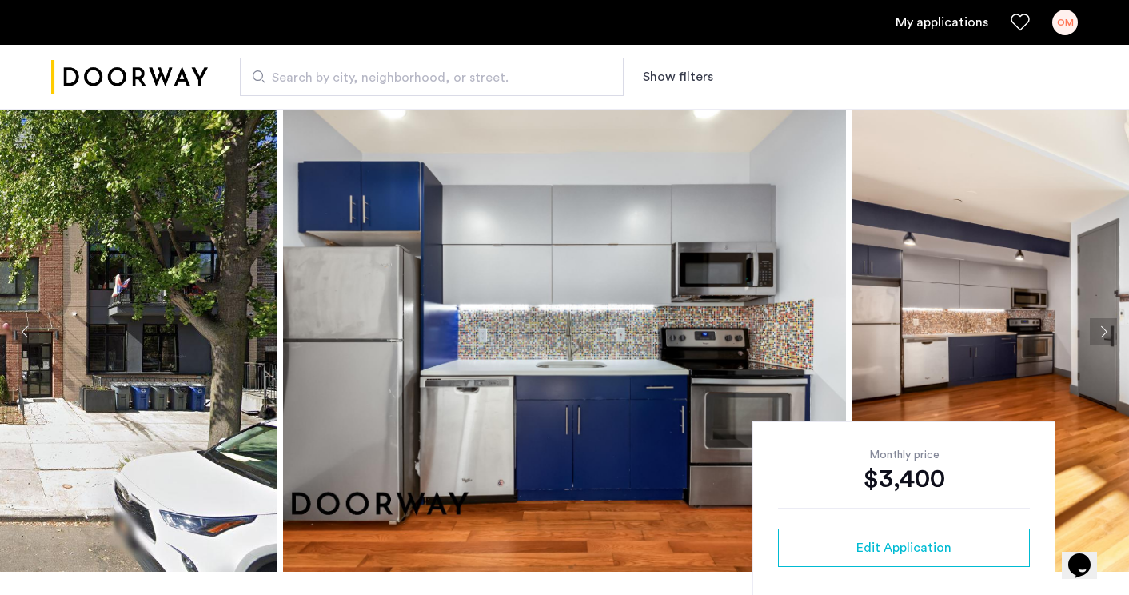
click at [1096, 325] on button "Next apartment" at bounding box center [1103, 331] width 27 height 27
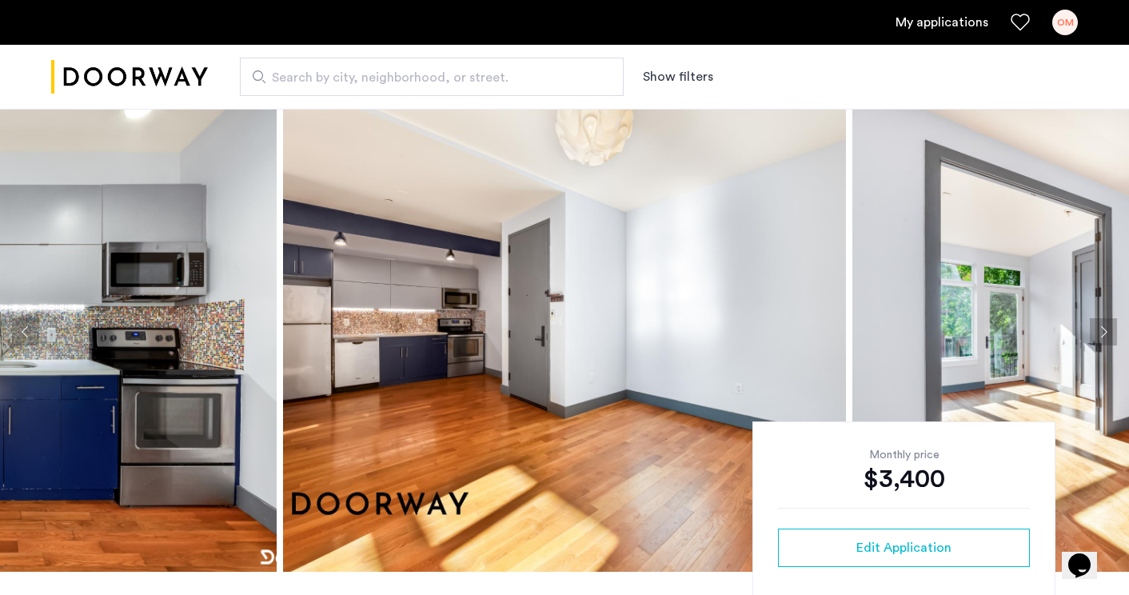
click at [1096, 325] on button "Next apartment" at bounding box center [1103, 331] width 27 height 27
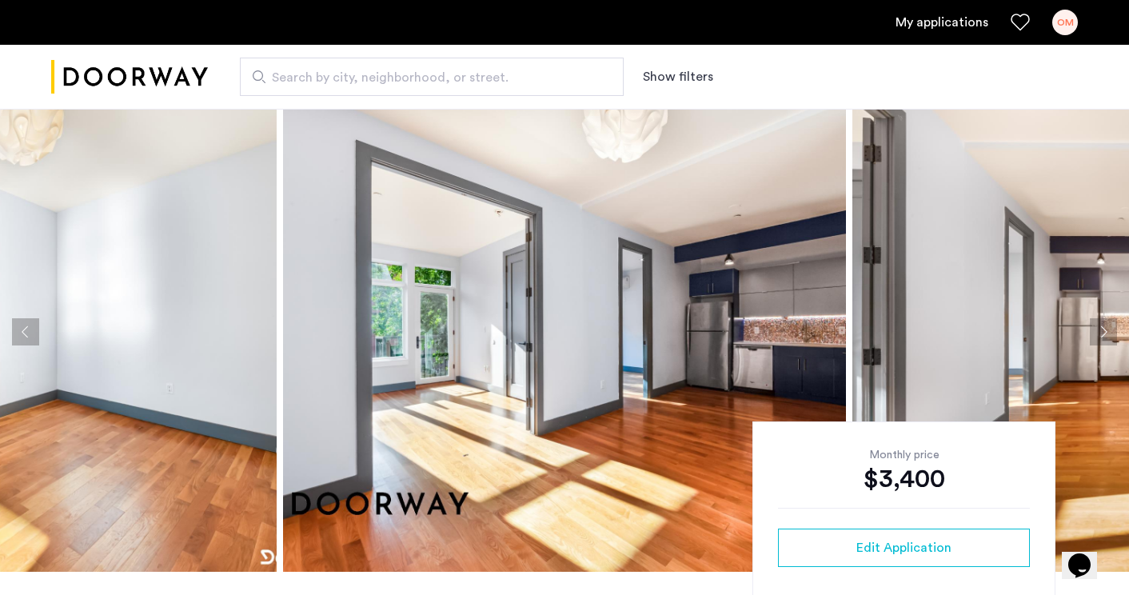
click at [1096, 325] on button "Next apartment" at bounding box center [1103, 331] width 27 height 27
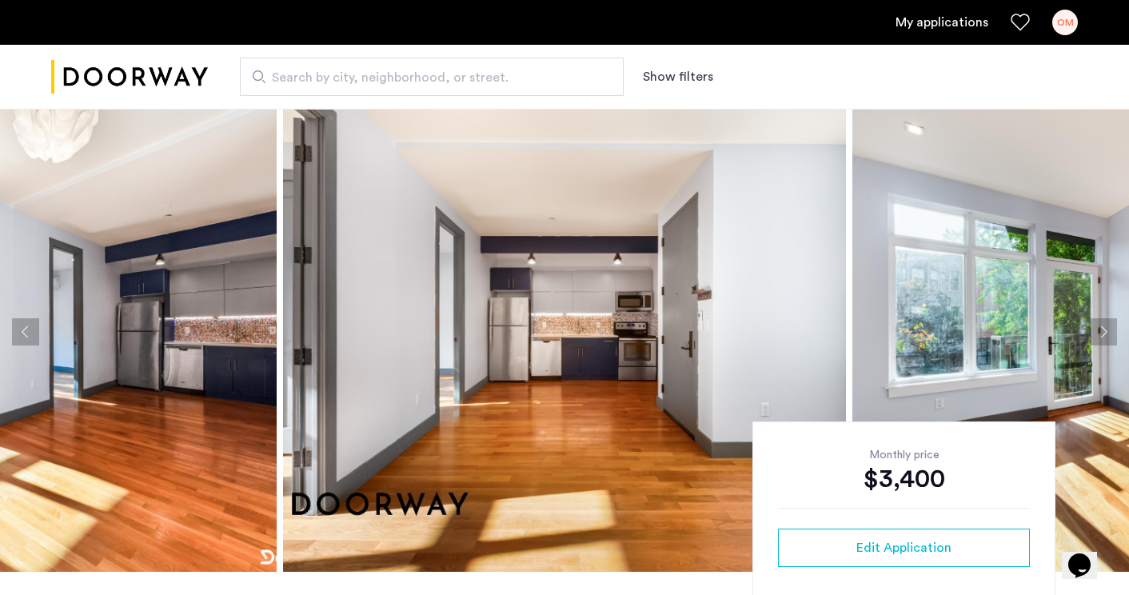
click at [1096, 325] on button "Next apartment" at bounding box center [1103, 331] width 27 height 27
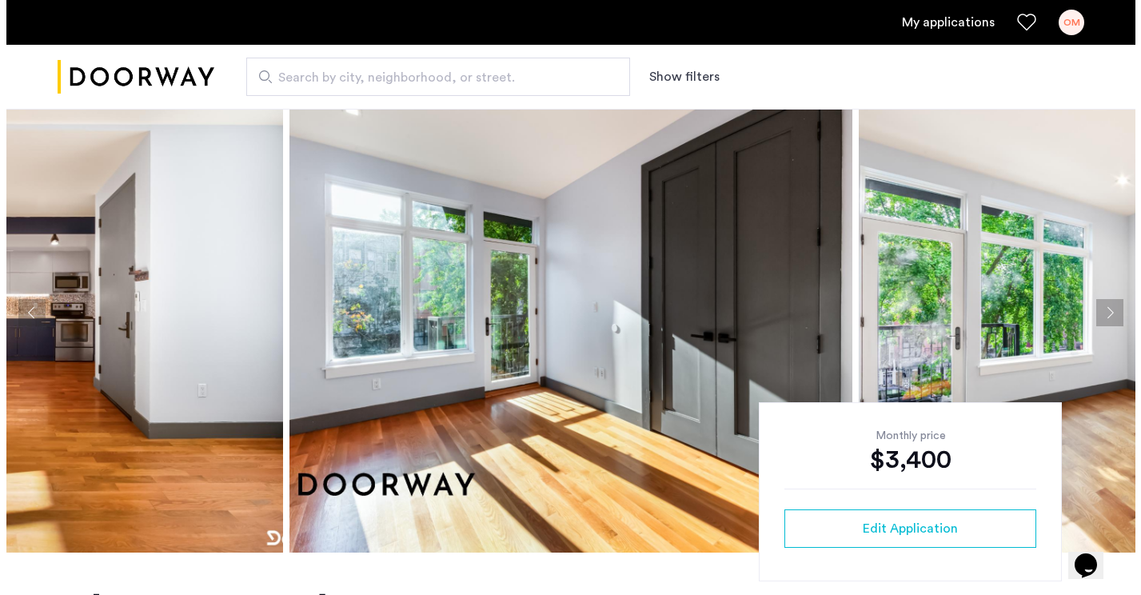
scroll to position [35, 0]
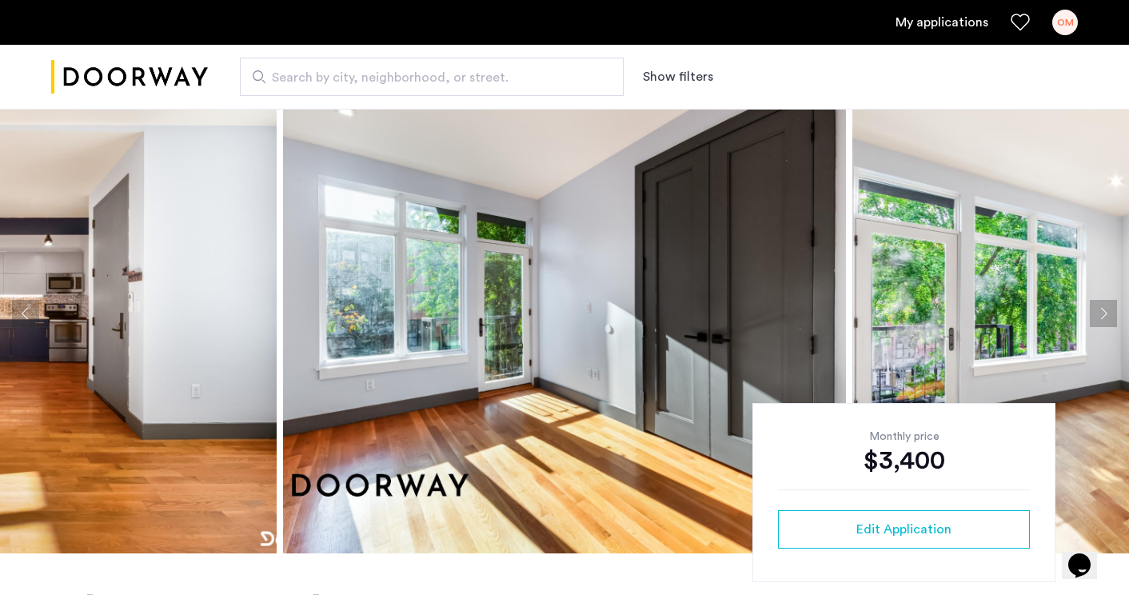
click at [1102, 313] on button "Next apartment" at bounding box center [1103, 313] width 27 height 27
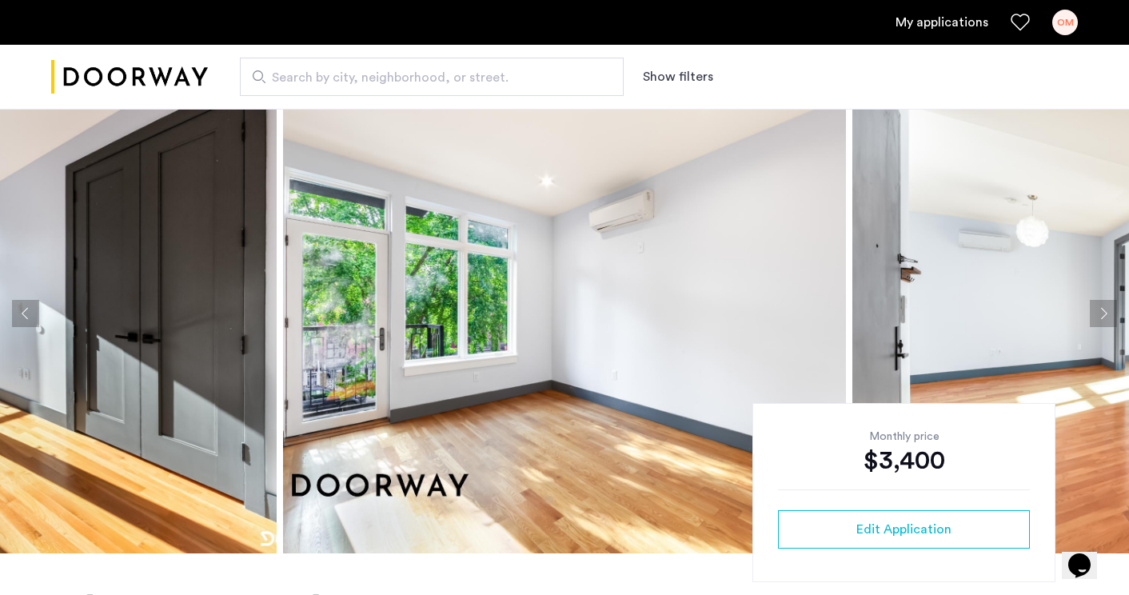
click at [1102, 313] on button "Next apartment" at bounding box center [1103, 313] width 27 height 27
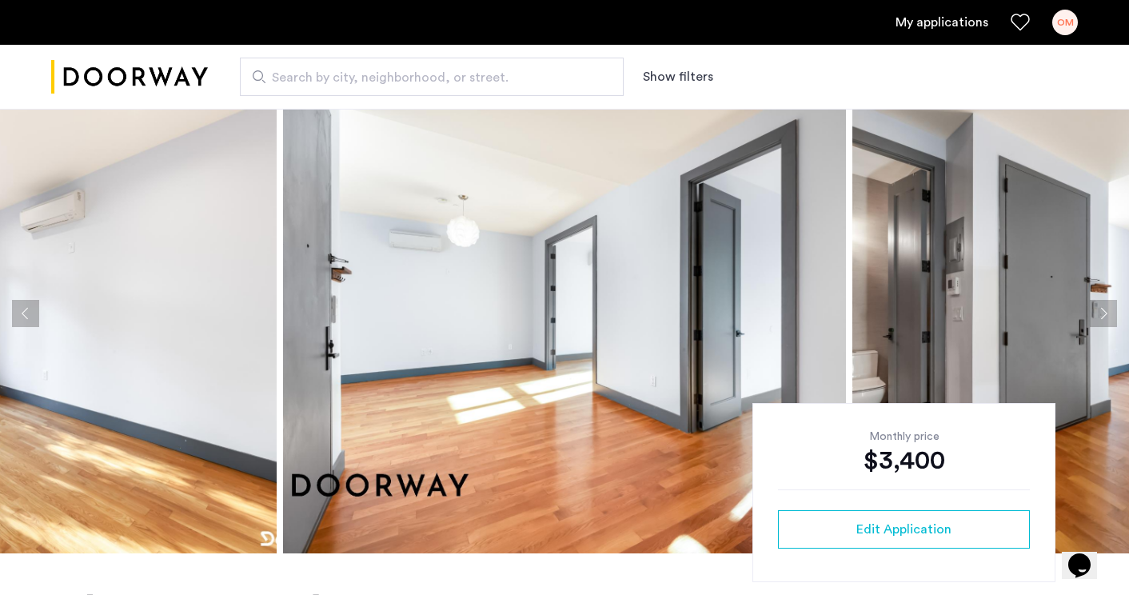
click at [1102, 313] on button "Next apartment" at bounding box center [1103, 313] width 27 height 27
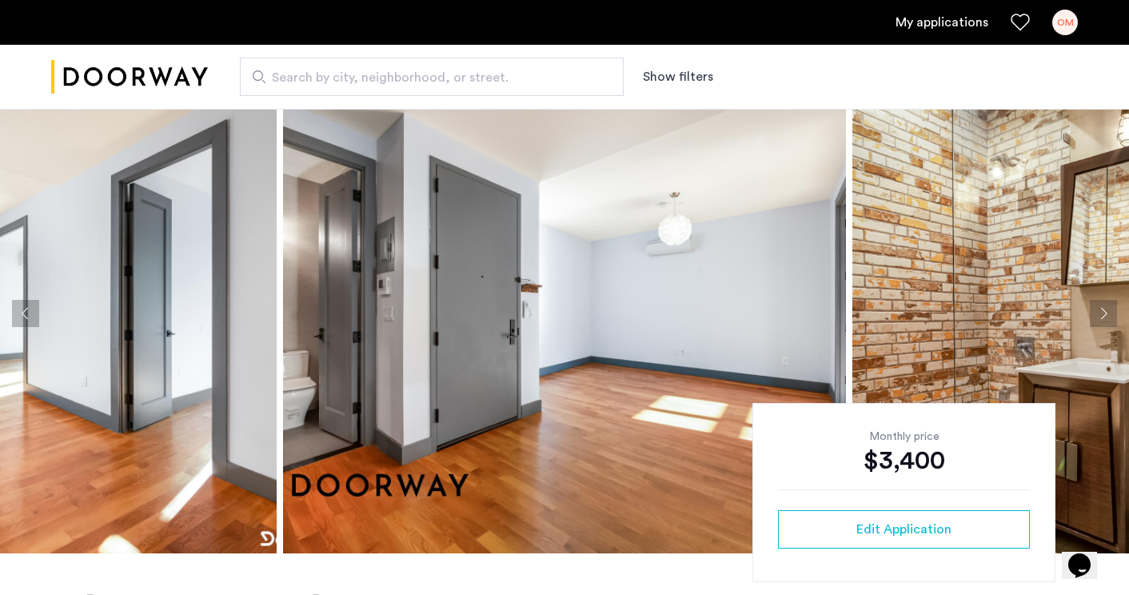
click at [1102, 313] on button "Next apartment" at bounding box center [1103, 313] width 27 height 27
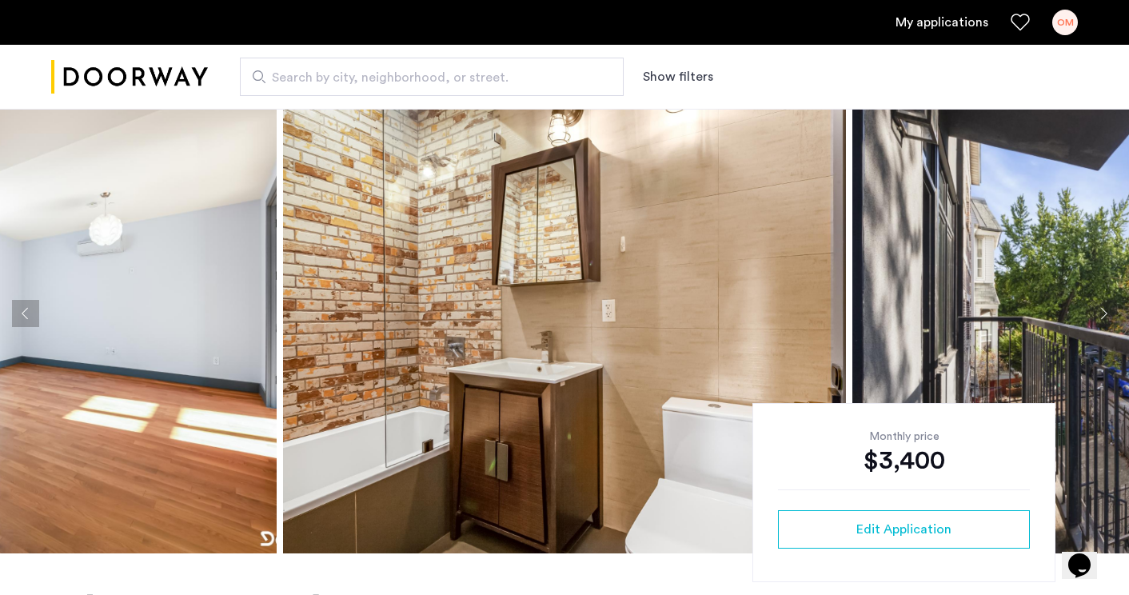
click at [1102, 313] on button "Next apartment" at bounding box center [1103, 313] width 27 height 27
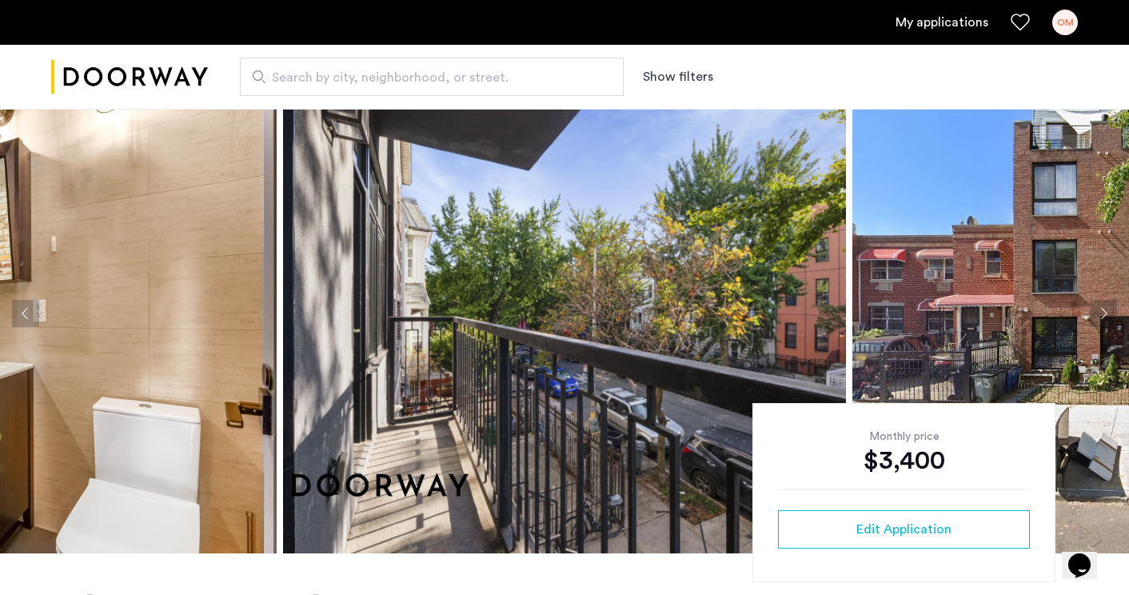
click at [1102, 313] on button "Next apartment" at bounding box center [1103, 313] width 27 height 27
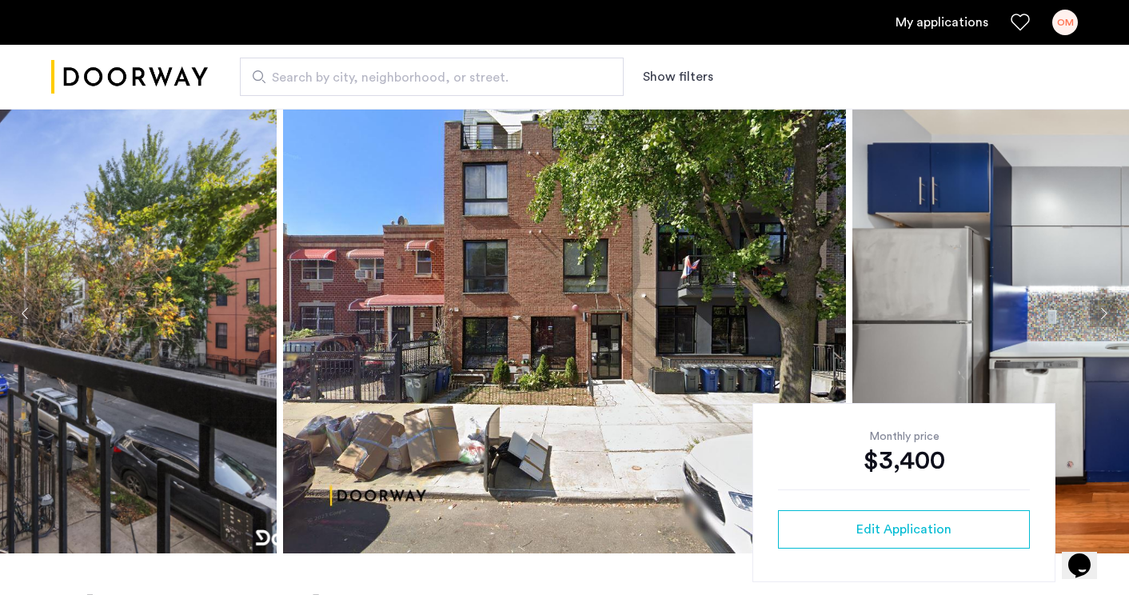
click at [1102, 313] on button "Next apartment" at bounding box center [1103, 313] width 27 height 27
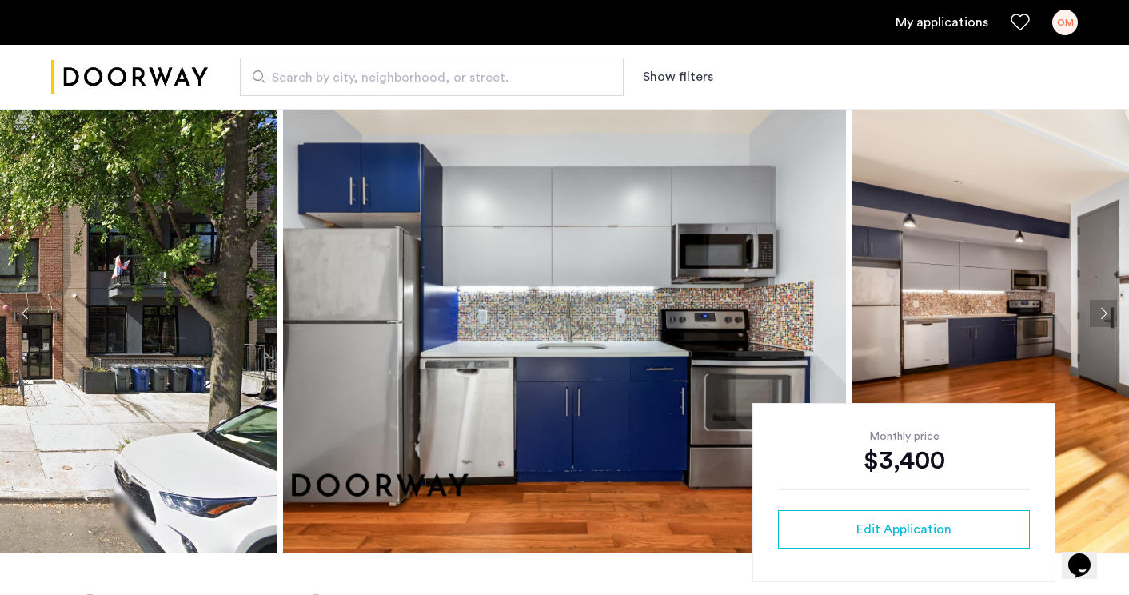
click at [1102, 313] on button "Next apartment" at bounding box center [1103, 313] width 27 height 27
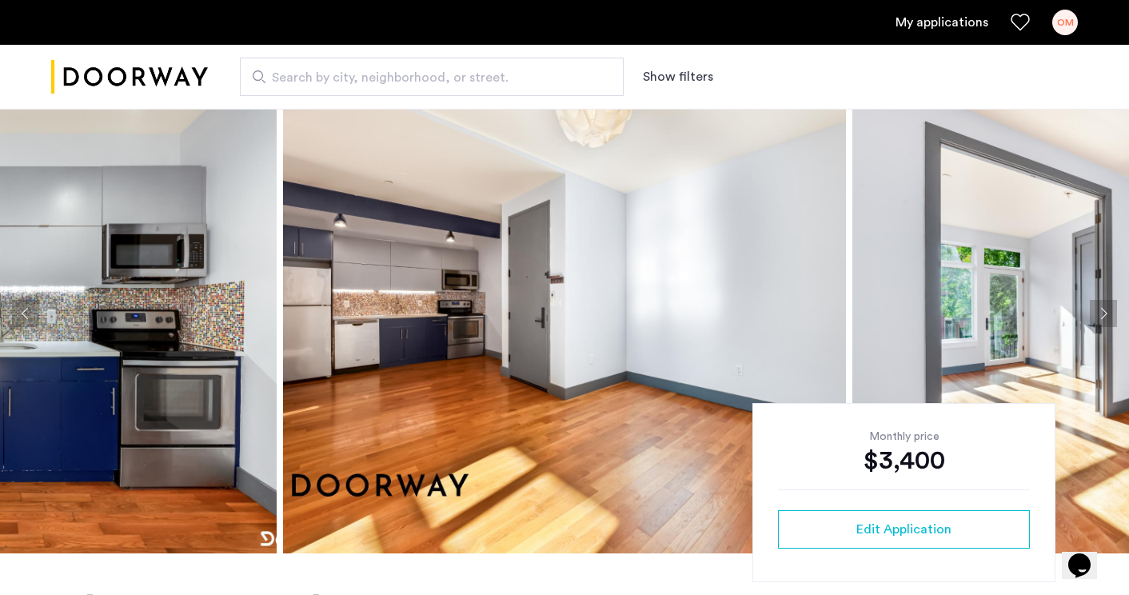
click at [1102, 313] on button "Next apartment" at bounding box center [1103, 313] width 27 height 27
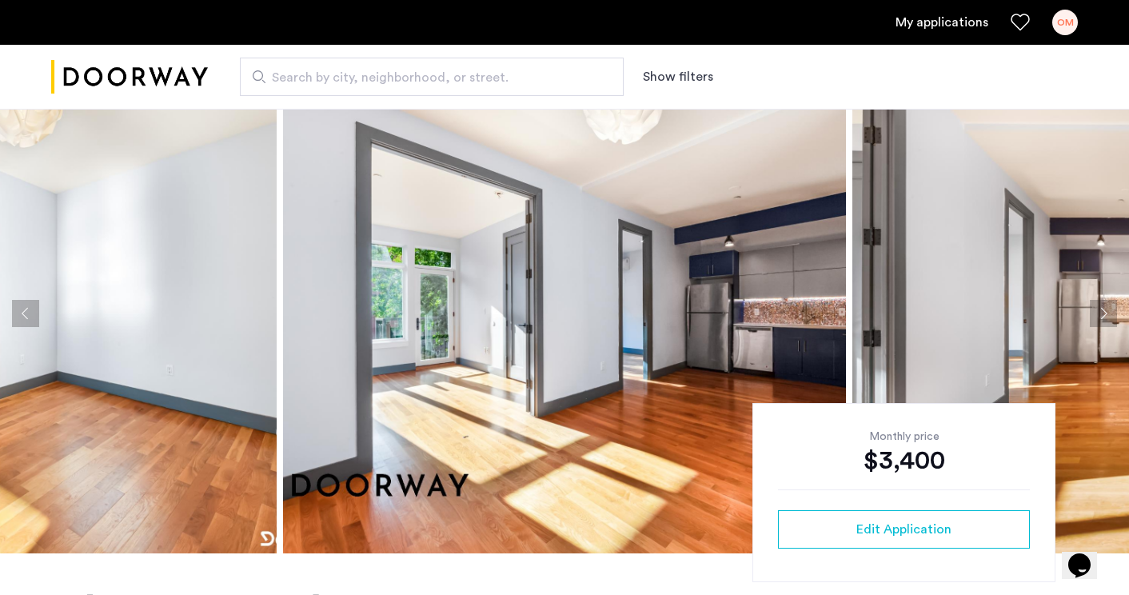
click at [1102, 313] on button "Next apartment" at bounding box center [1103, 313] width 27 height 27
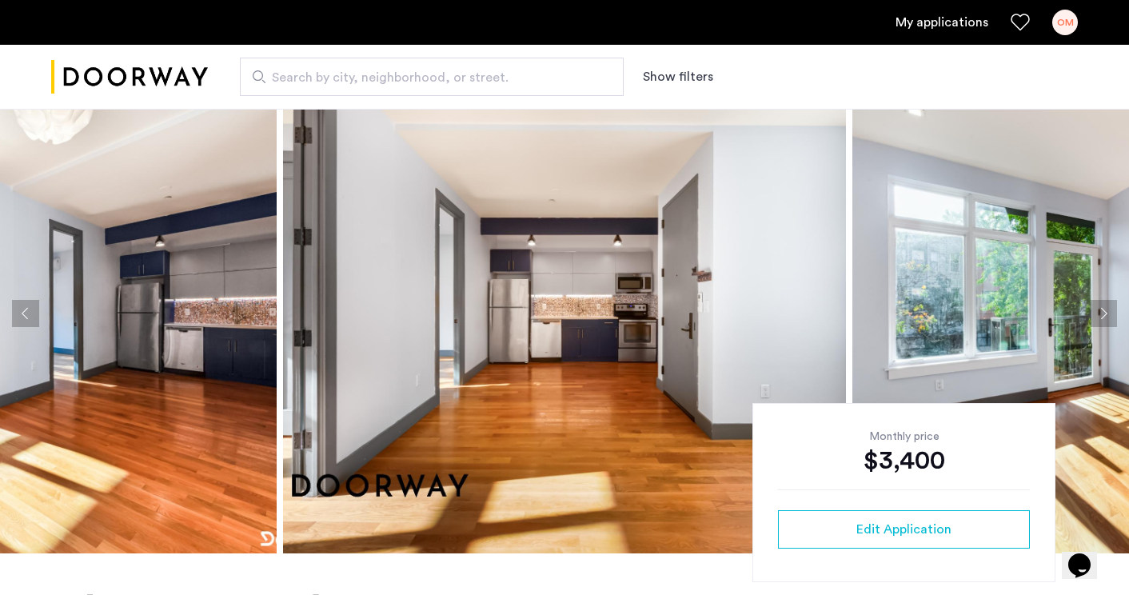
click at [1102, 313] on button "Next apartment" at bounding box center [1103, 313] width 27 height 27
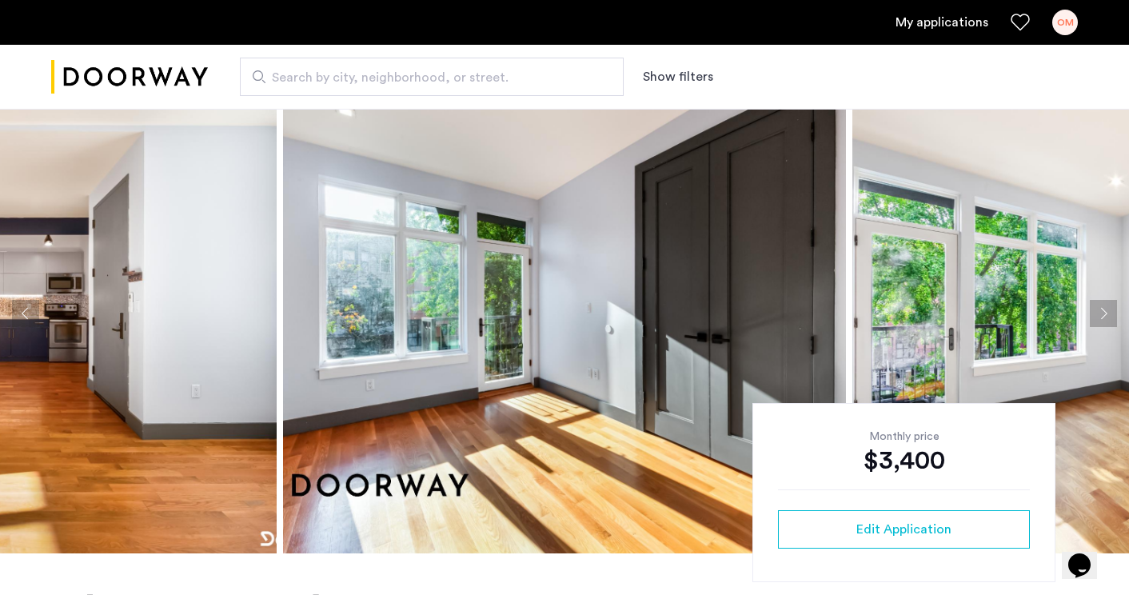
click at [1102, 313] on button "Next apartment" at bounding box center [1103, 313] width 27 height 27
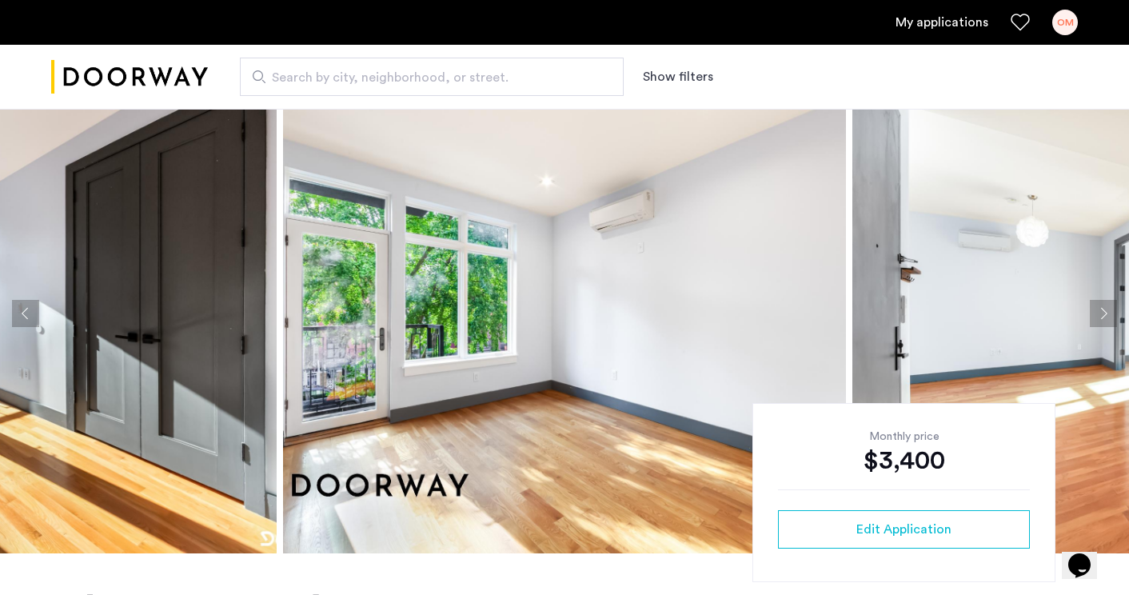
click at [1102, 313] on button "Next apartment" at bounding box center [1103, 313] width 27 height 27
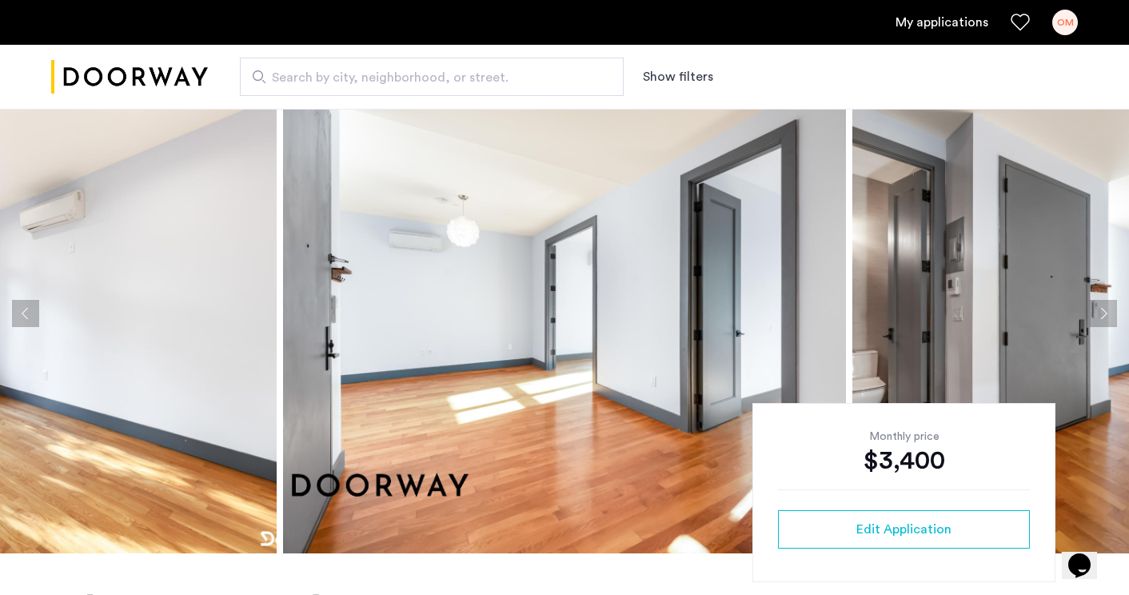
click at [1102, 313] on button "Next apartment" at bounding box center [1103, 313] width 27 height 27
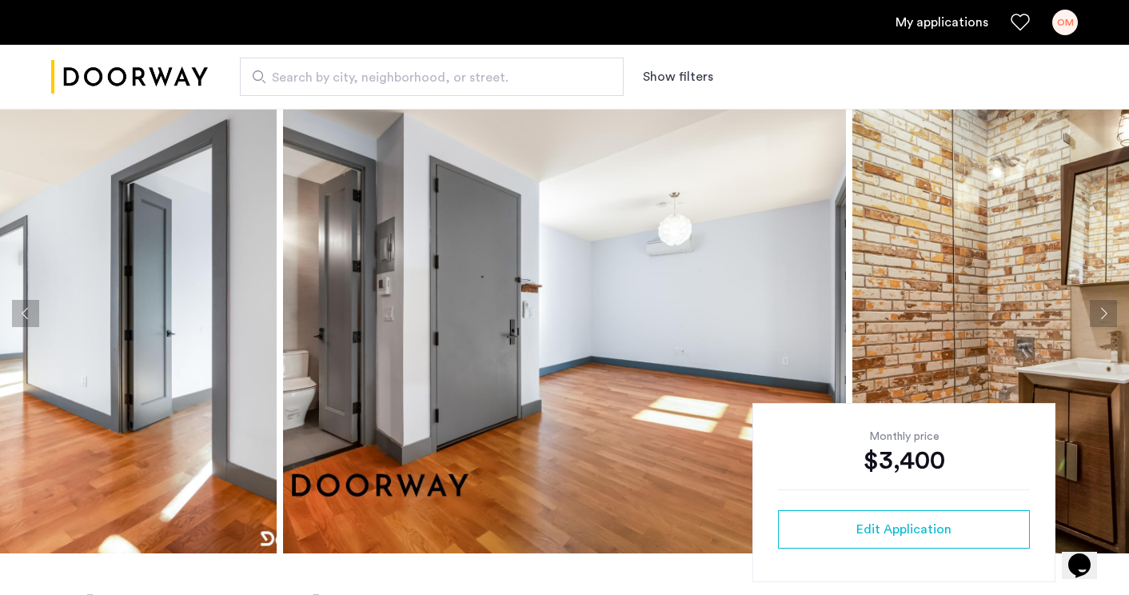
click at [1102, 313] on button "Next apartment" at bounding box center [1103, 313] width 27 height 27
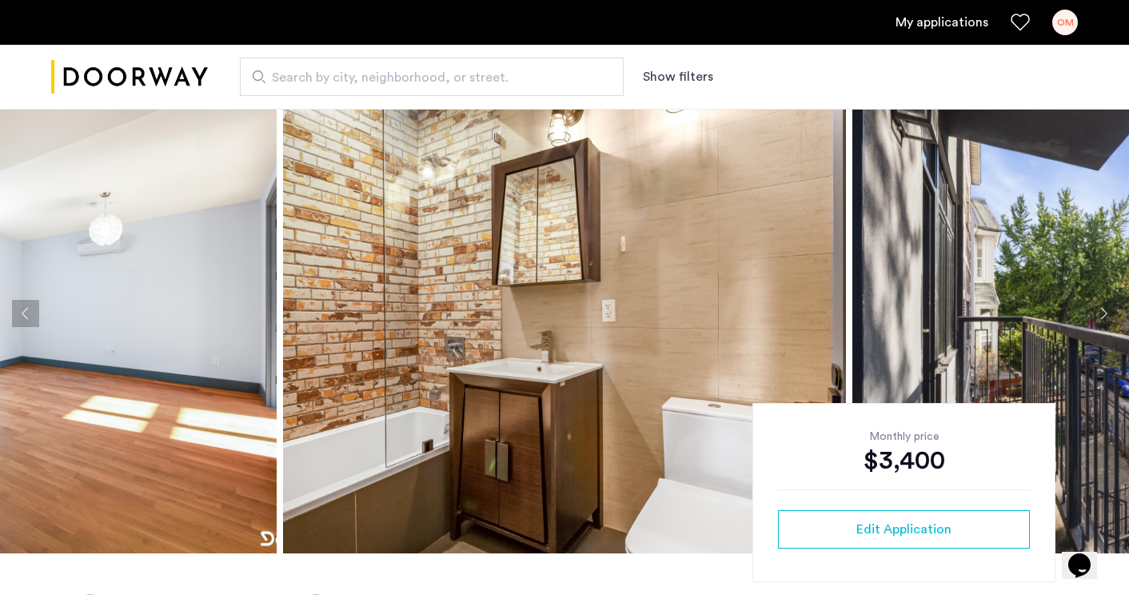
click at [1102, 313] on button "Next apartment" at bounding box center [1103, 313] width 27 height 27
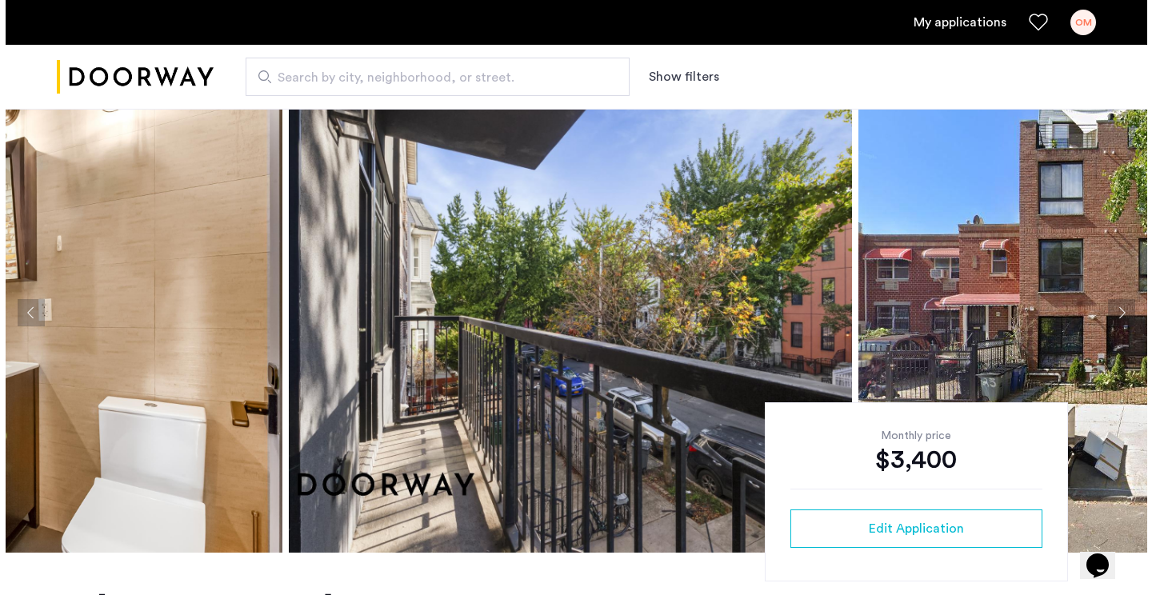
scroll to position [31, 0]
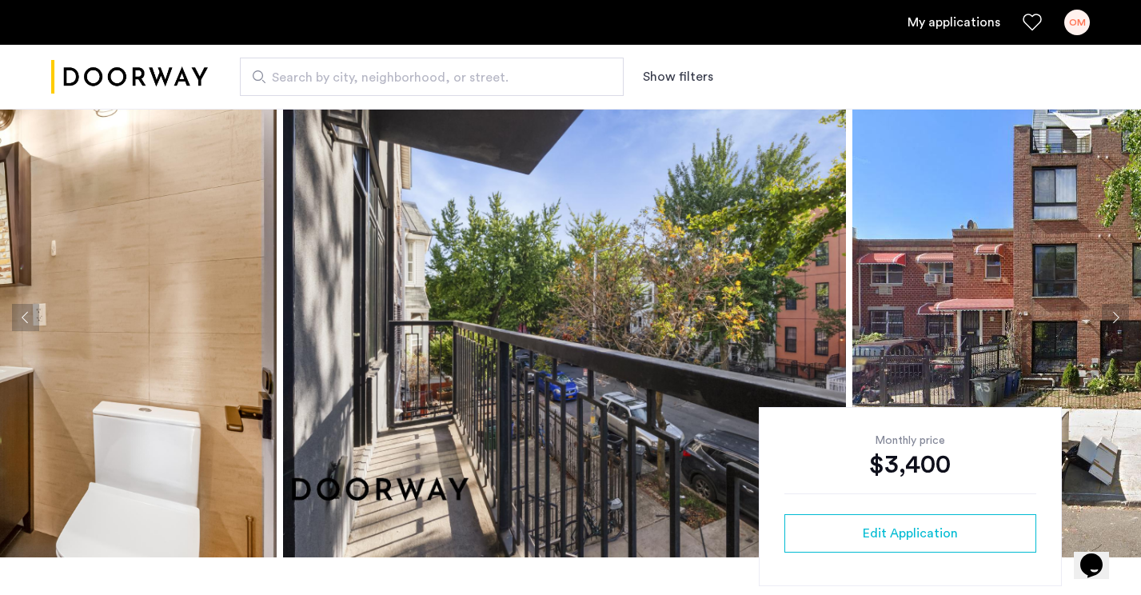
click at [1111, 319] on button "Next apartment" at bounding box center [1115, 317] width 27 height 27
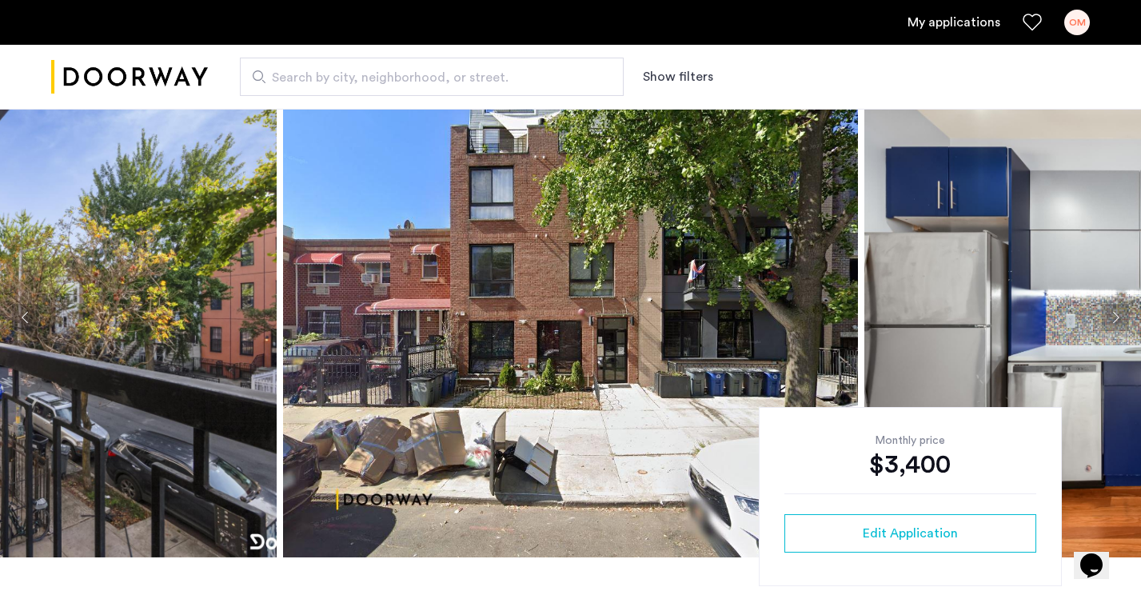
click at [1111, 319] on button "Next apartment" at bounding box center [1115, 317] width 27 height 27
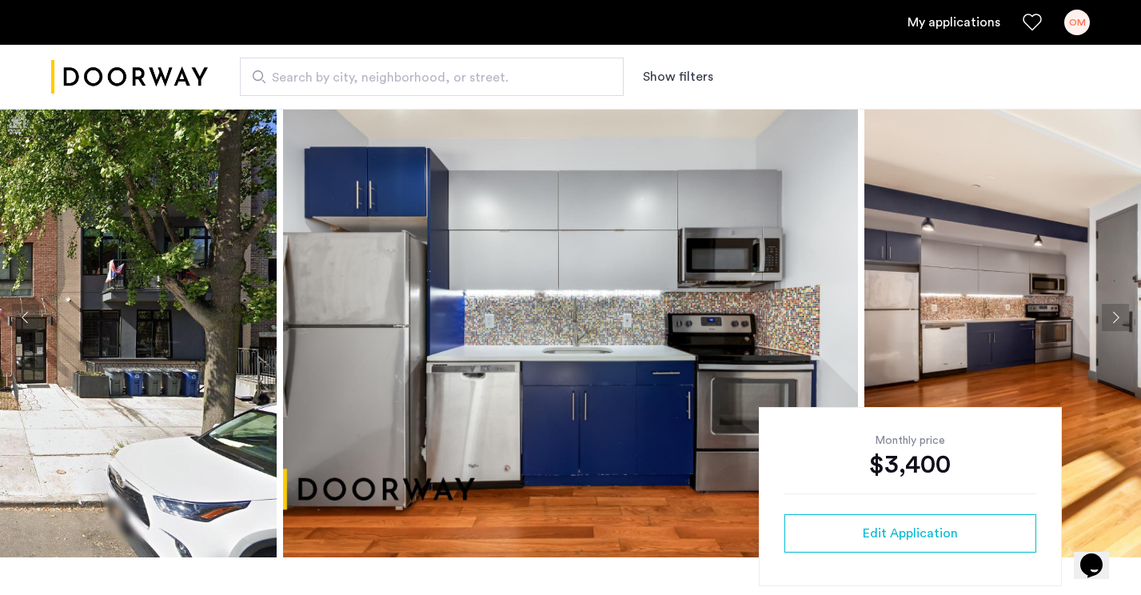
click at [1111, 319] on button "Next apartment" at bounding box center [1115, 317] width 27 height 27
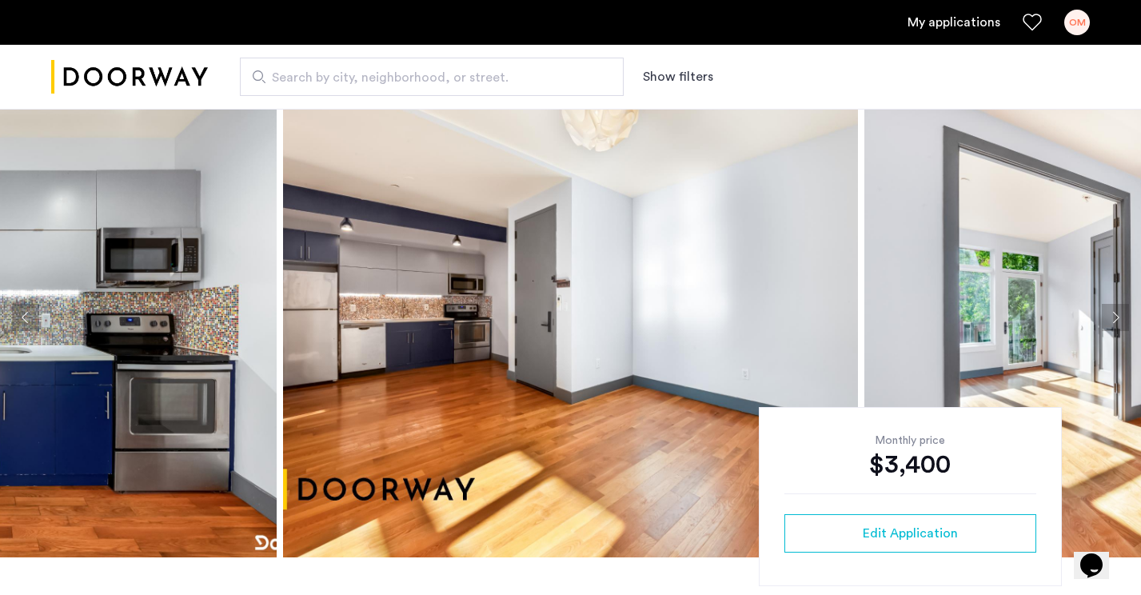
click at [1111, 319] on button "Next apartment" at bounding box center [1115, 317] width 27 height 27
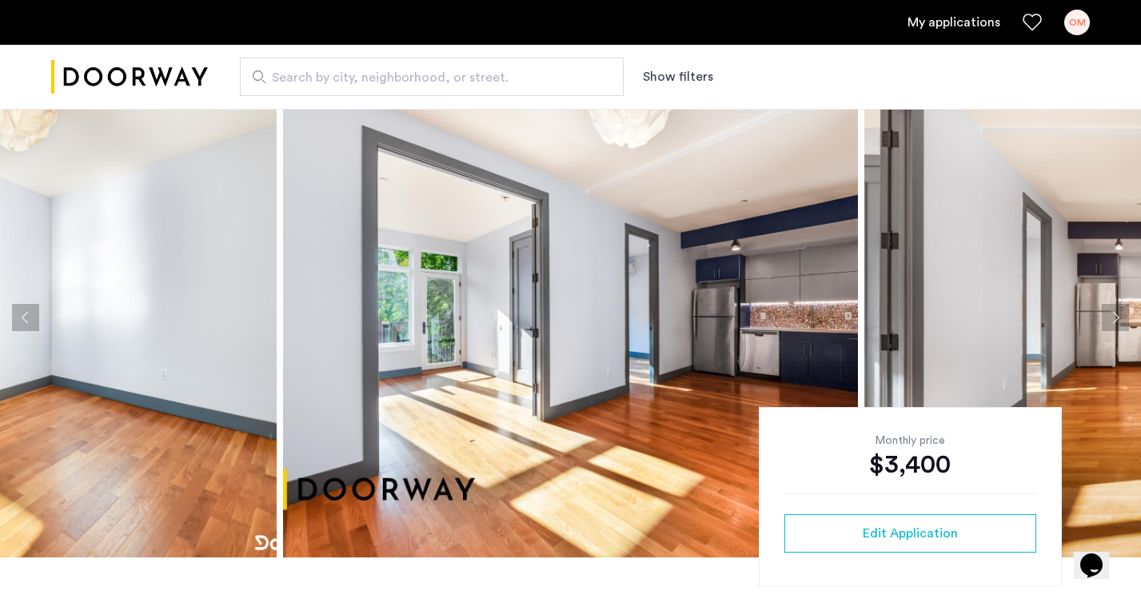
click at [27, 326] on button "Previous apartment" at bounding box center [25, 317] width 27 height 27
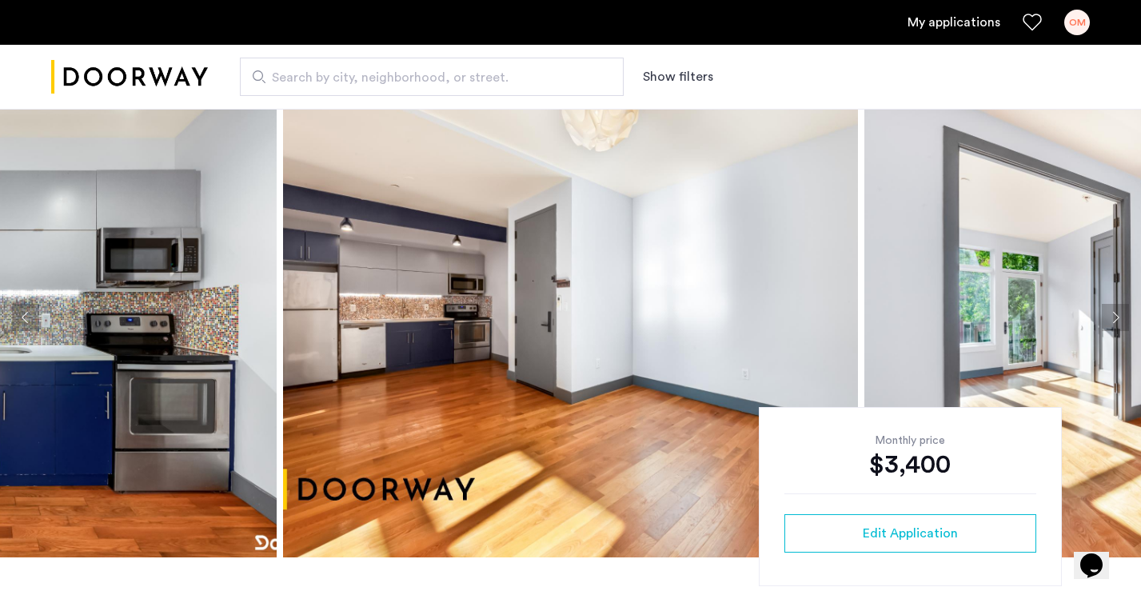
click at [27, 326] on button "Previous apartment" at bounding box center [25, 317] width 27 height 27
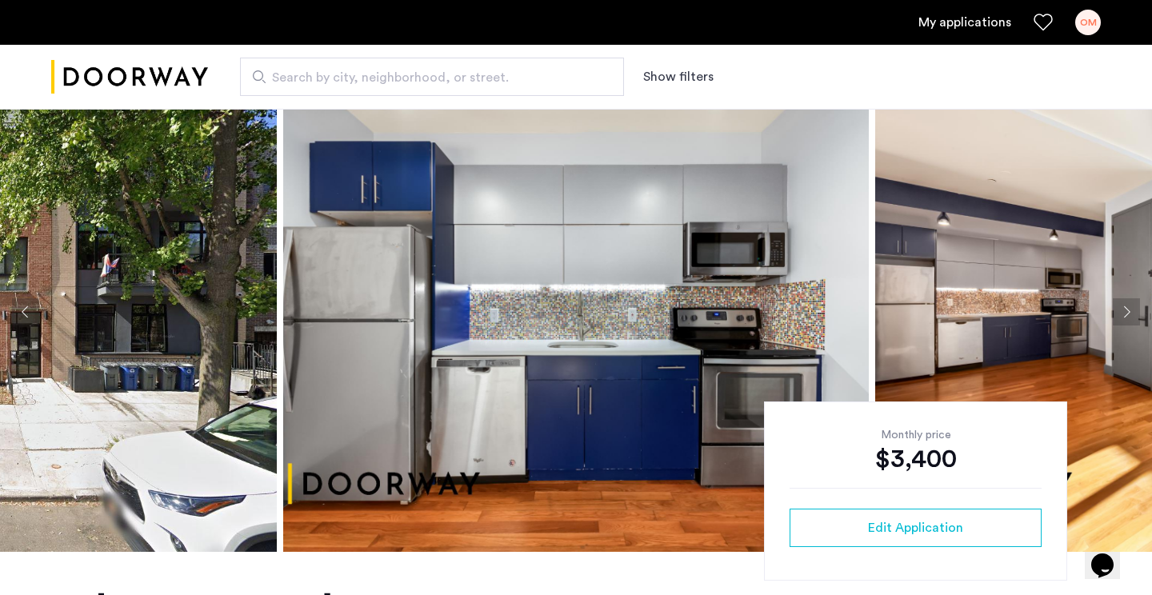
scroll to position [35, 0]
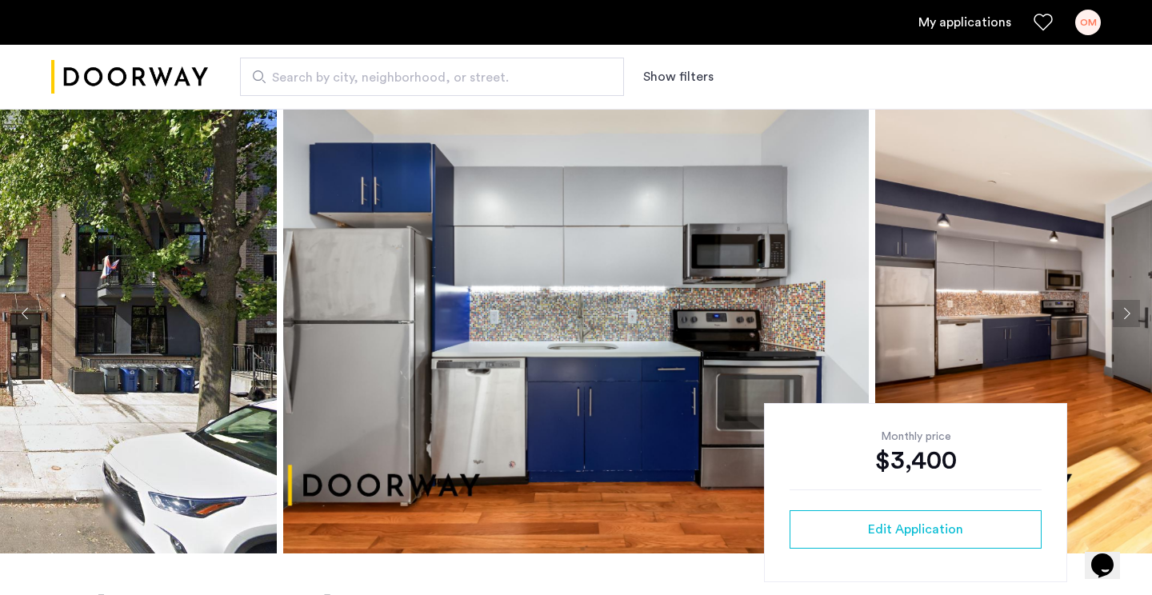
click at [1119, 314] on button "Next apartment" at bounding box center [1125, 313] width 27 height 27
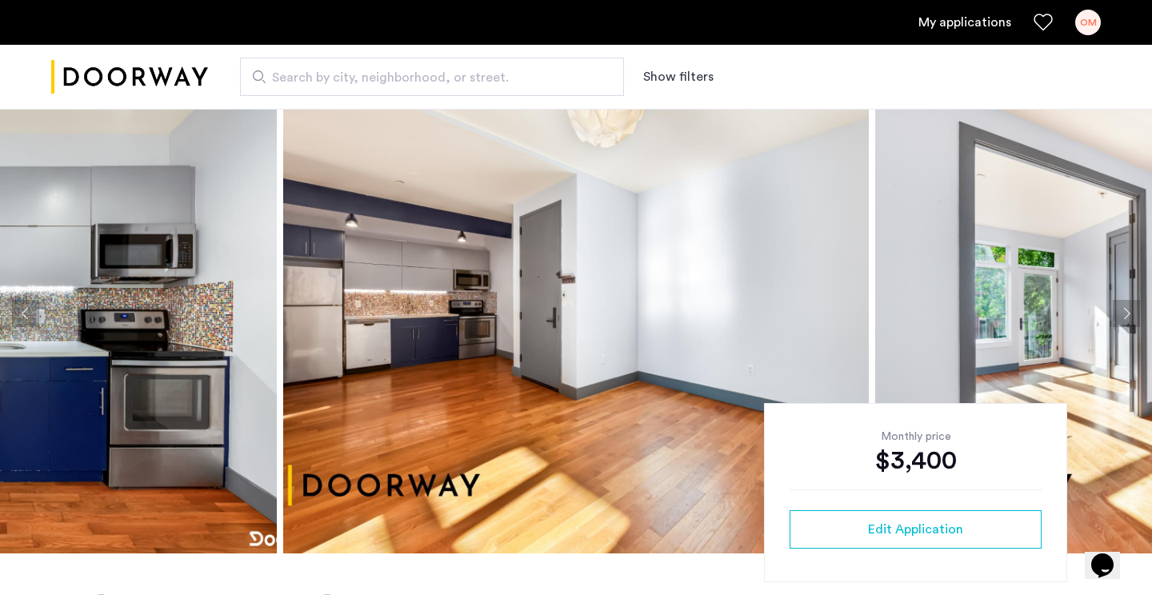
click at [1119, 314] on button "Next apartment" at bounding box center [1125, 313] width 27 height 27
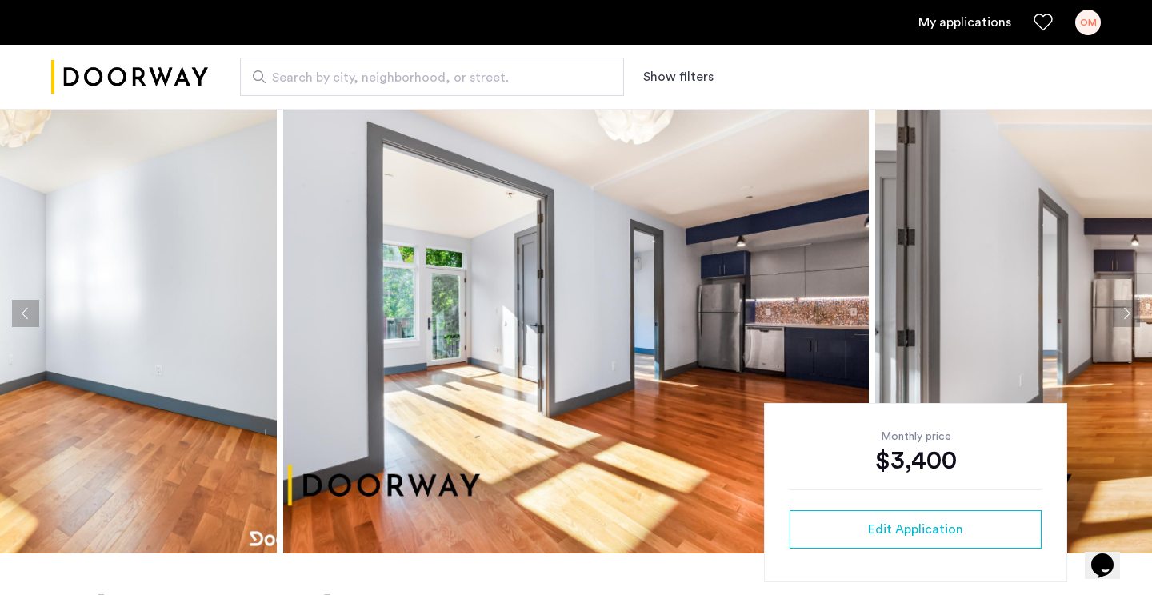
click at [1119, 314] on button "Next apartment" at bounding box center [1125, 313] width 27 height 27
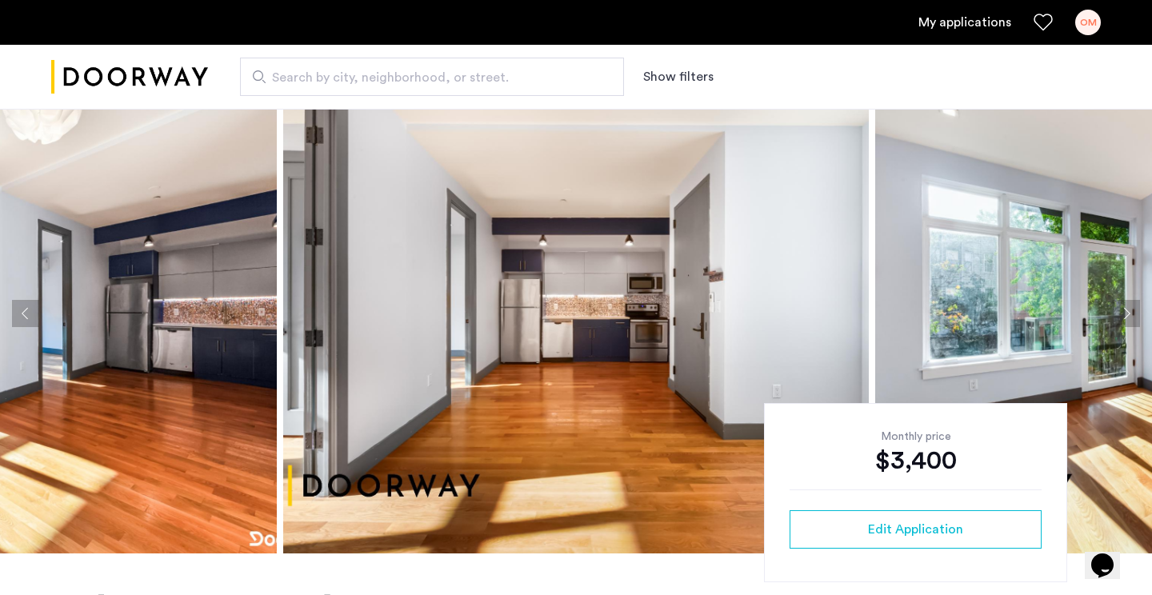
click at [1119, 314] on button "Next apartment" at bounding box center [1125, 313] width 27 height 27
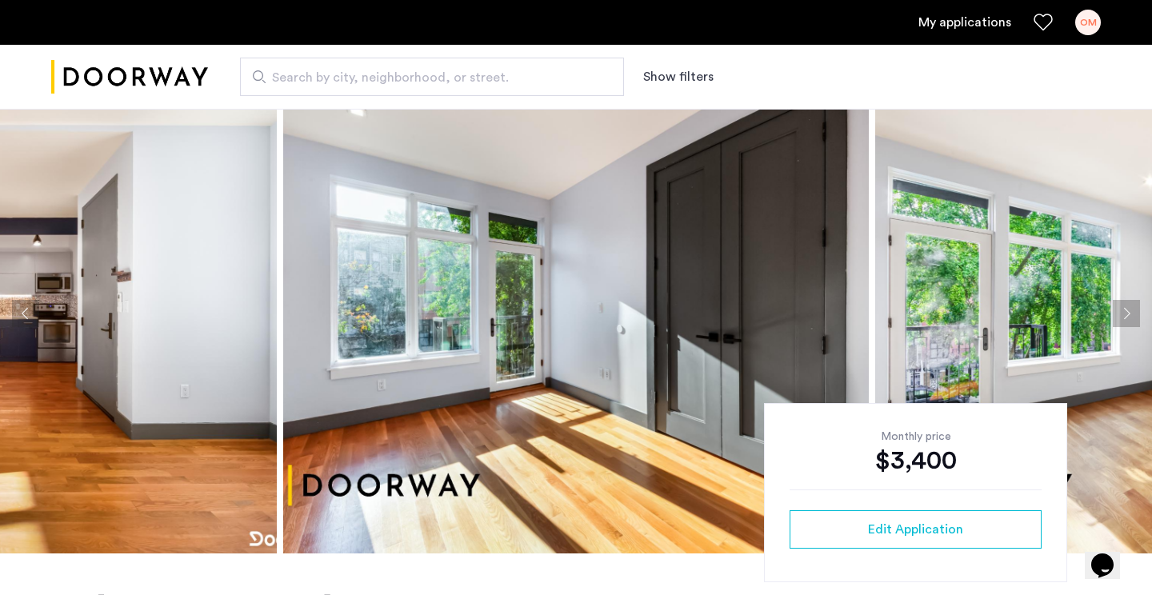
click at [1119, 314] on button "Next apartment" at bounding box center [1125, 313] width 27 height 27
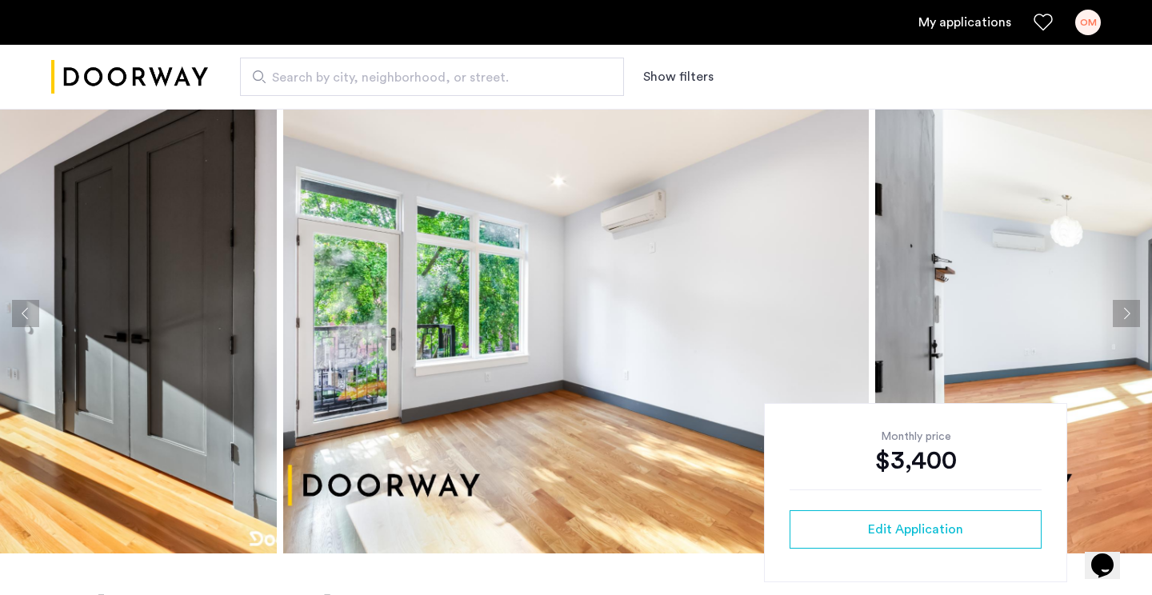
click at [1119, 314] on button "Next apartment" at bounding box center [1125, 313] width 27 height 27
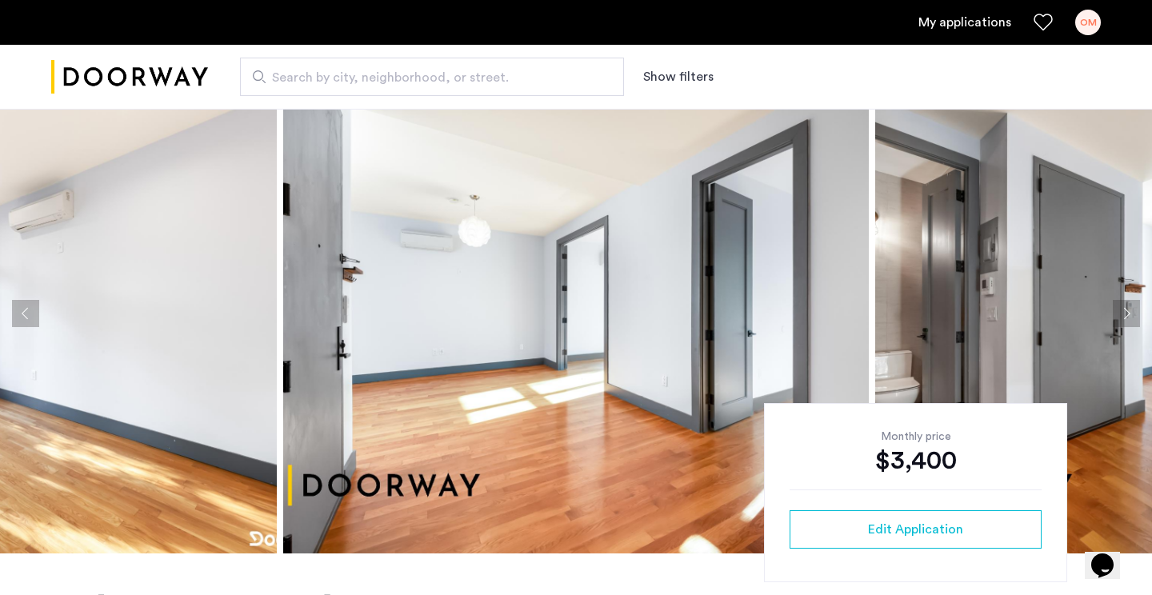
click at [1119, 314] on button "Next apartment" at bounding box center [1125, 313] width 27 height 27
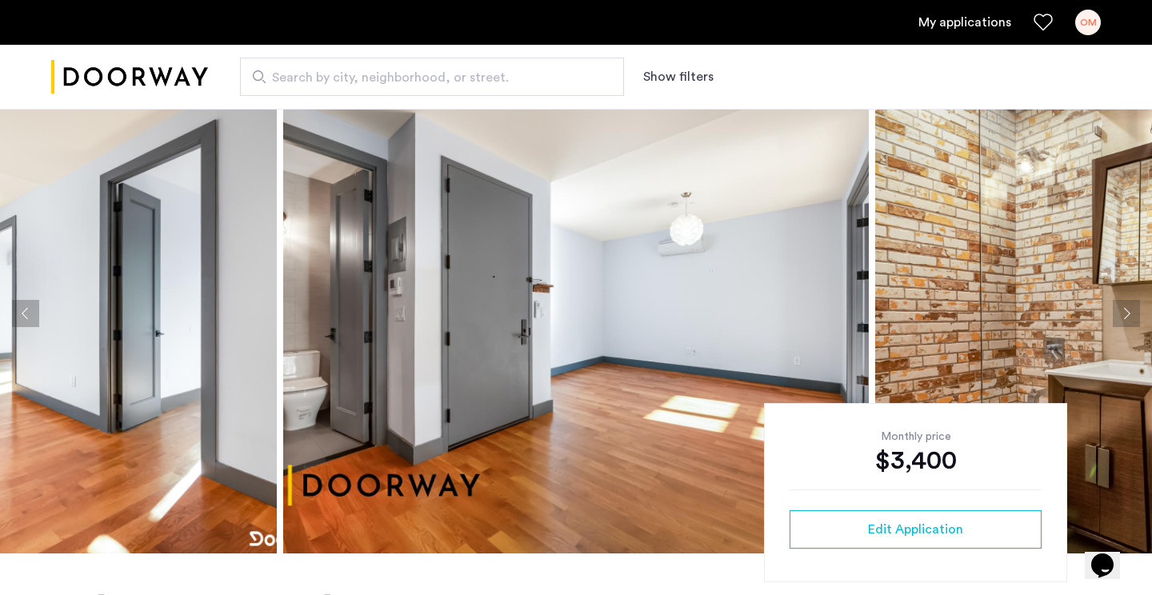
click at [1119, 314] on button "Next apartment" at bounding box center [1125, 313] width 27 height 27
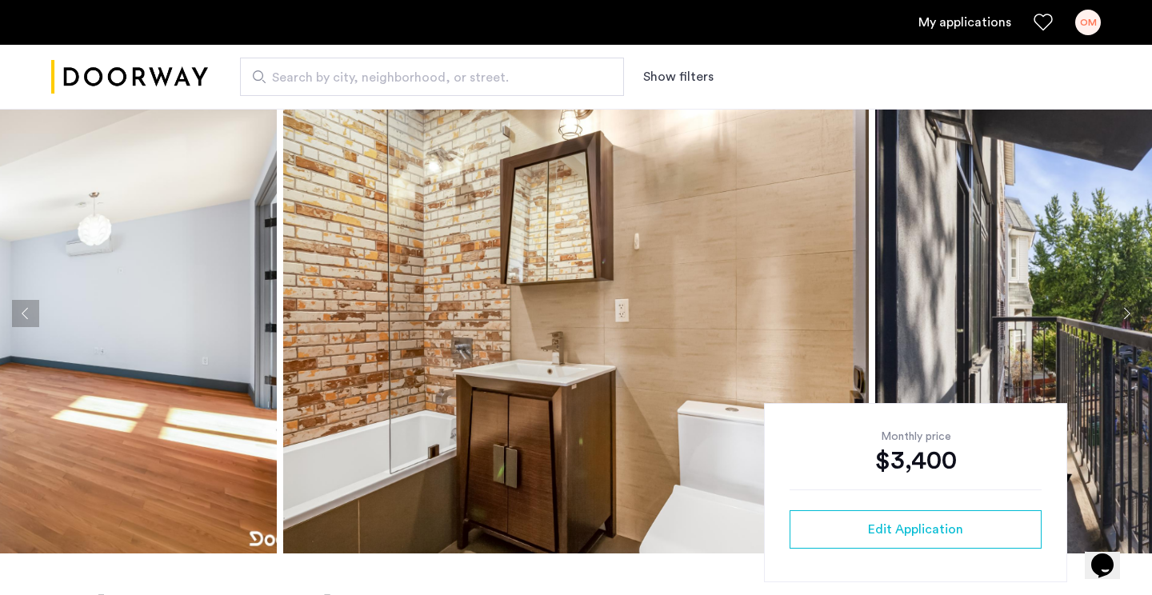
click at [1119, 314] on button "Next apartment" at bounding box center [1125, 313] width 27 height 27
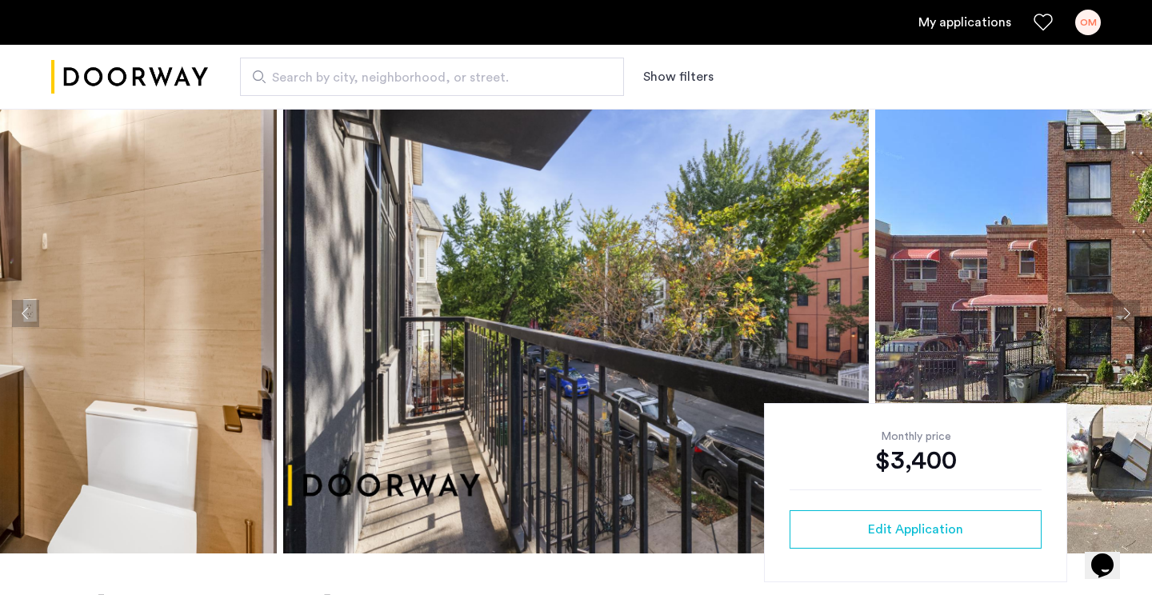
click at [1119, 314] on button "Next apartment" at bounding box center [1125, 313] width 27 height 27
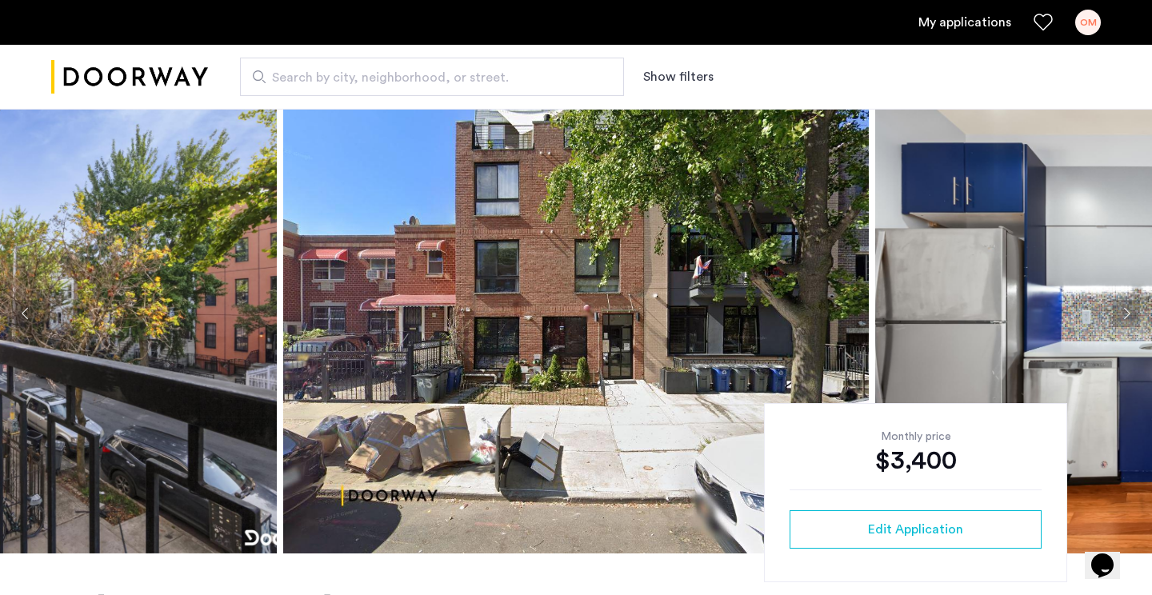
click at [1119, 314] on button "Next apartment" at bounding box center [1125, 313] width 27 height 27
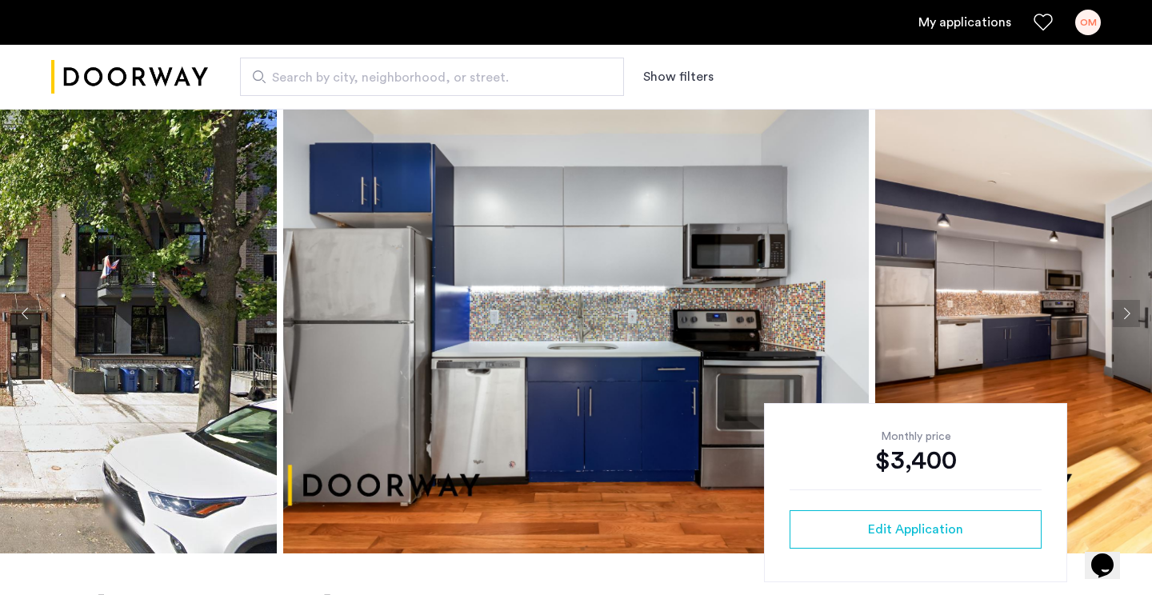
click at [1119, 314] on button "Next apartment" at bounding box center [1125, 313] width 27 height 27
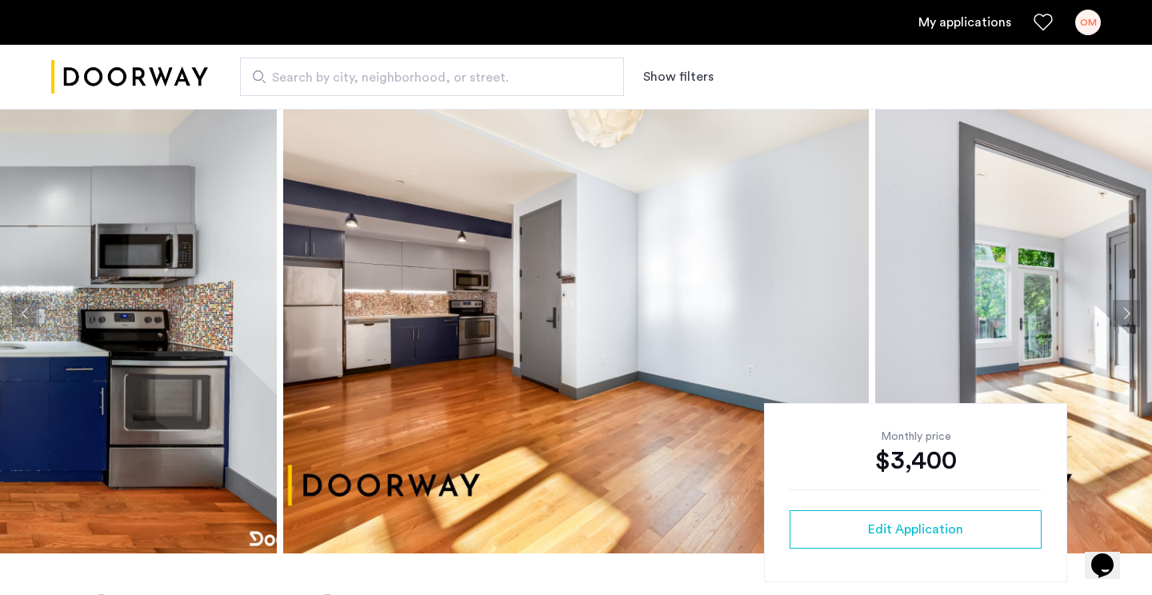
click at [1119, 314] on button "Next apartment" at bounding box center [1125, 313] width 27 height 27
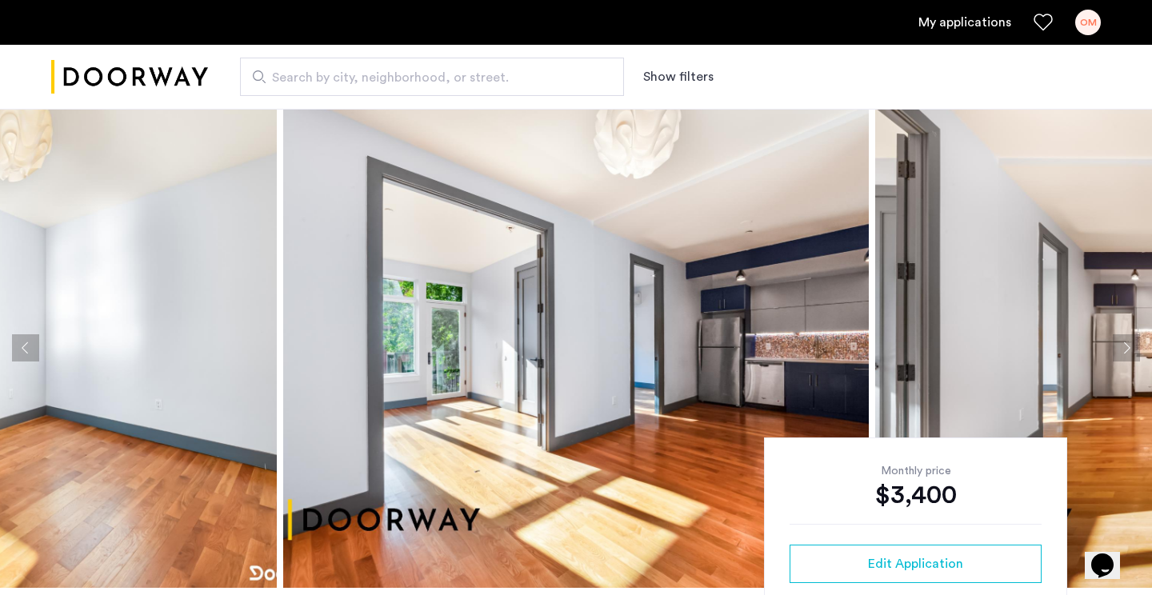
scroll to position [0, 0]
click at [1128, 344] on button "Next apartment" at bounding box center [1125, 348] width 27 height 27
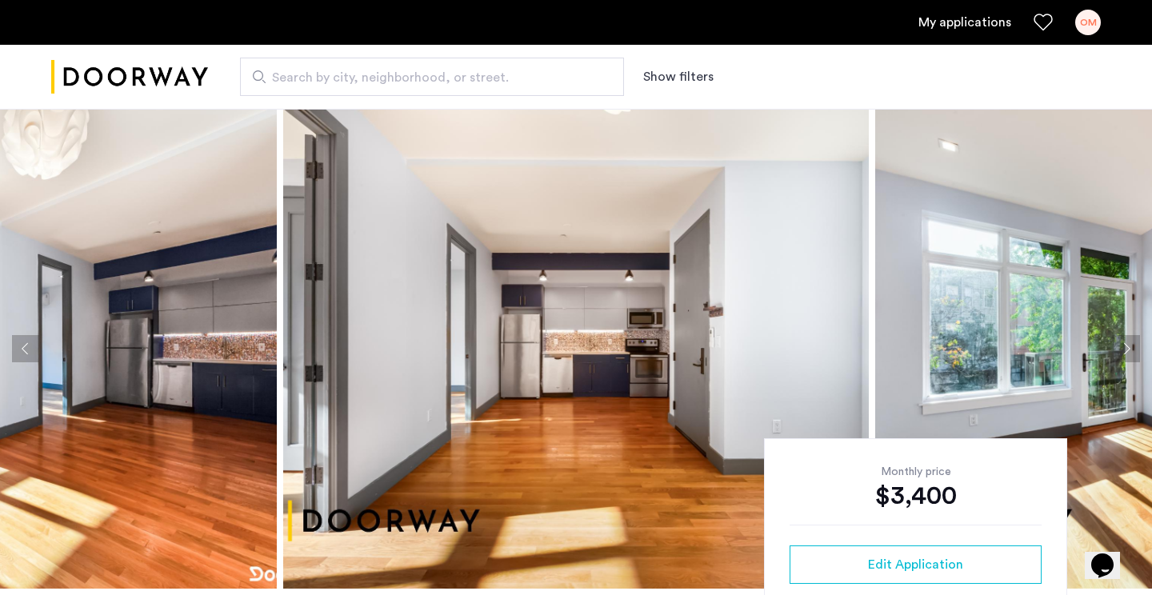
click at [1128, 344] on button "Next apartment" at bounding box center [1125, 348] width 27 height 27
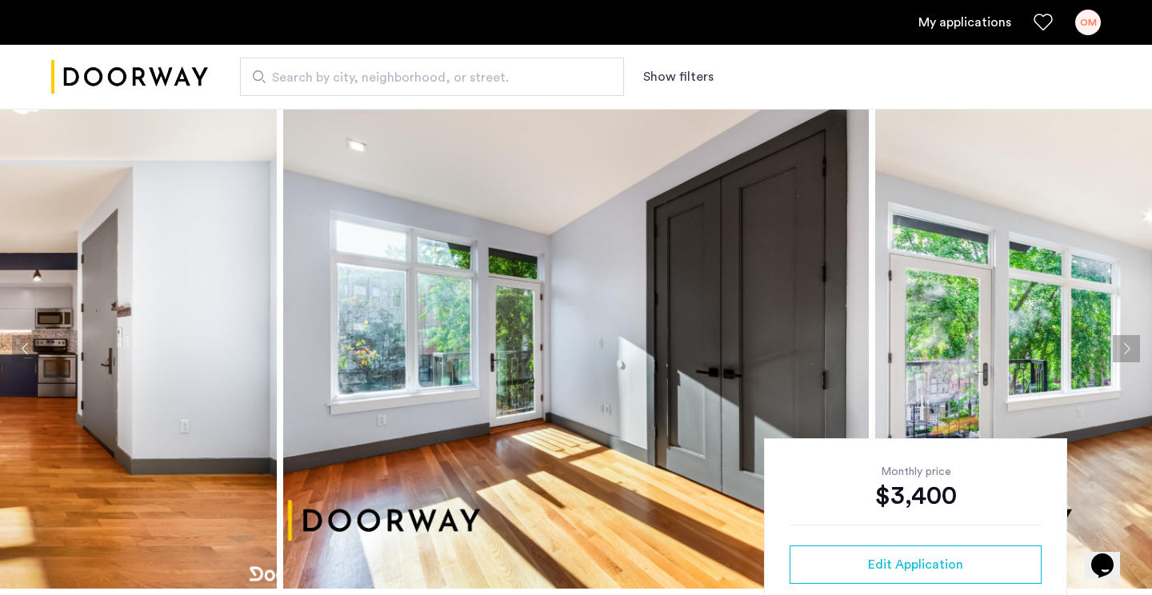
click at [1128, 344] on button "Next apartment" at bounding box center [1125, 348] width 27 height 27
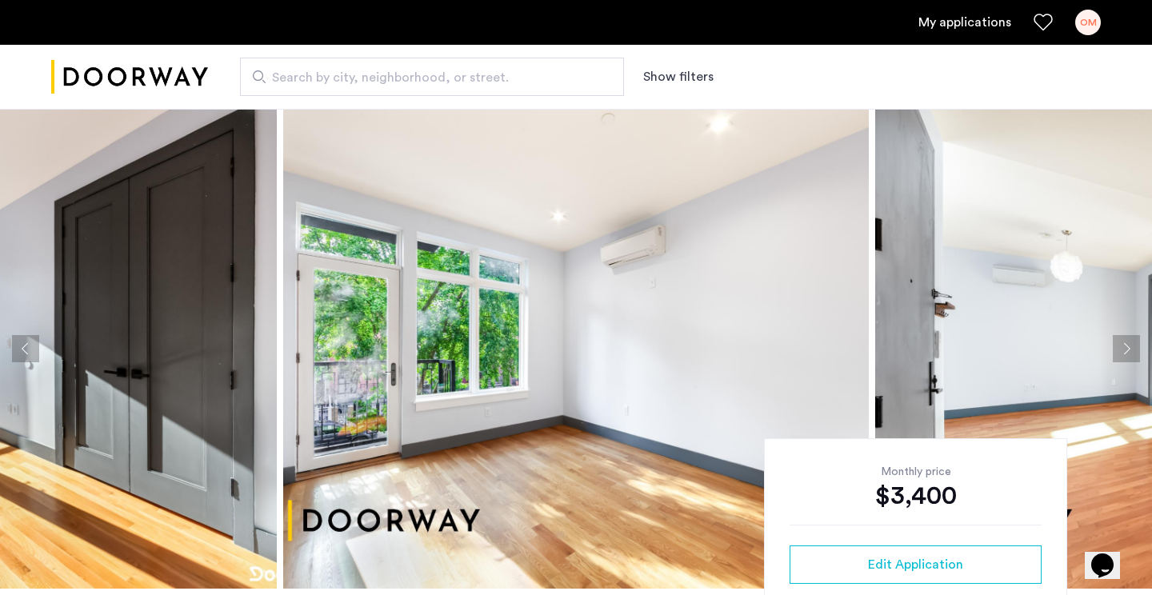
click at [1128, 344] on button "Next apartment" at bounding box center [1125, 348] width 27 height 27
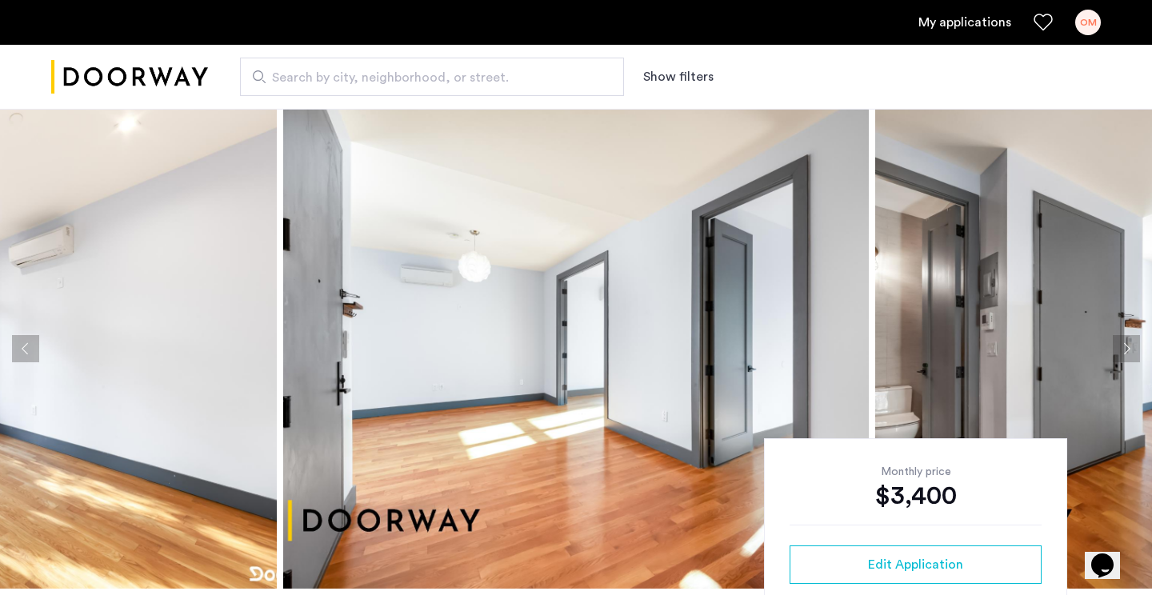
click at [1128, 344] on button "Next apartment" at bounding box center [1125, 348] width 27 height 27
click at [1128, 345] on button "Next apartment" at bounding box center [1125, 348] width 27 height 27
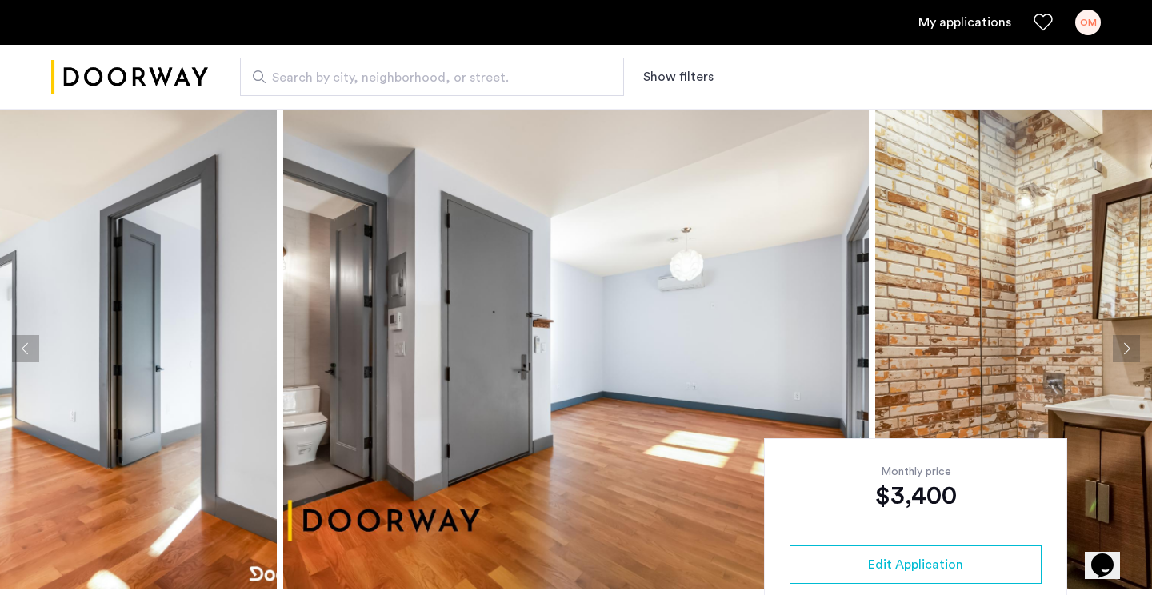
click at [1128, 345] on button "Next apartment" at bounding box center [1125, 348] width 27 height 27
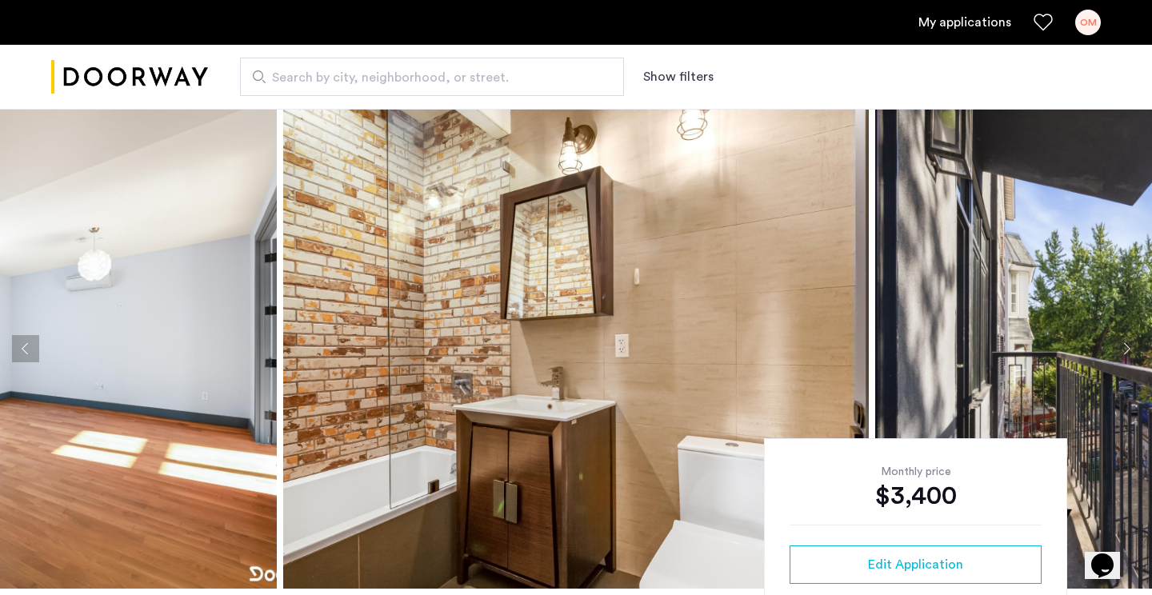
click at [1128, 345] on button "Next apartment" at bounding box center [1125, 348] width 27 height 27
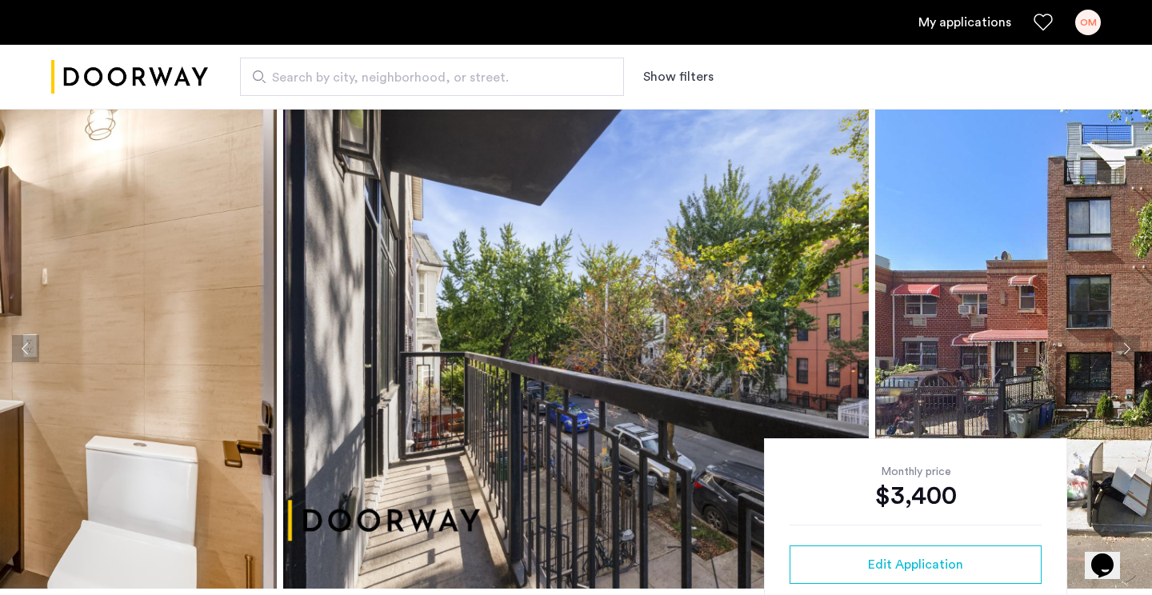
click at [1128, 345] on button "Next apartment" at bounding box center [1125, 348] width 27 height 27
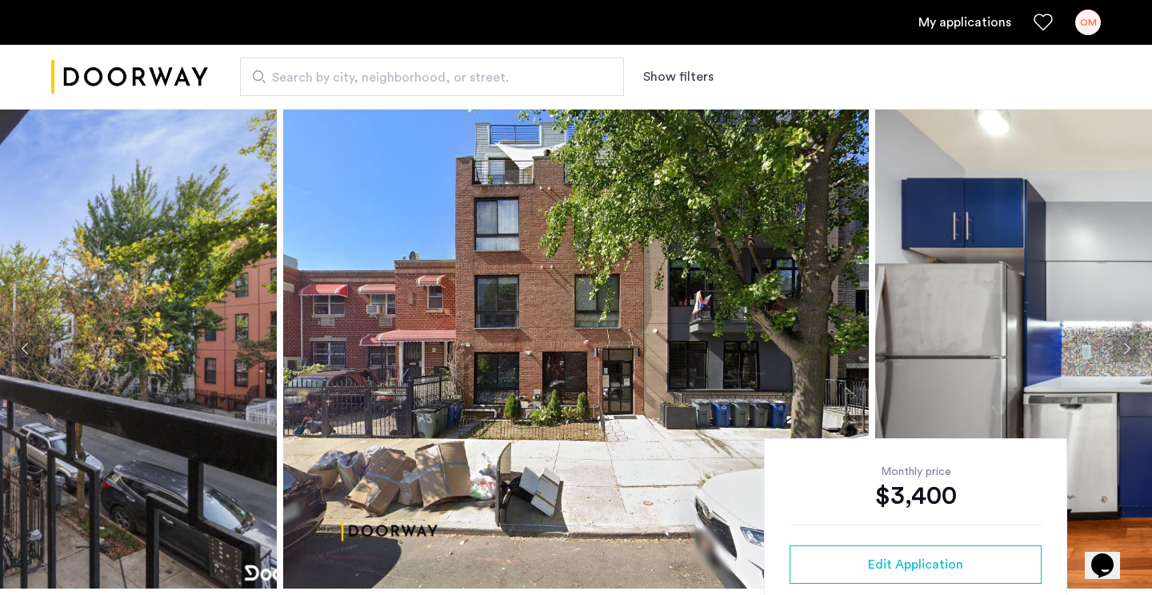
click at [1128, 345] on button "Next apartment" at bounding box center [1125, 348] width 27 height 27
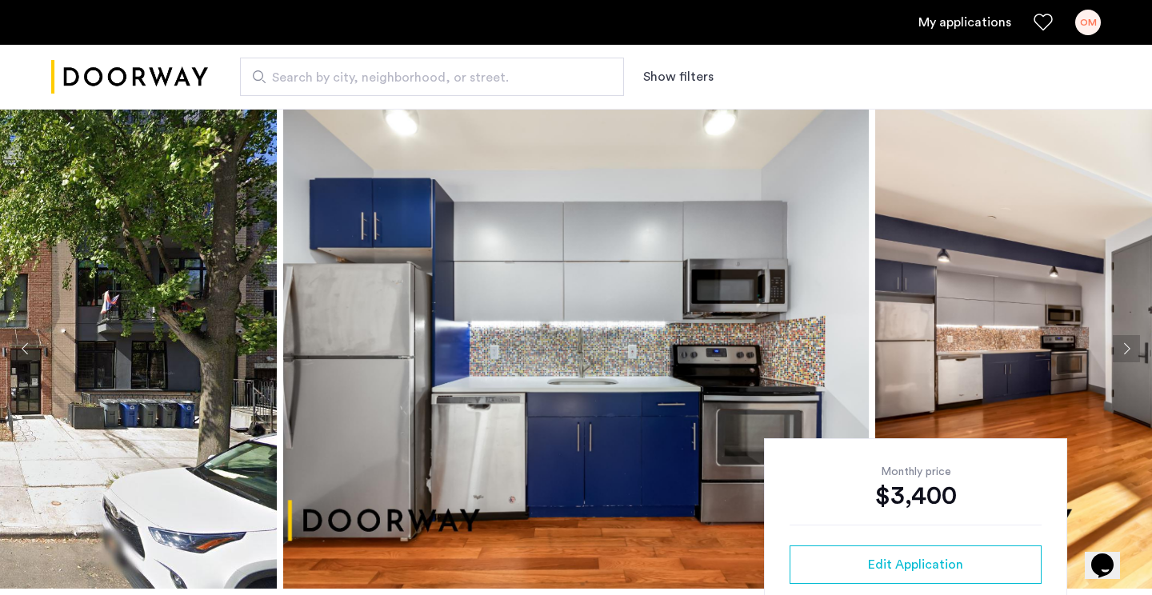
click at [1128, 345] on button "Next apartment" at bounding box center [1125, 348] width 27 height 27
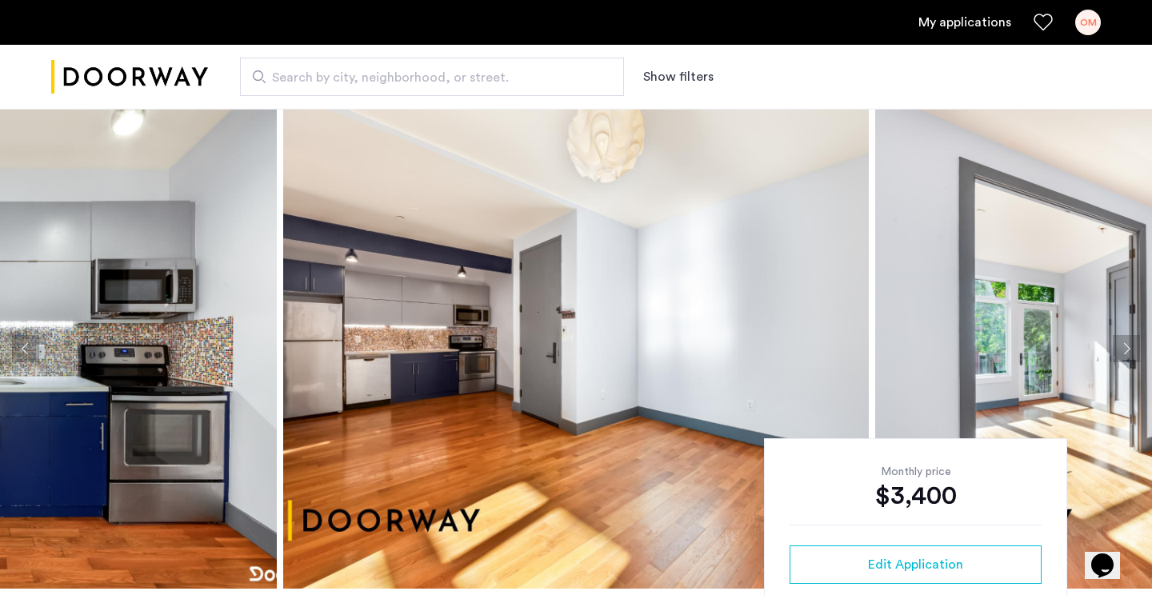
click at [1128, 345] on button "Next apartment" at bounding box center [1125, 348] width 27 height 27
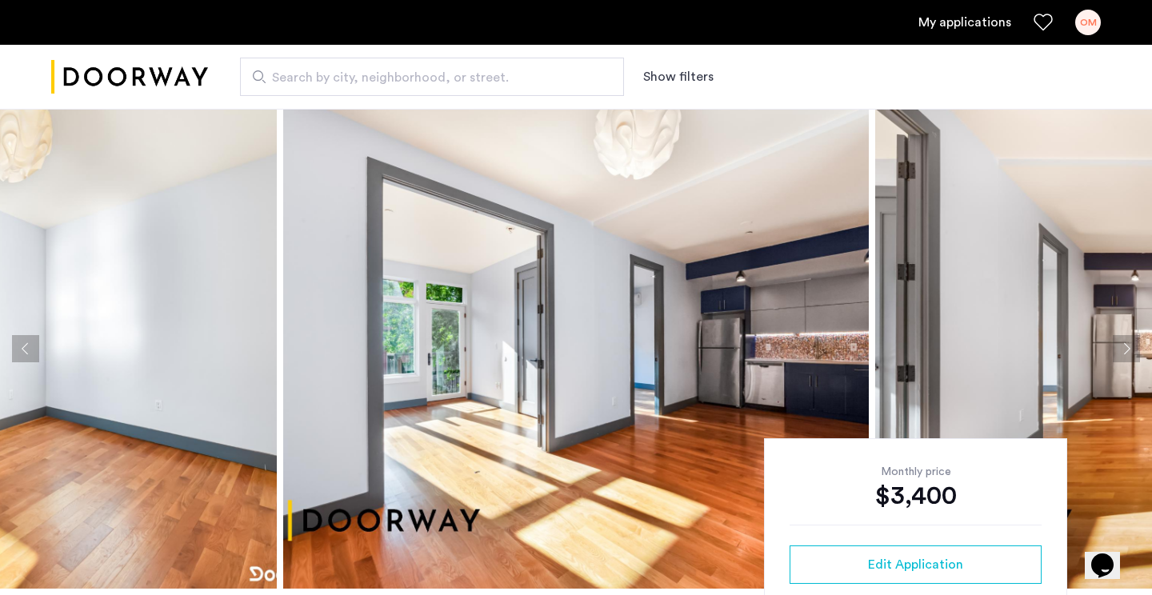
click at [1128, 345] on button "Next apartment" at bounding box center [1125, 348] width 27 height 27
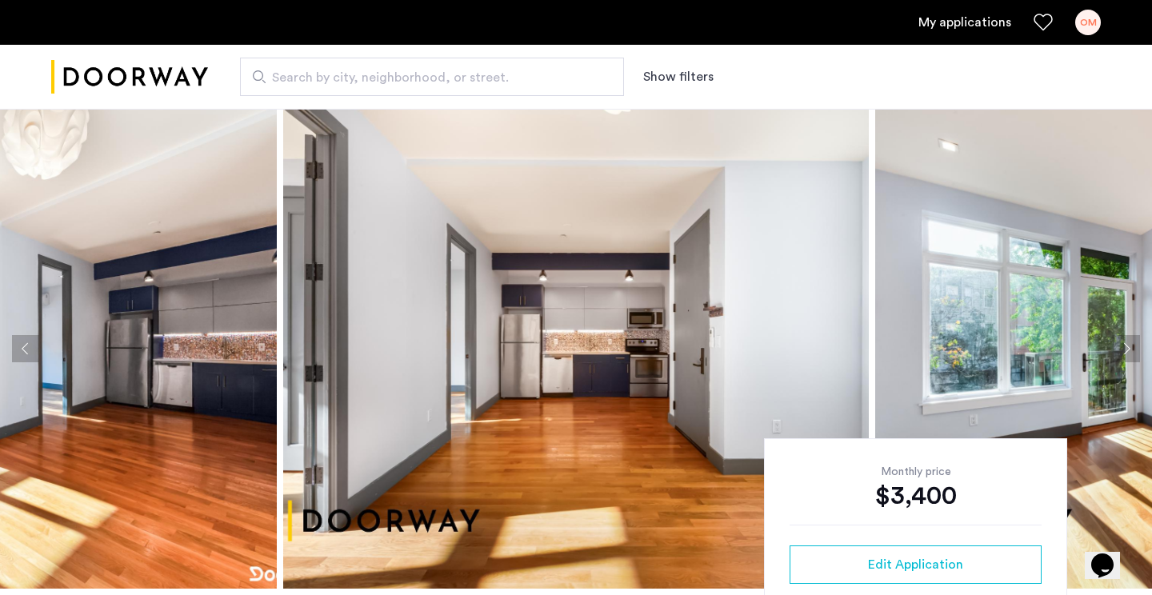
click at [1128, 345] on button "Next apartment" at bounding box center [1125, 348] width 27 height 27
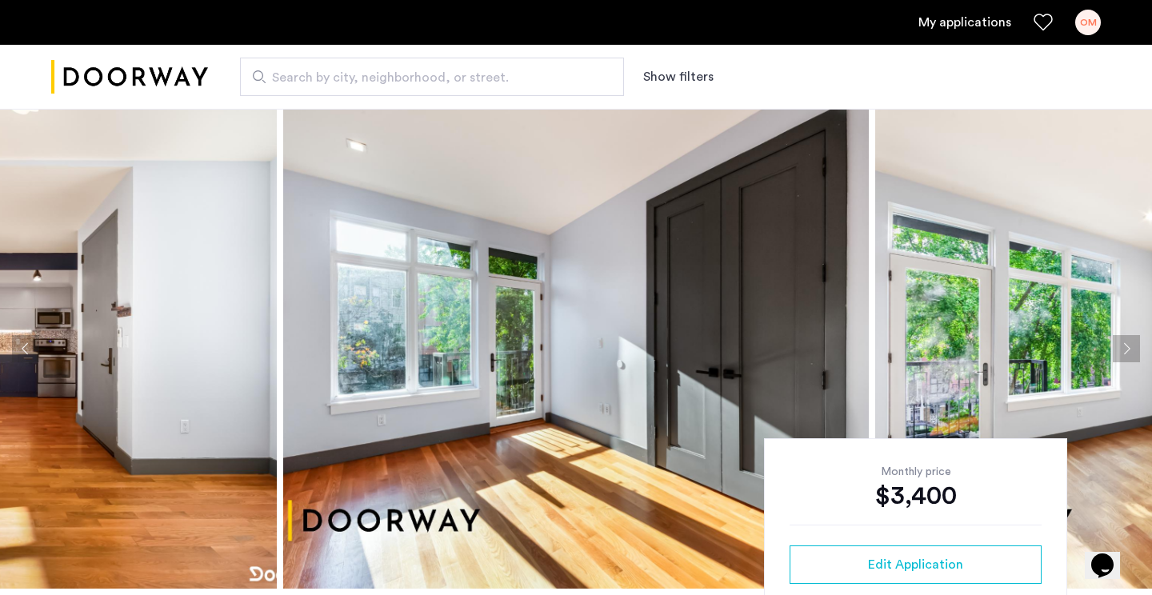
click at [1128, 345] on button "Next apartment" at bounding box center [1125, 348] width 27 height 27
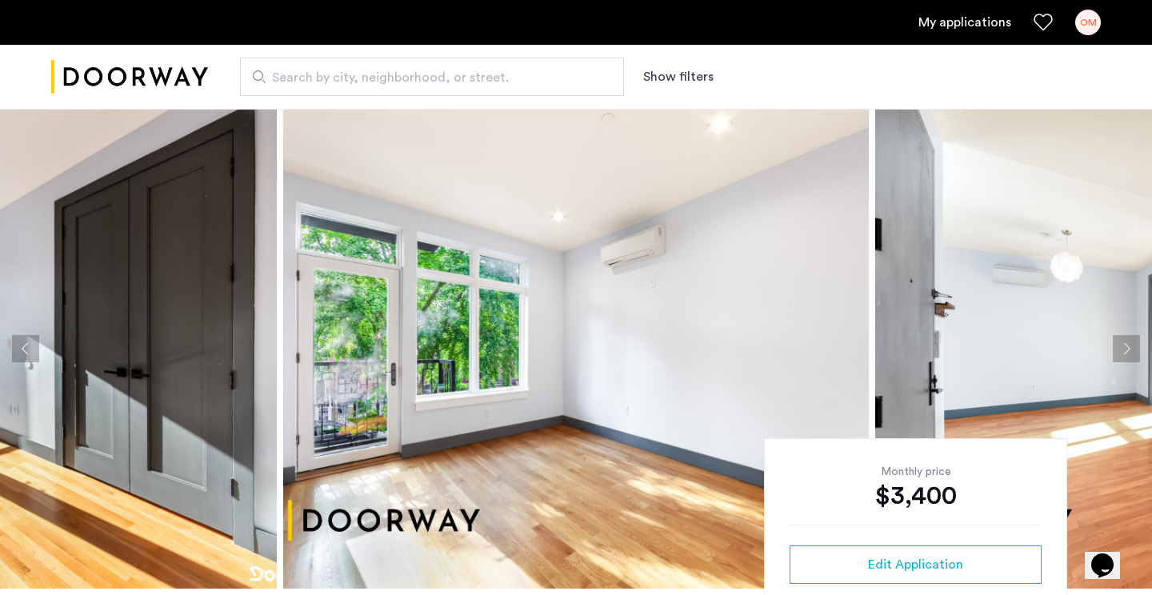
click at [1128, 345] on button "Next apartment" at bounding box center [1125, 348] width 27 height 27
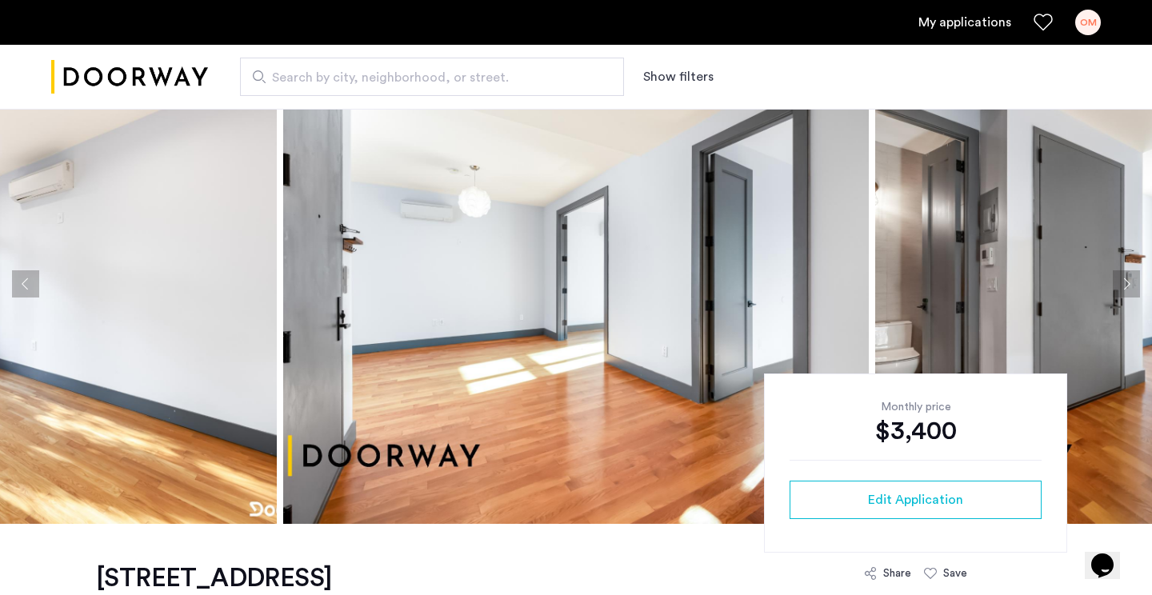
scroll to position [67, 0]
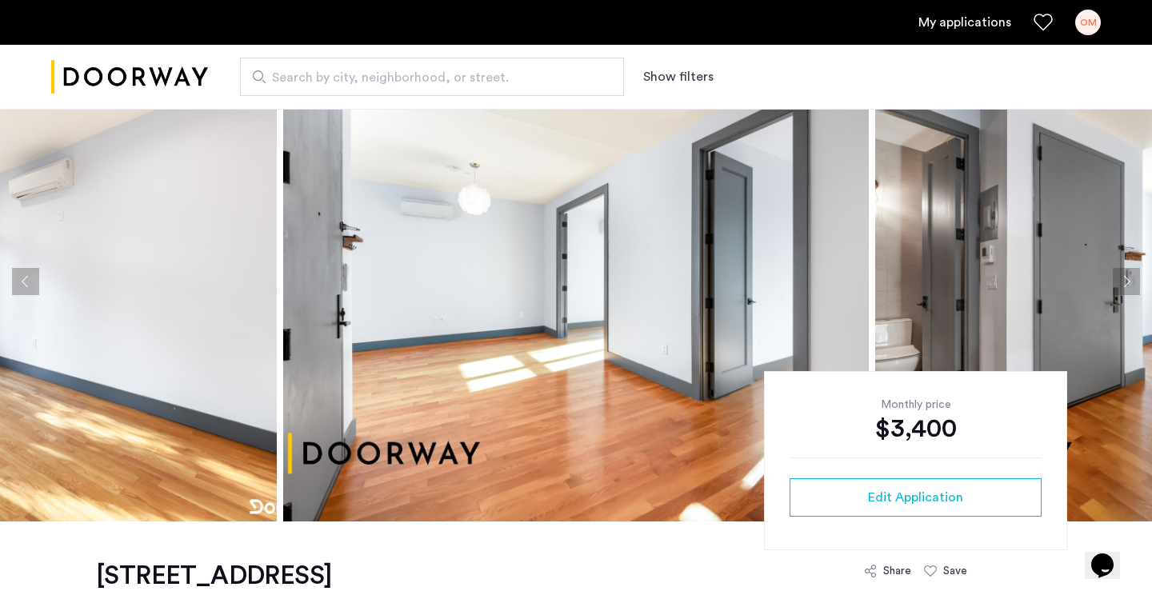
click at [1123, 279] on button "Next apartment" at bounding box center [1125, 281] width 27 height 27
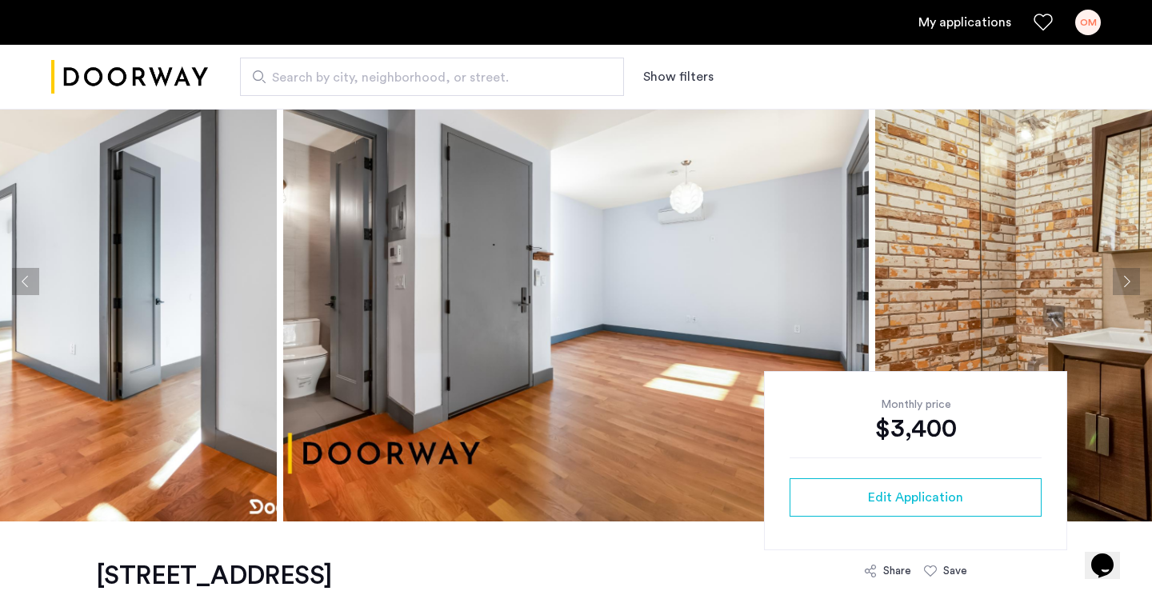
click at [1123, 279] on button "Next apartment" at bounding box center [1125, 281] width 27 height 27
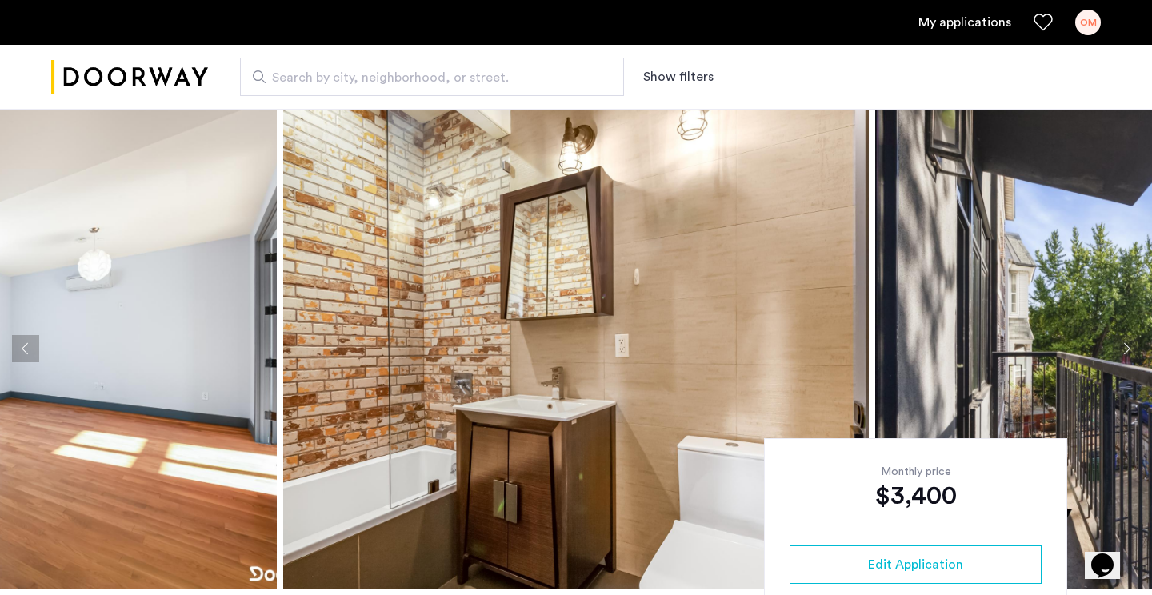
scroll to position [0, 0]
click at [1124, 340] on button "Next apartment" at bounding box center [1125, 348] width 27 height 27
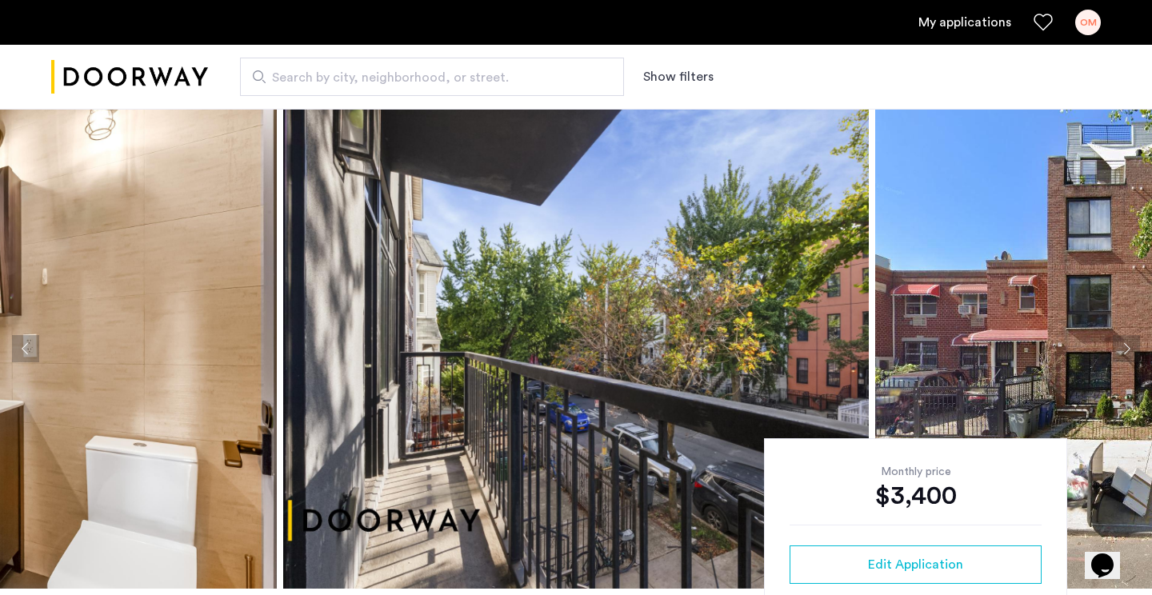
click at [1124, 340] on button "Next apartment" at bounding box center [1125, 348] width 27 height 27
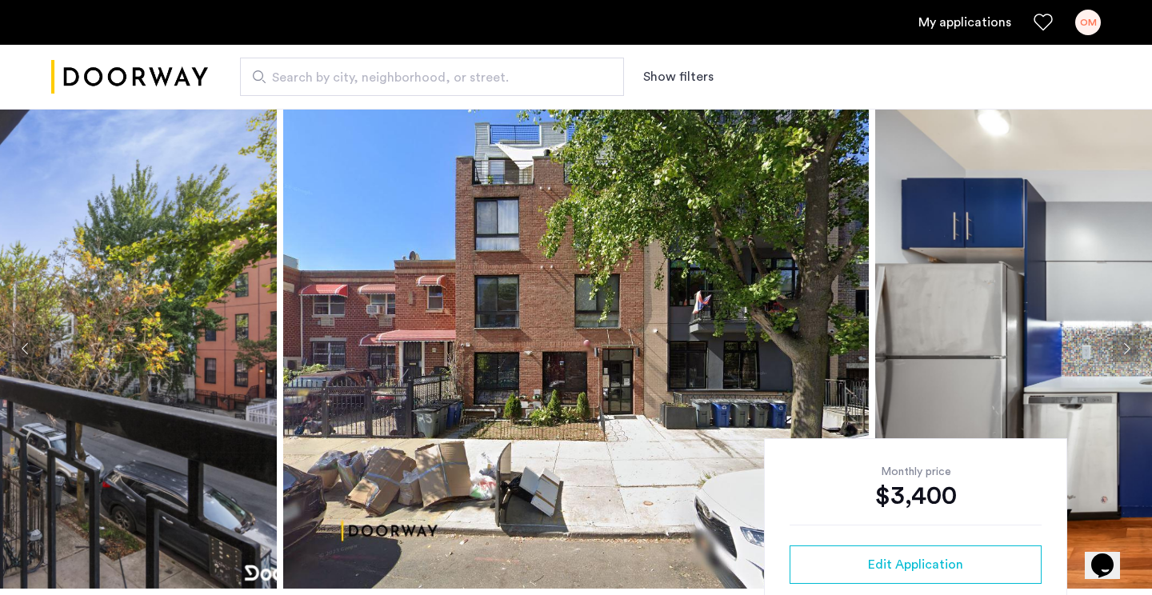
click at [1124, 340] on button "Next apartment" at bounding box center [1125, 348] width 27 height 27
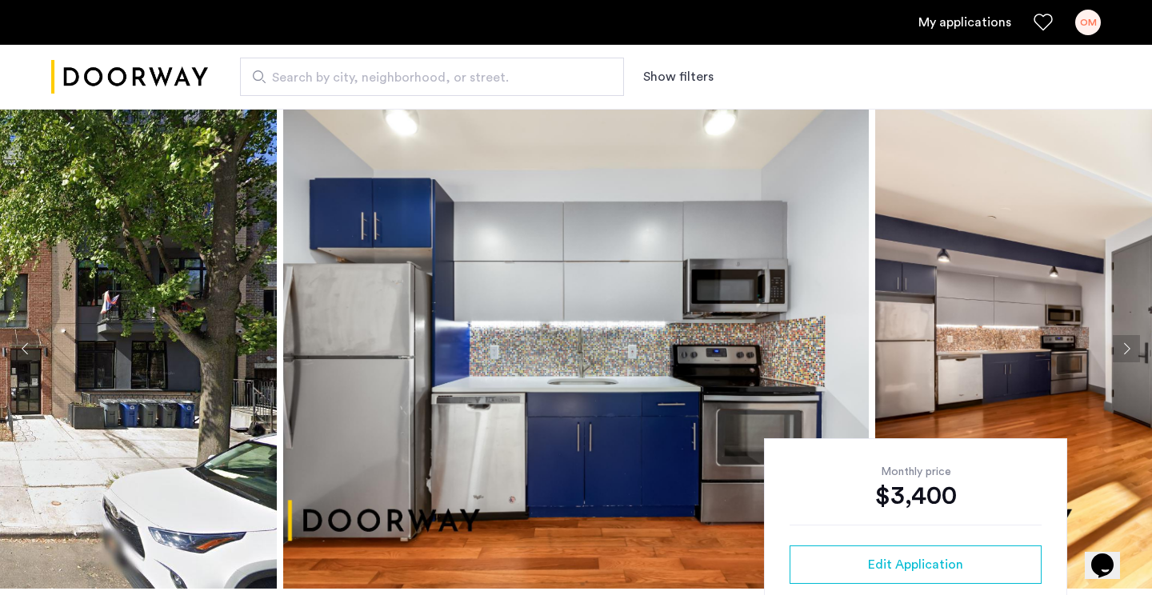
click at [1124, 340] on button "Next apartment" at bounding box center [1125, 348] width 27 height 27
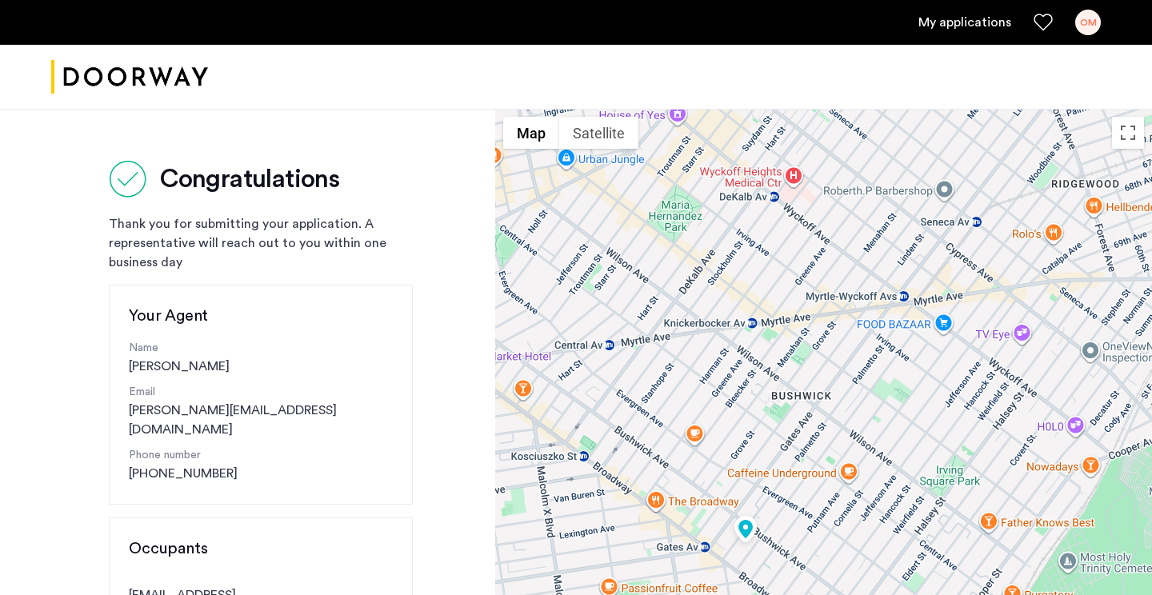
drag, startPoint x: 1056, startPoint y: 367, endPoint x: 976, endPoint y: 282, distance: 117.1
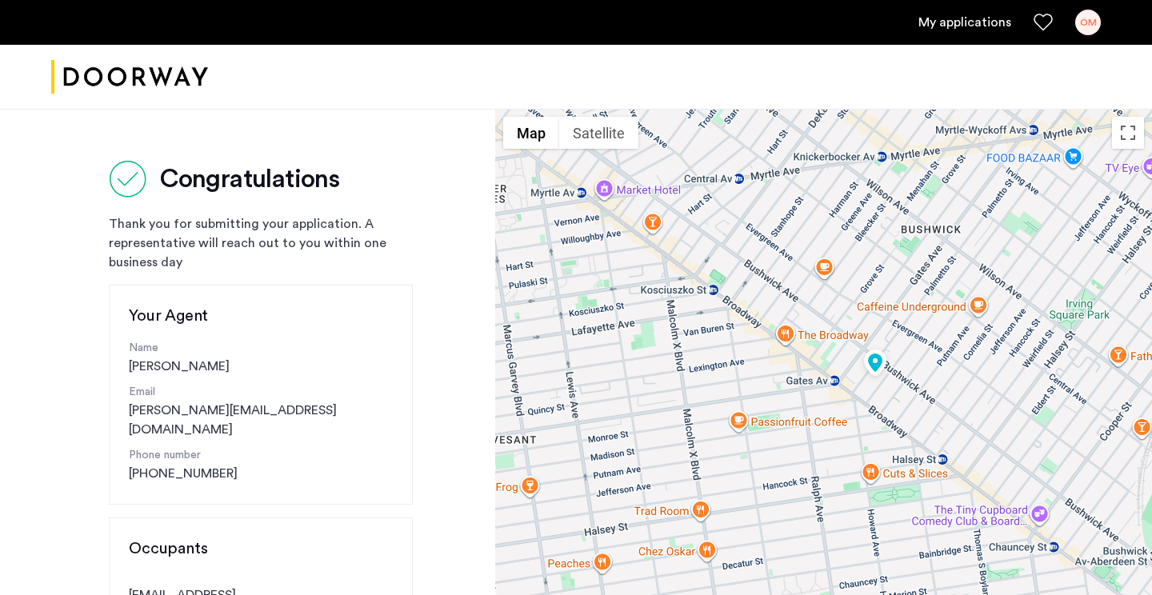
drag, startPoint x: 769, startPoint y: 539, endPoint x: 901, endPoint y: 368, distance: 216.1
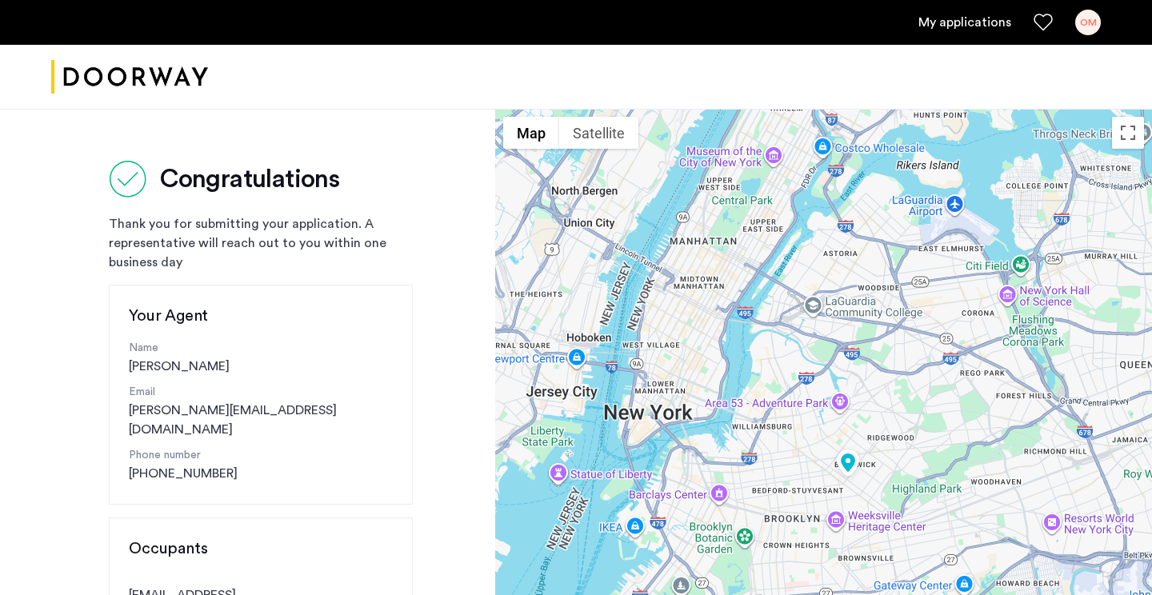
drag, startPoint x: 881, startPoint y: 361, endPoint x: 858, endPoint y: 430, distance: 73.1
click at [858, 445] on img at bounding box center [847, 464] width 35 height 39
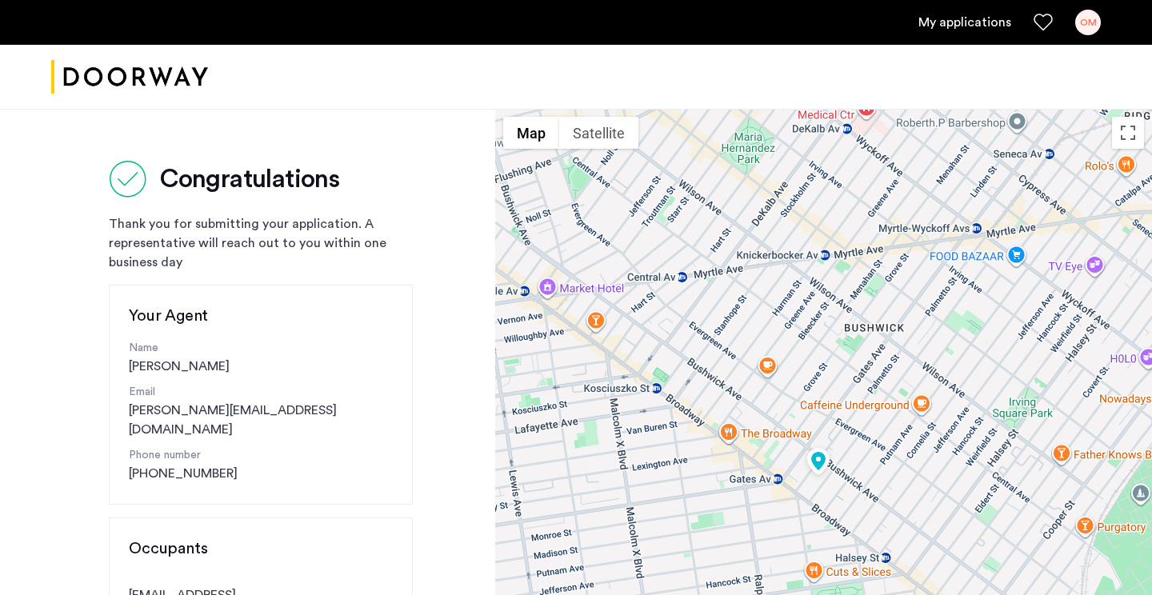
drag, startPoint x: 935, startPoint y: 352, endPoint x: 912, endPoint y: 306, distance: 51.9
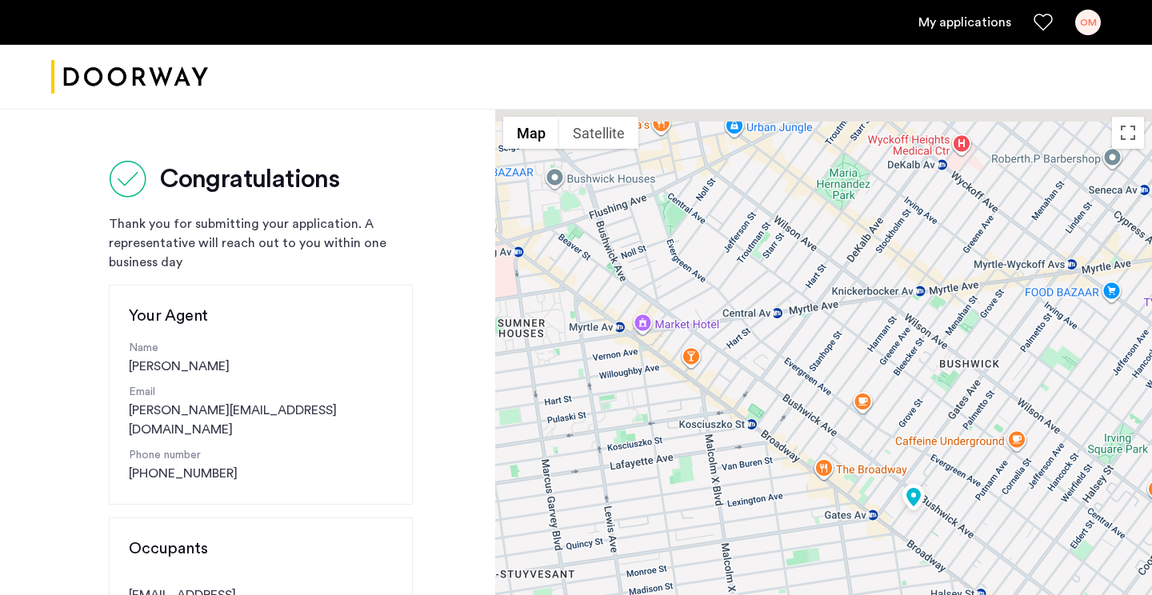
drag, startPoint x: 778, startPoint y: 263, endPoint x: 871, endPoint y: 317, distance: 107.5
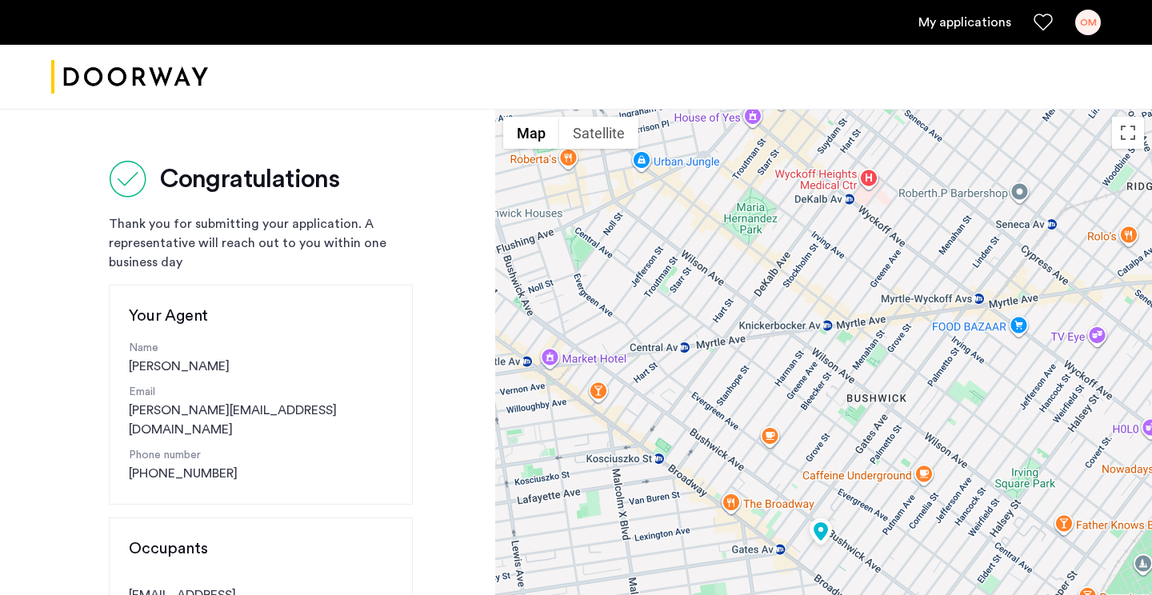
drag, startPoint x: 944, startPoint y: 417, endPoint x: 841, endPoint y: 453, distance: 108.5
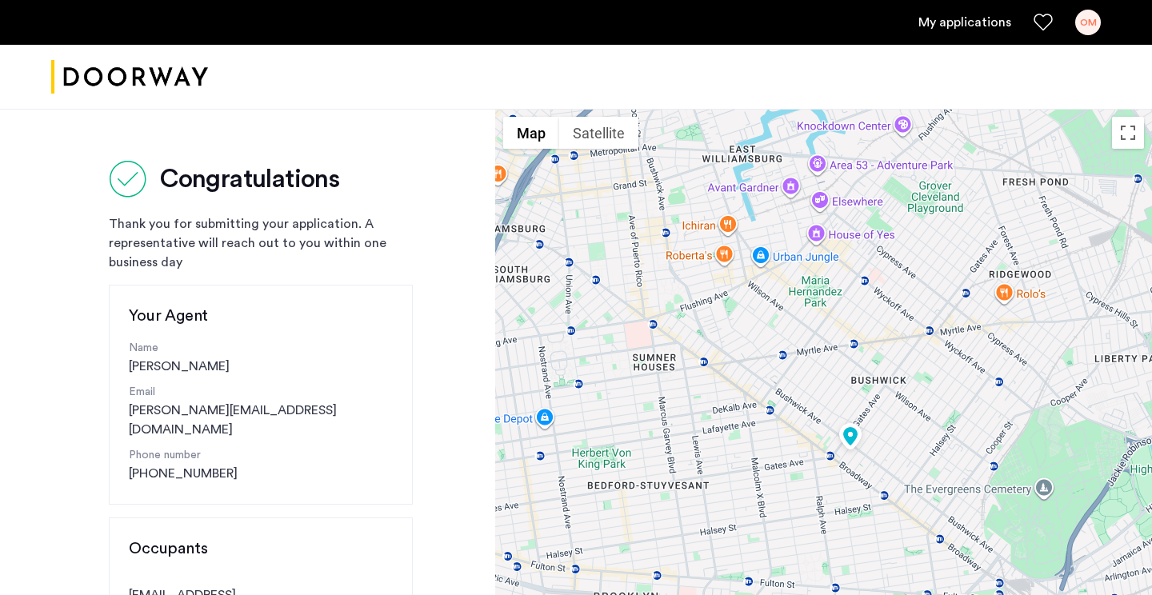
drag, startPoint x: 908, startPoint y: 475, endPoint x: 922, endPoint y: 391, distance: 85.2
